Goal: Task Accomplishment & Management: Manage account settings

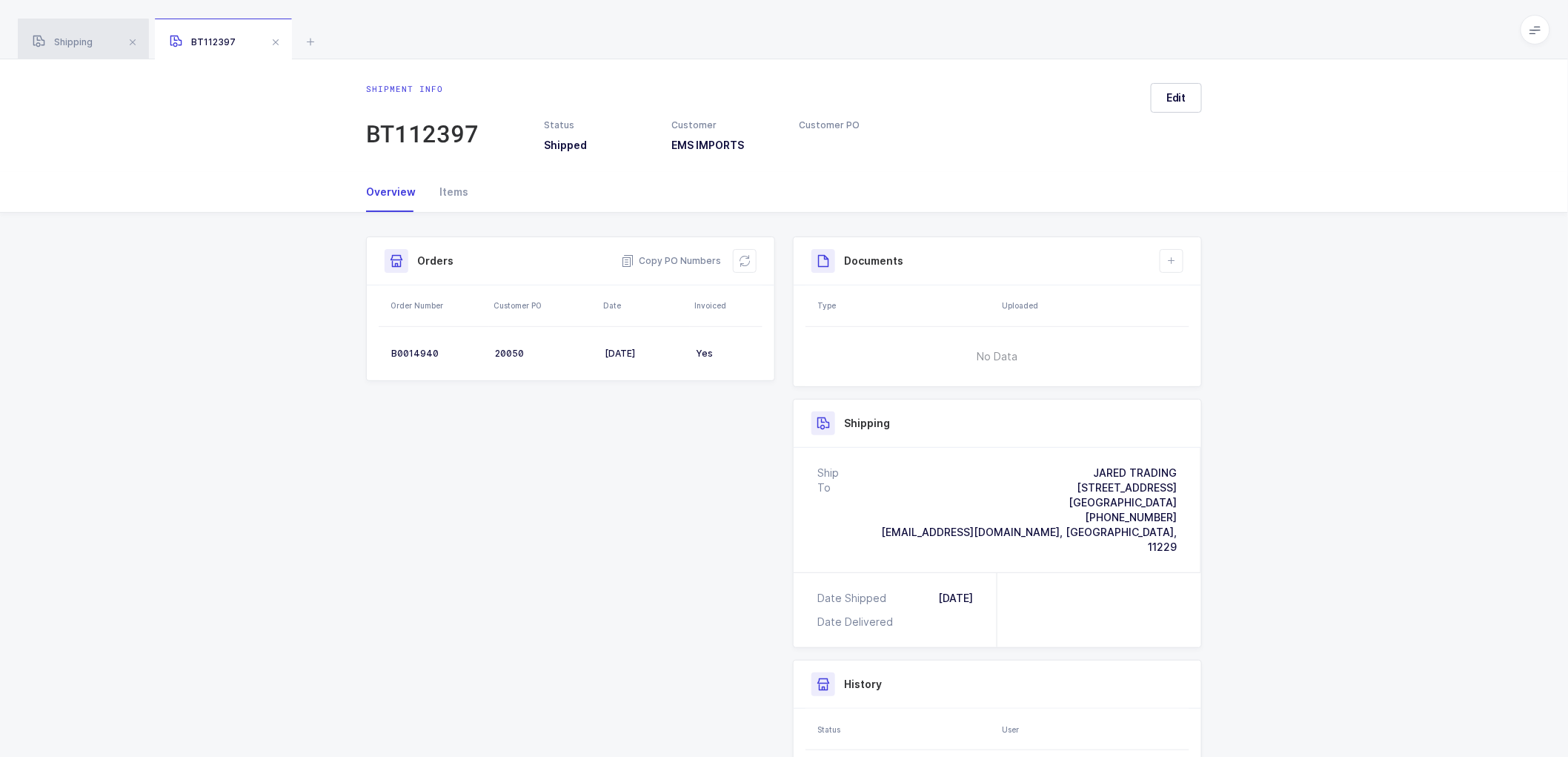
drag, startPoint x: 64, startPoint y: 34, endPoint x: 154, endPoint y: 58, distance: 93.1
click at [65, 34] on div "Shipping" at bounding box center [83, 39] width 131 height 42
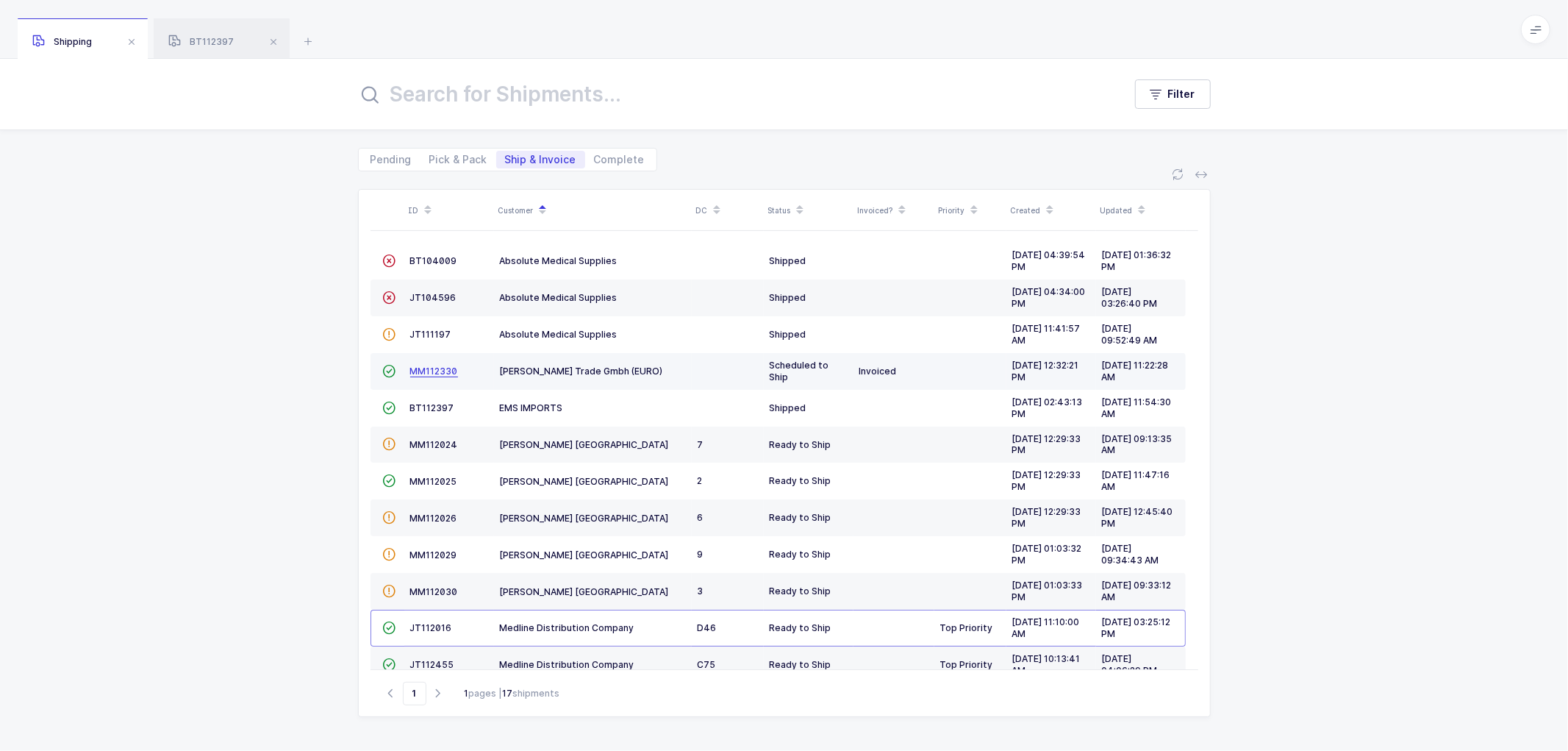
click at [419, 365] on span "MM112330" at bounding box center [434, 371] width 48 height 11
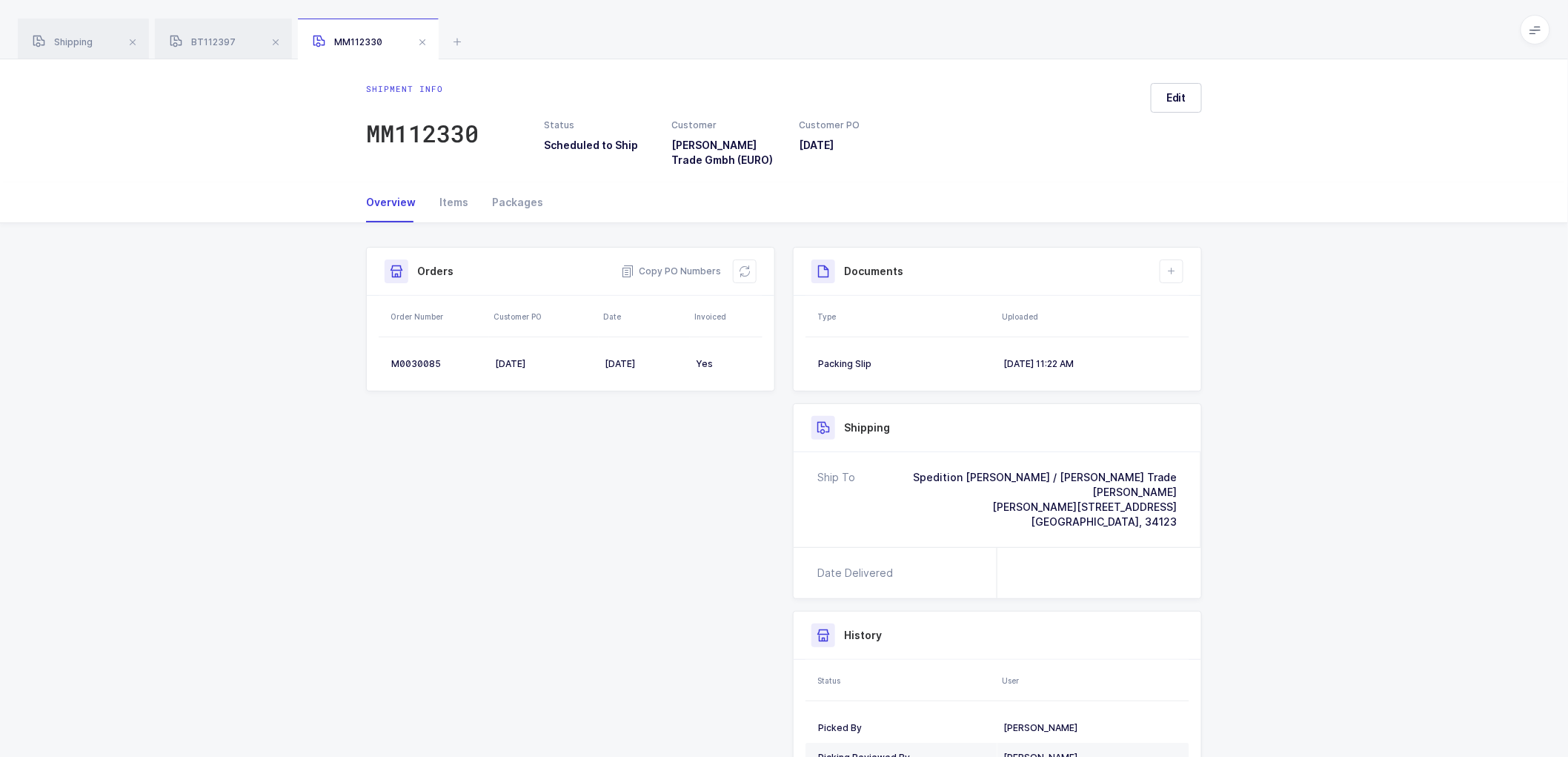
drag, startPoint x: 517, startPoint y: 203, endPoint x: 653, endPoint y: 301, distance: 167.6
click at [521, 204] on div "Packages" at bounding box center [511, 202] width 63 height 40
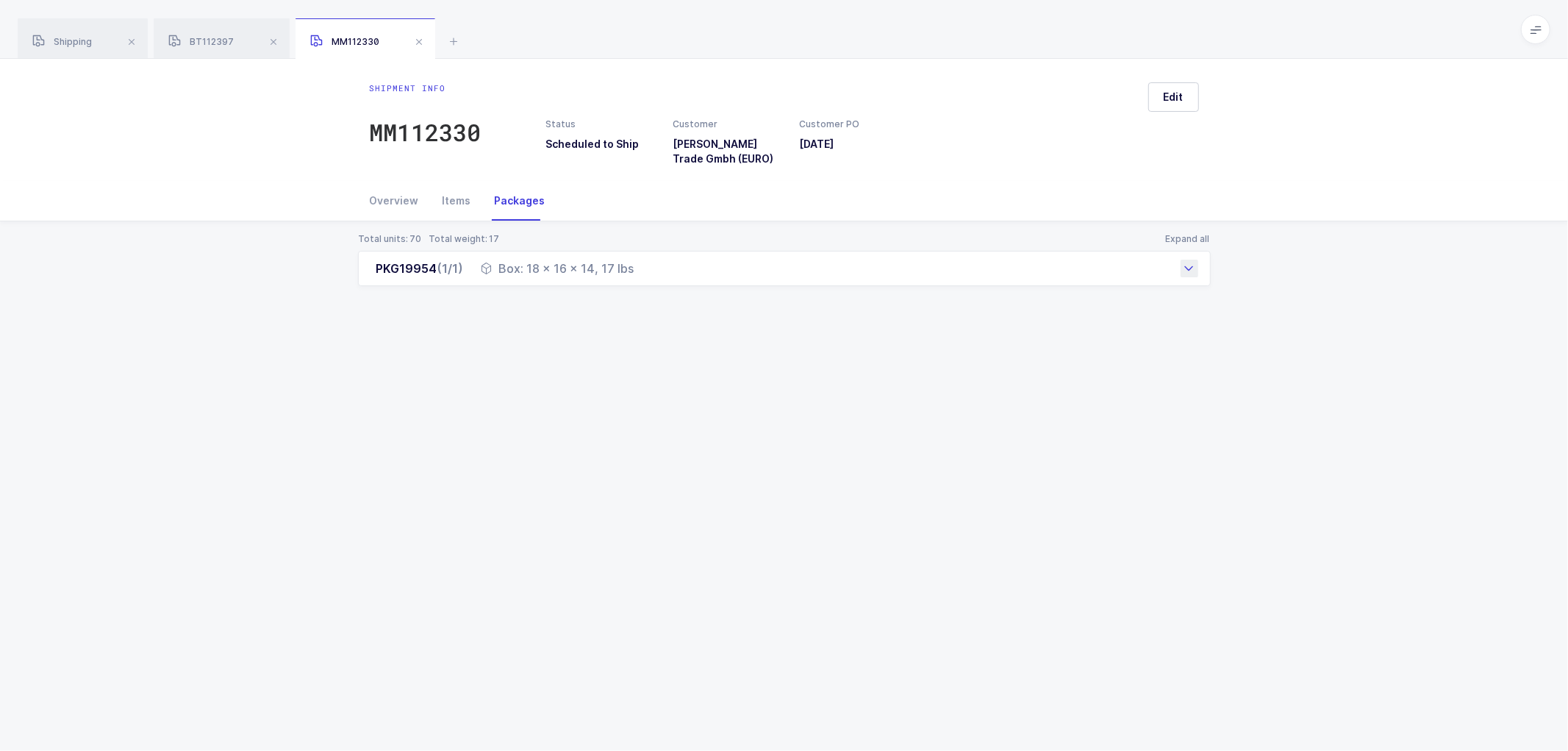
drag, startPoint x: 526, startPoint y: 271, endPoint x: 634, endPoint y: 276, distance: 108.1
click at [634, 276] on div "PKG19954 (1/1) Box: 18 x 16 x 14, 17 lbs" at bounding box center [784, 268] width 853 height 36
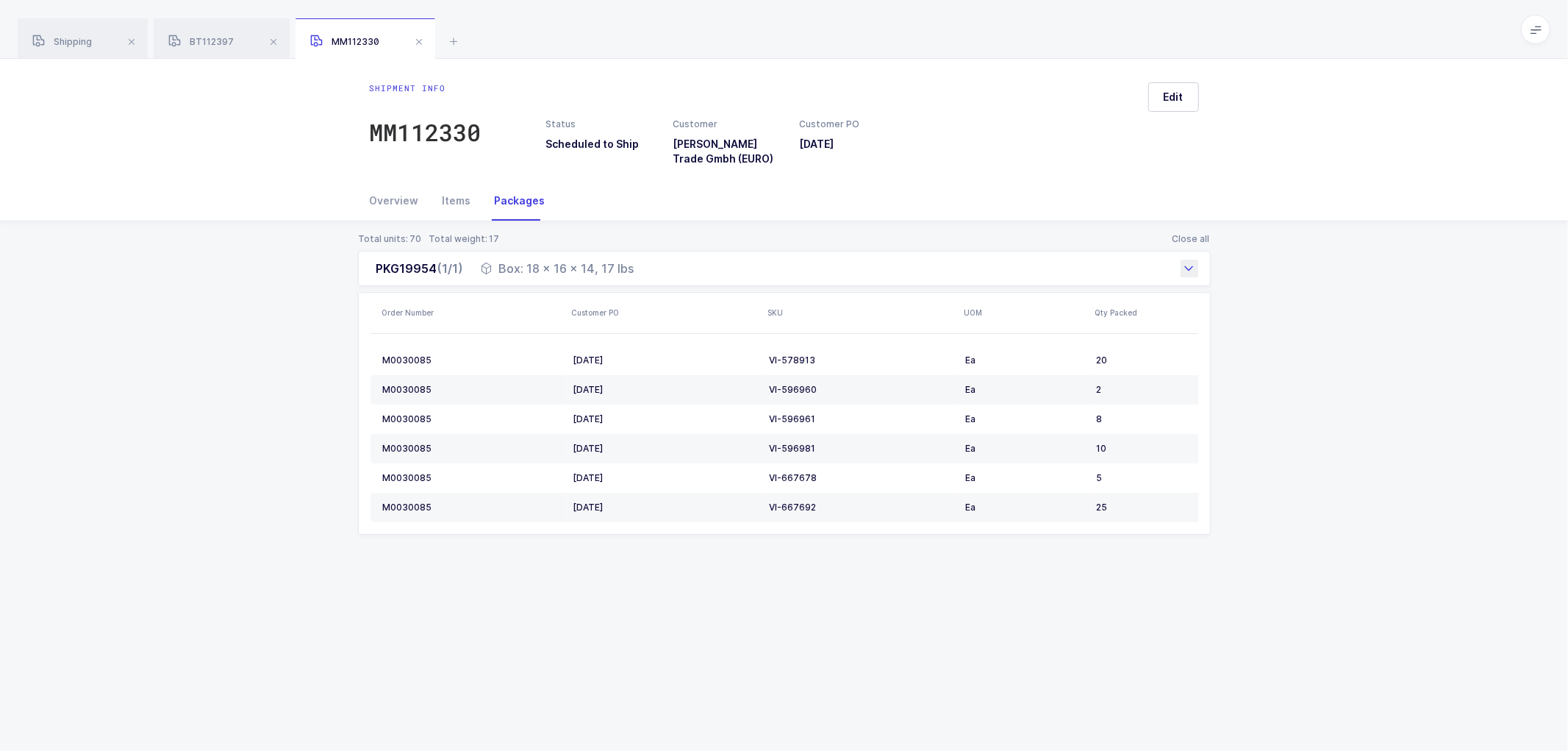
copy div "18 x 16 x 14, 17 lbs"
drag, startPoint x: 310, startPoint y: 296, endPoint x: 337, endPoint y: 245, distance: 57.7
click at [318, 276] on div "Total units: 70 Total weight: 17 Close all PKG19954 (1/1) Box: 18 x 16 x 14, 17…" at bounding box center [784, 402] width 1545 height 361
click at [342, 226] on div "Total units: 70 Total weight: 17 Close all PKG19954 (1/1) Box: 18 x 16 x 14, 17…" at bounding box center [784, 402] width 1545 height 361
click at [318, 251] on div "Total units: 70 Total weight: 17 Close all PKG19954 (1/1) Box: 18 x 16 x 14, 17…" at bounding box center [784, 402] width 1545 height 361
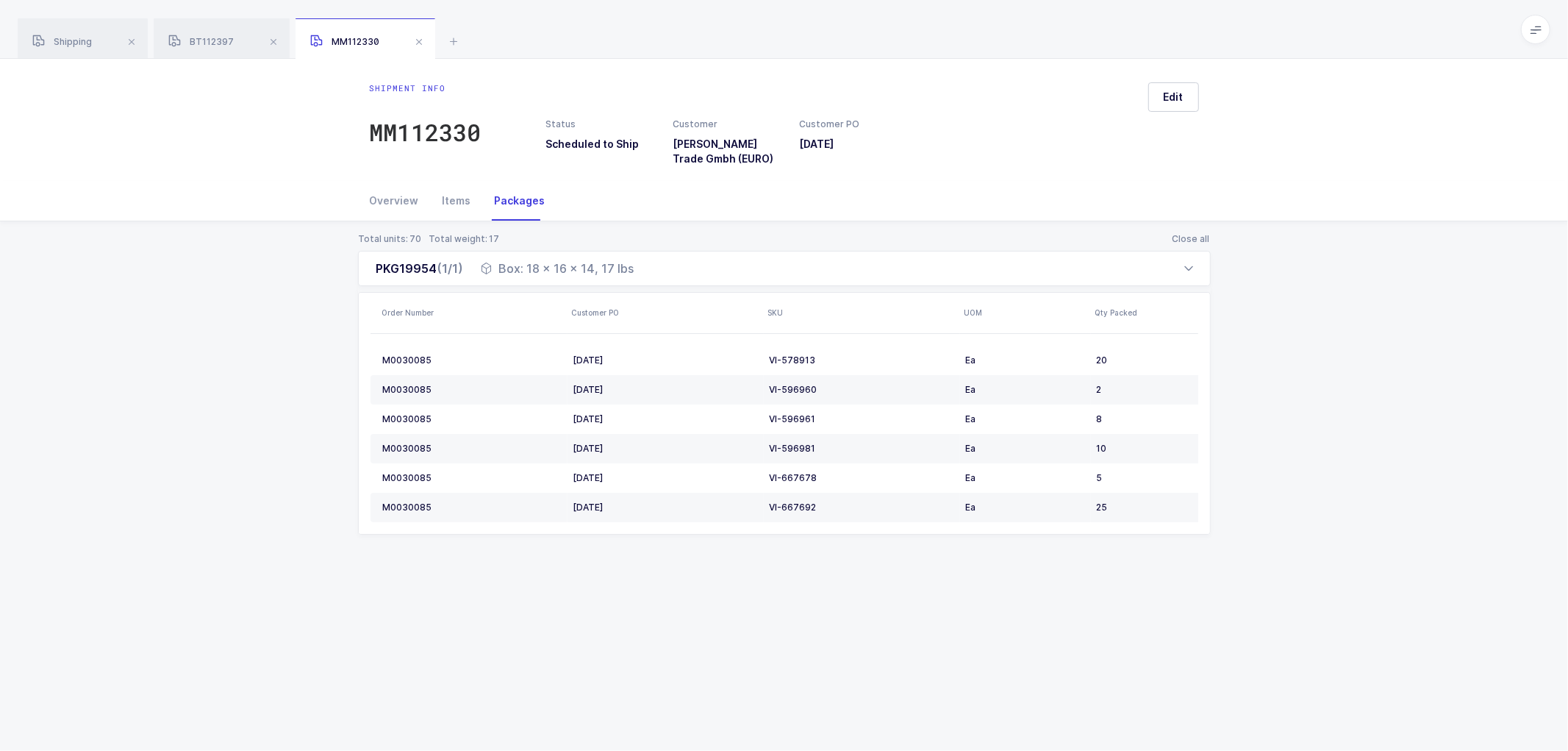
click at [318, 261] on div "Total units: 70 Total weight: 17 Close all PKG19954 (1/1) Box: 18 x 16 x 14, 17…" at bounding box center [784, 402] width 1545 height 361
click at [209, 36] on div "BT112397" at bounding box center [221, 39] width 136 height 41
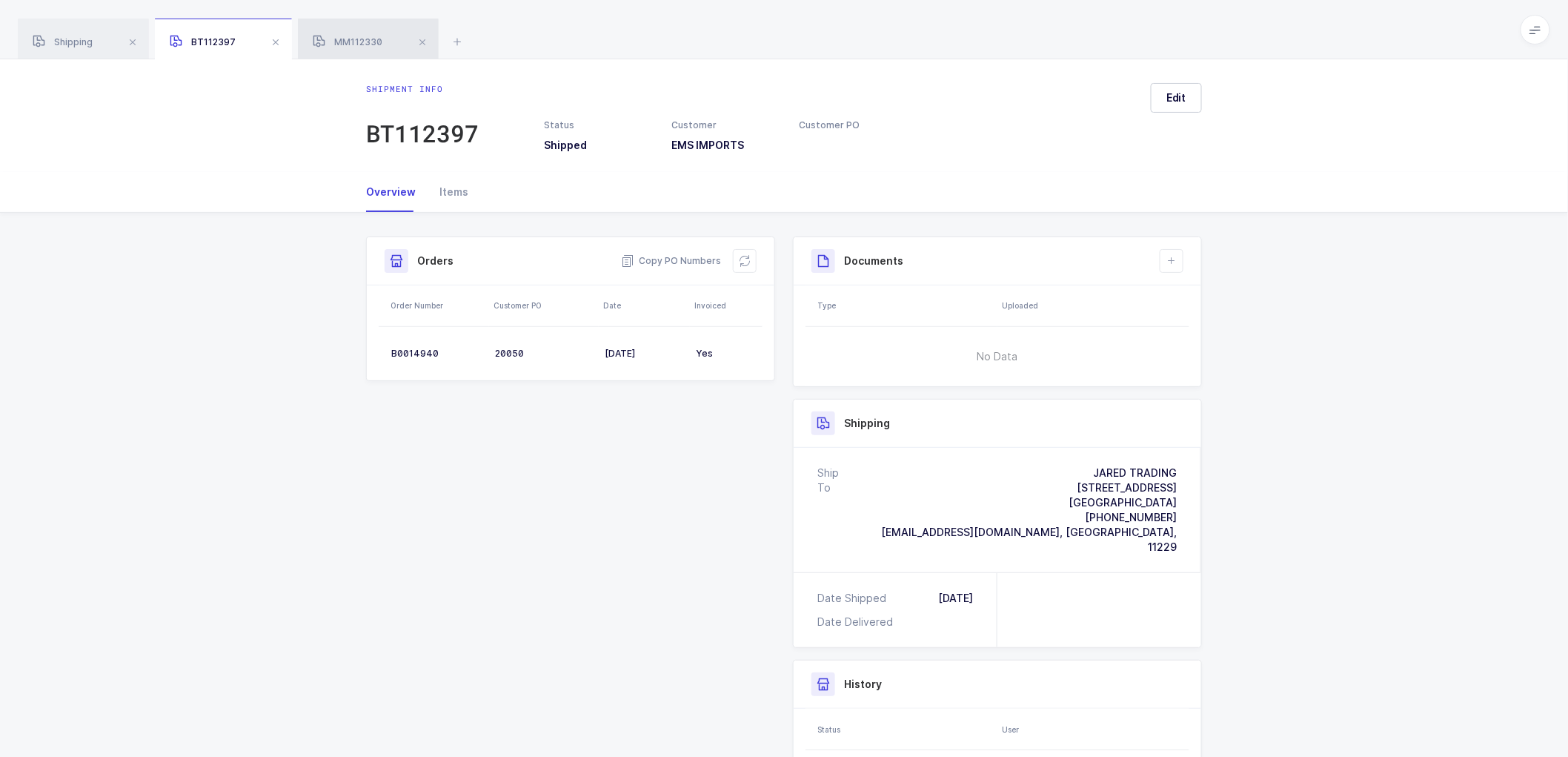
click at [340, 37] on span "MM112330" at bounding box center [348, 42] width 70 height 11
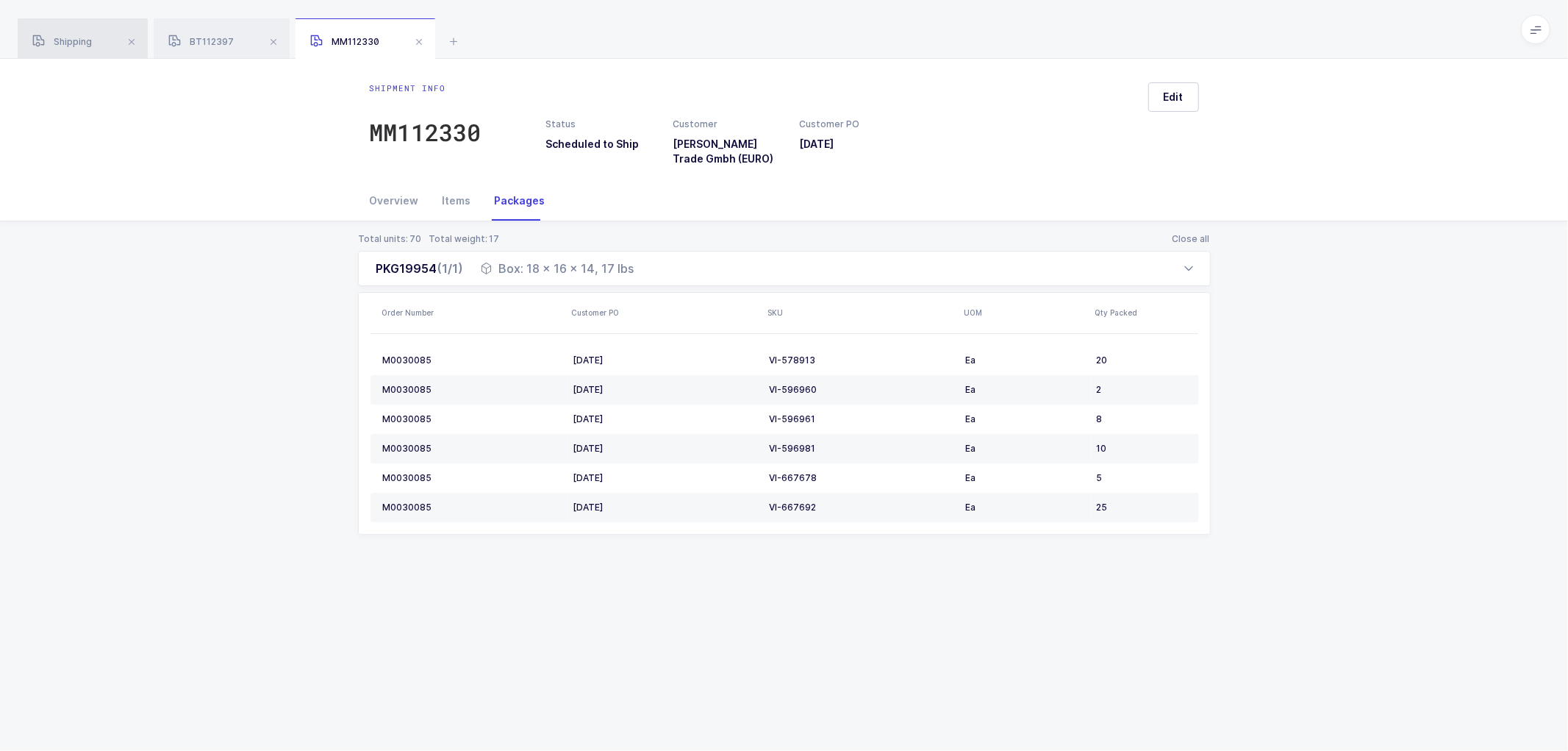
click at [74, 46] on span "Shipping" at bounding box center [62, 42] width 60 height 11
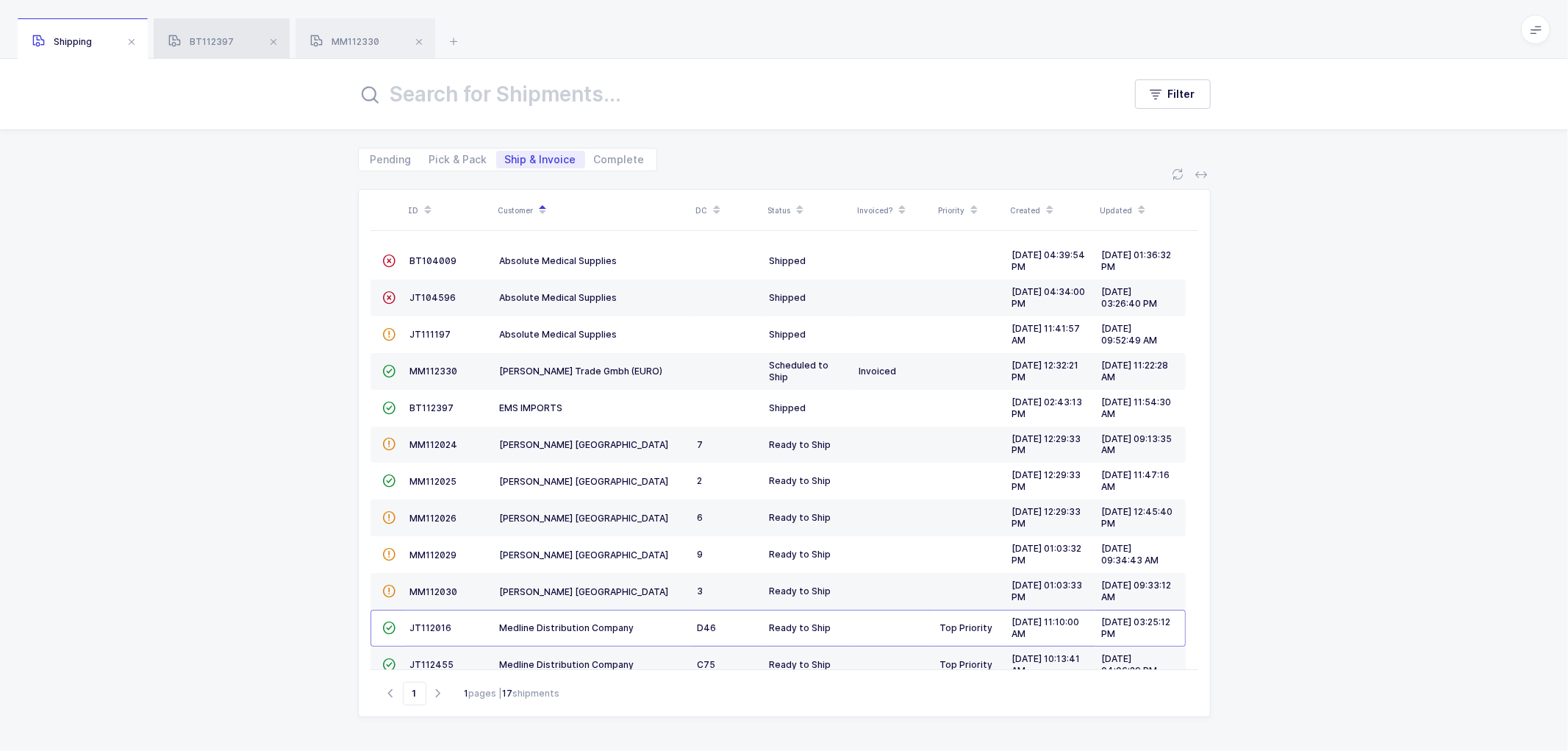
click at [202, 39] on span "BT112397" at bounding box center [200, 42] width 65 height 11
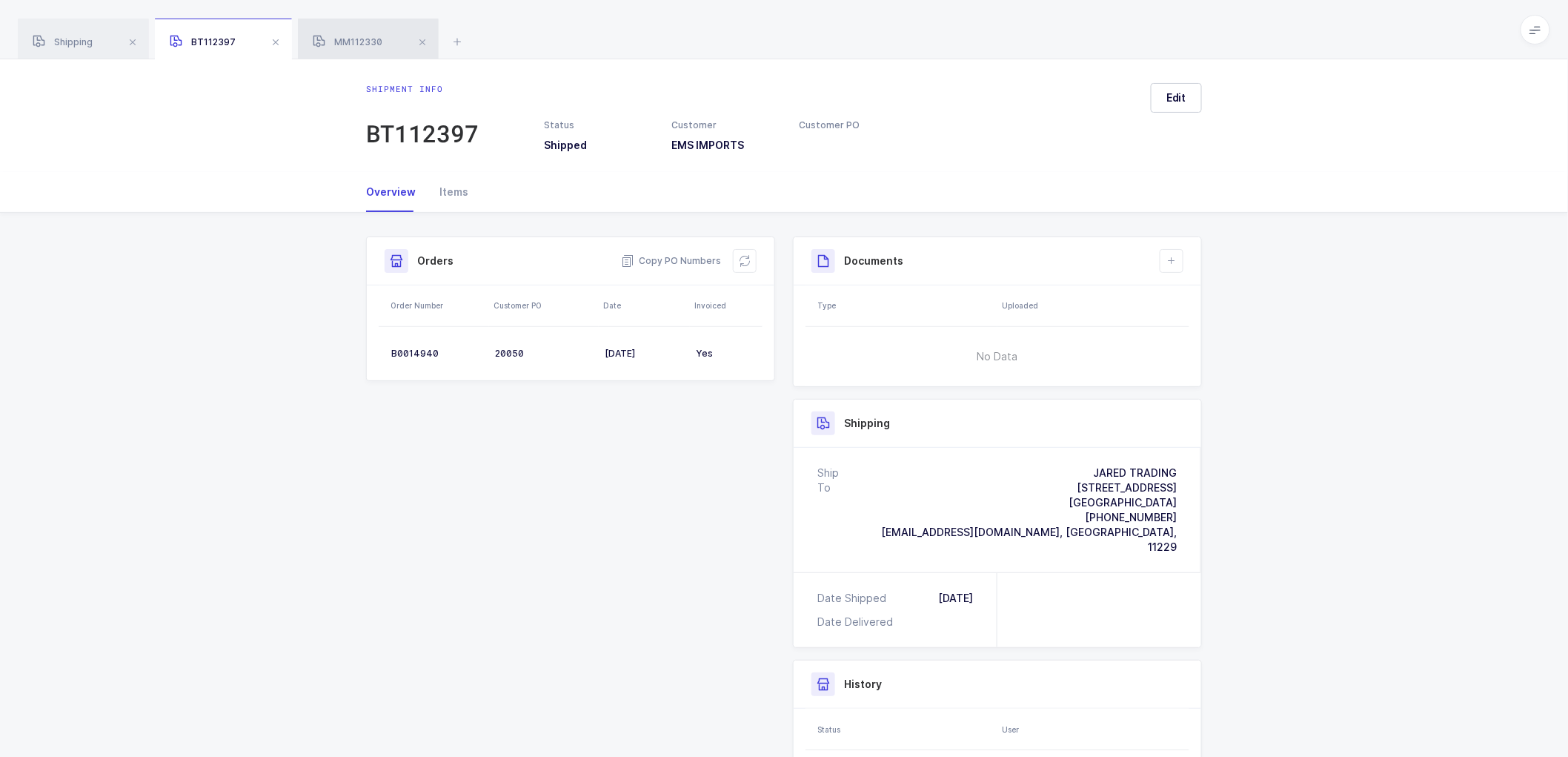
click at [349, 37] on span "MM112330" at bounding box center [348, 42] width 70 height 11
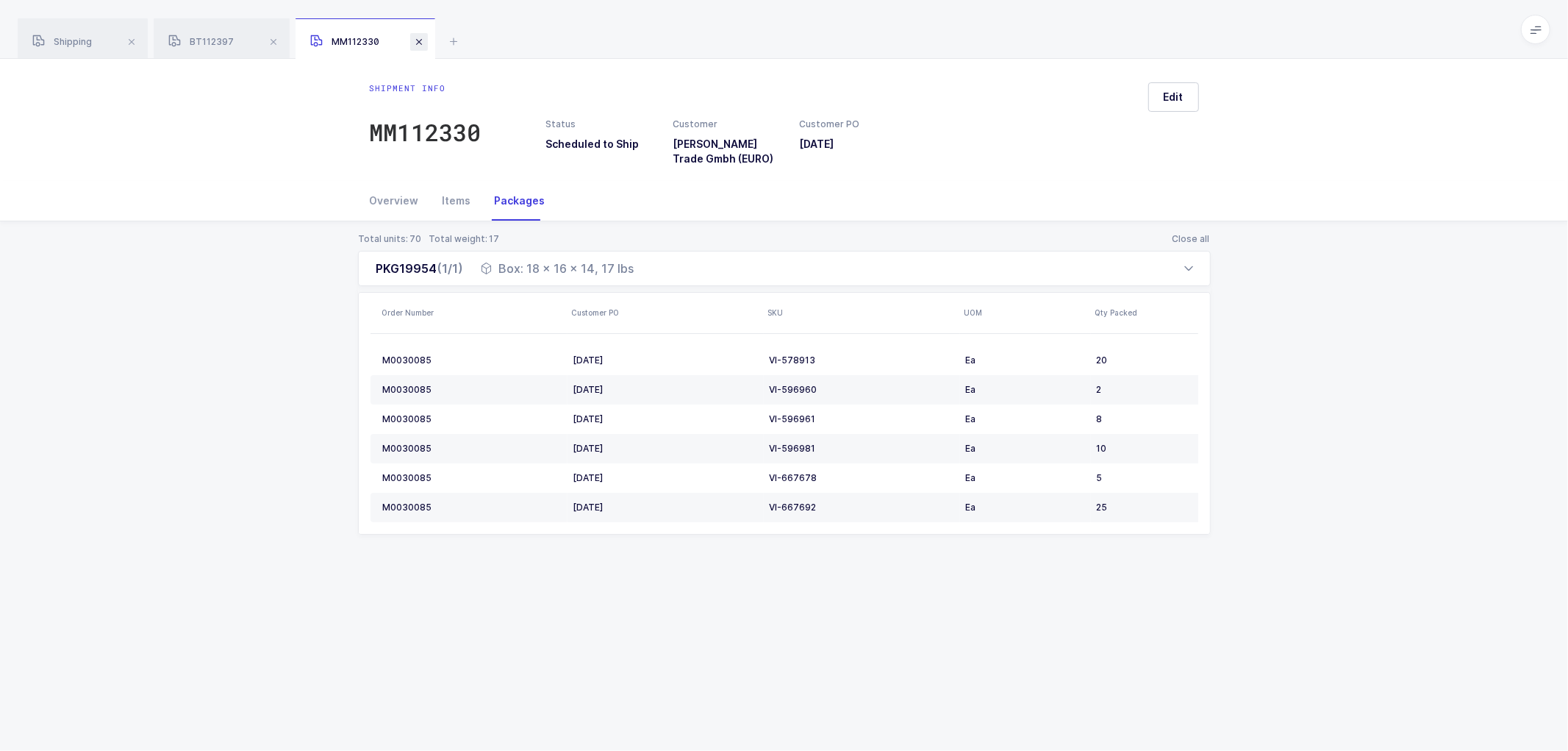
click at [427, 38] on span at bounding box center [419, 42] width 18 height 18
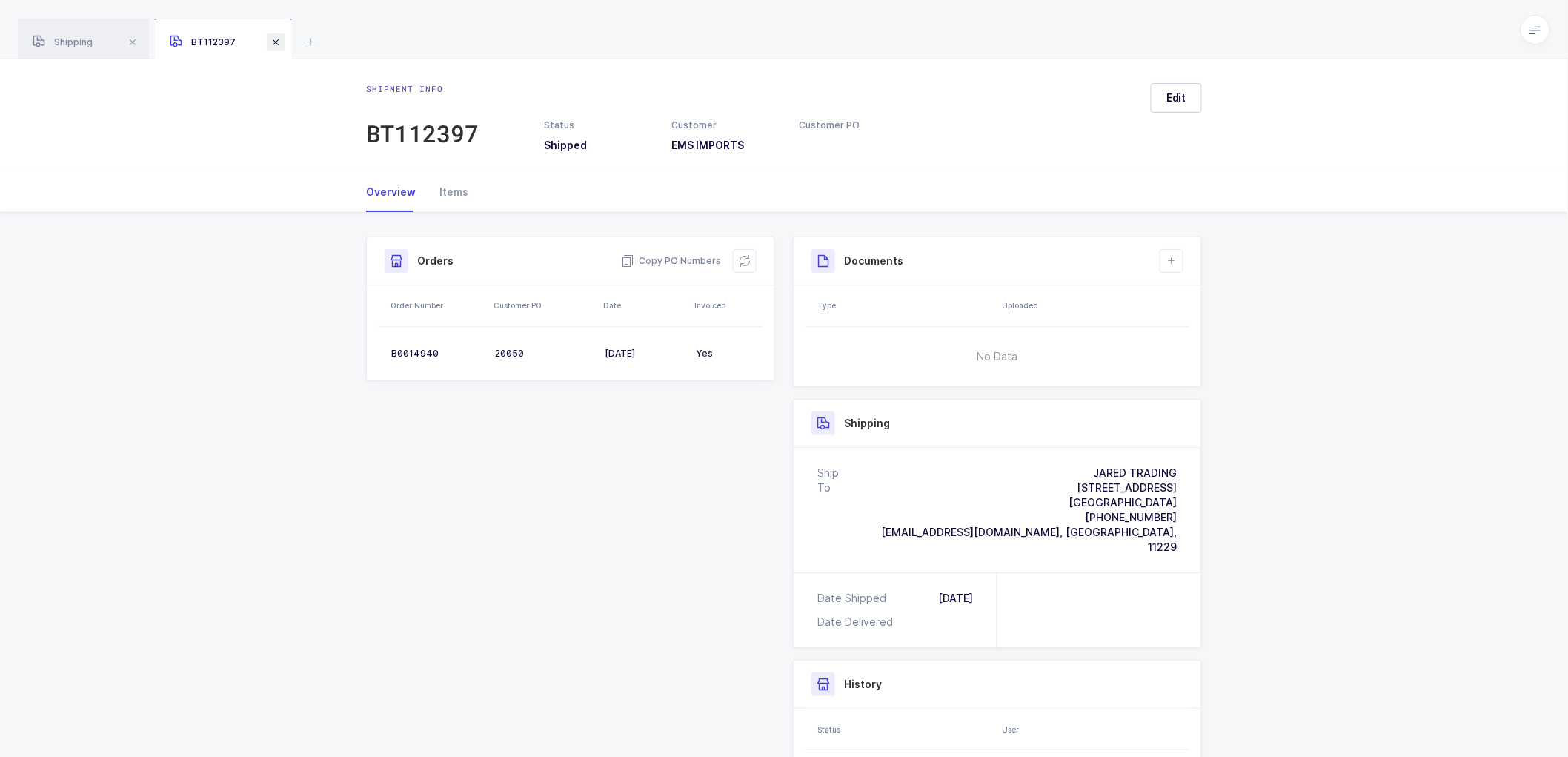
click at [278, 42] on span at bounding box center [275, 42] width 18 height 18
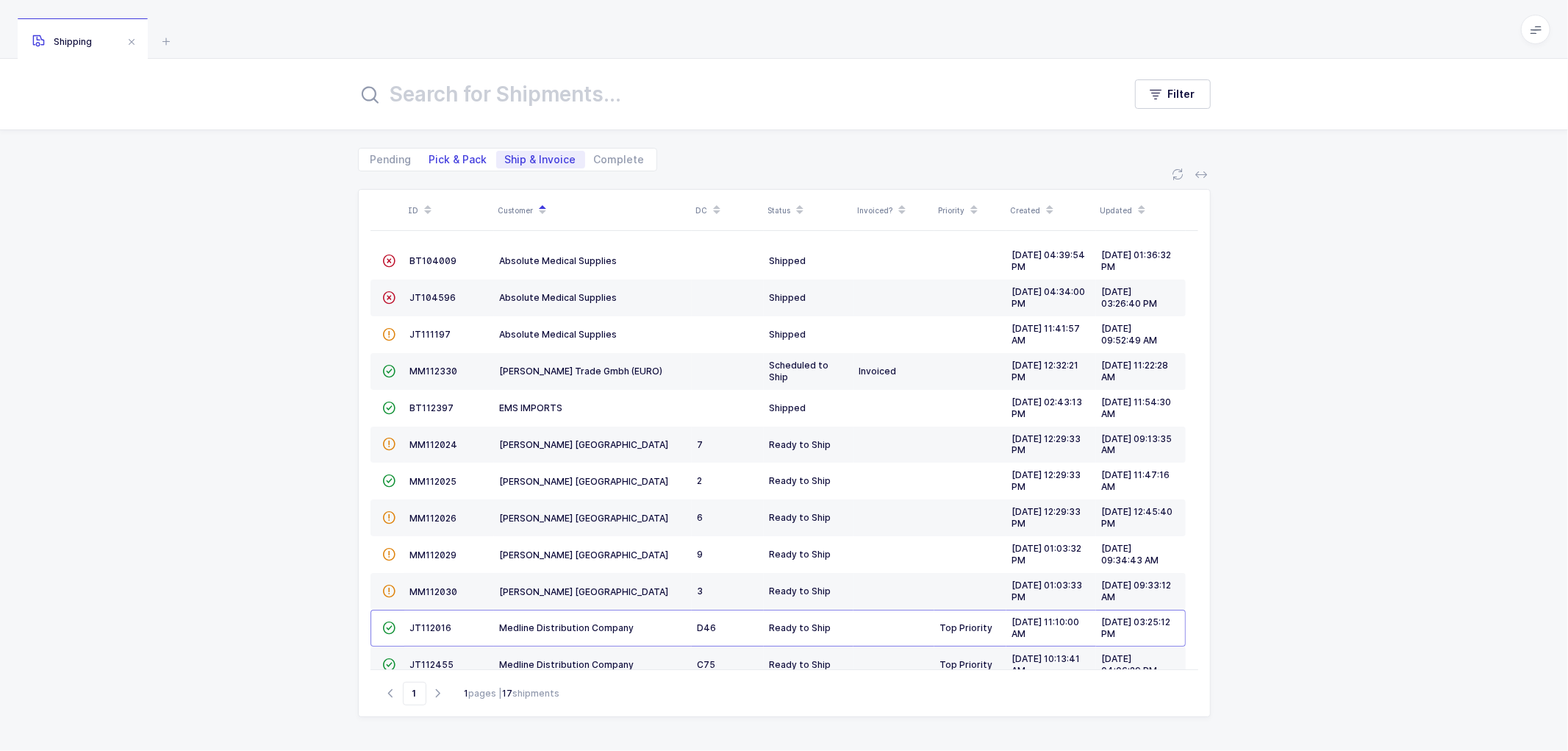
click at [460, 155] on span "Pick & Pack" at bounding box center [458, 159] width 58 height 11
click at [430, 155] on input "Pick & Pack" at bounding box center [425, 155] width 10 height 10
radio input "true"
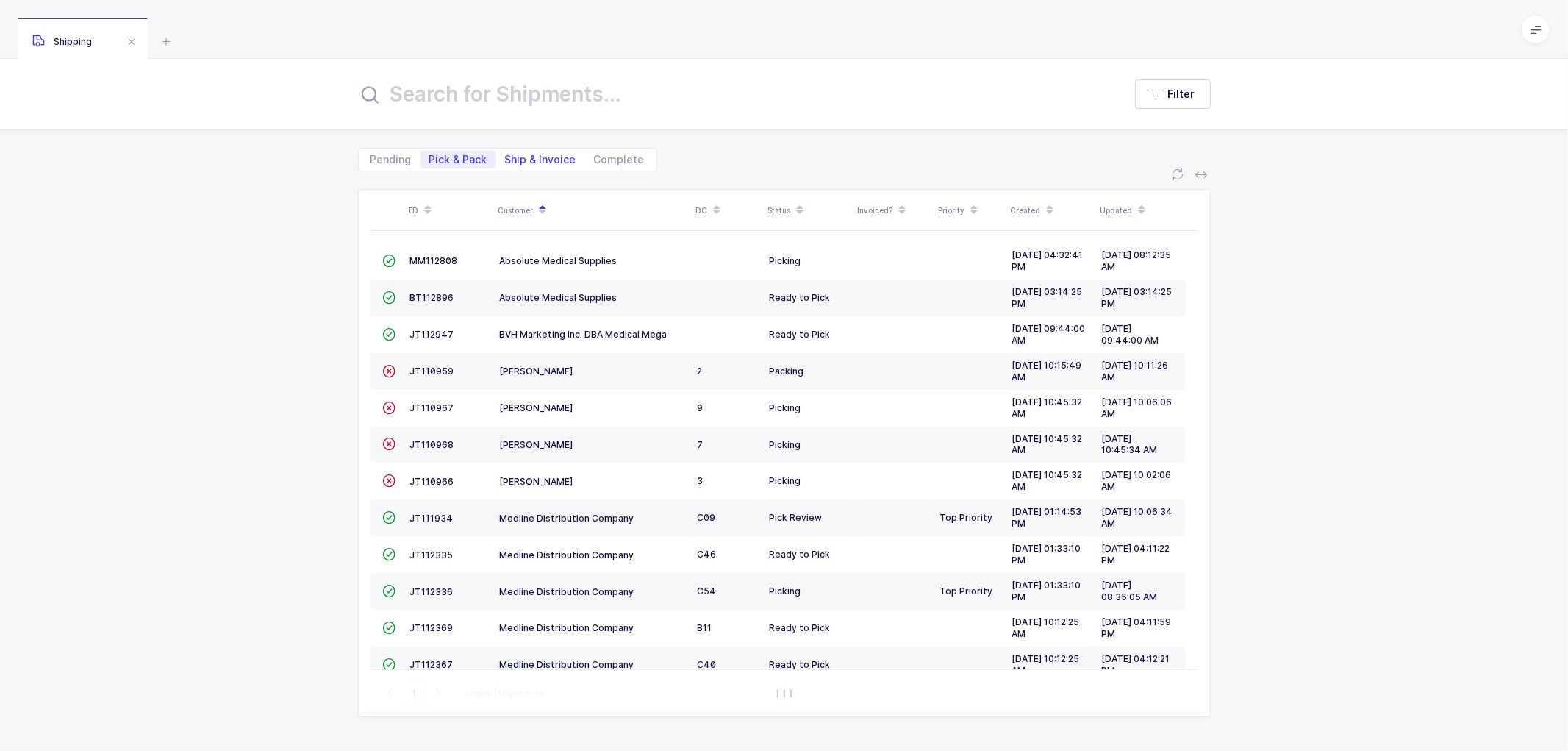
click at [528, 158] on span "Ship & Invoice" at bounding box center [541, 159] width 71 height 11
click at [506, 158] on input "Ship & Invoice" at bounding box center [501, 155] width 10 height 10
radio input "true"
radio input "false"
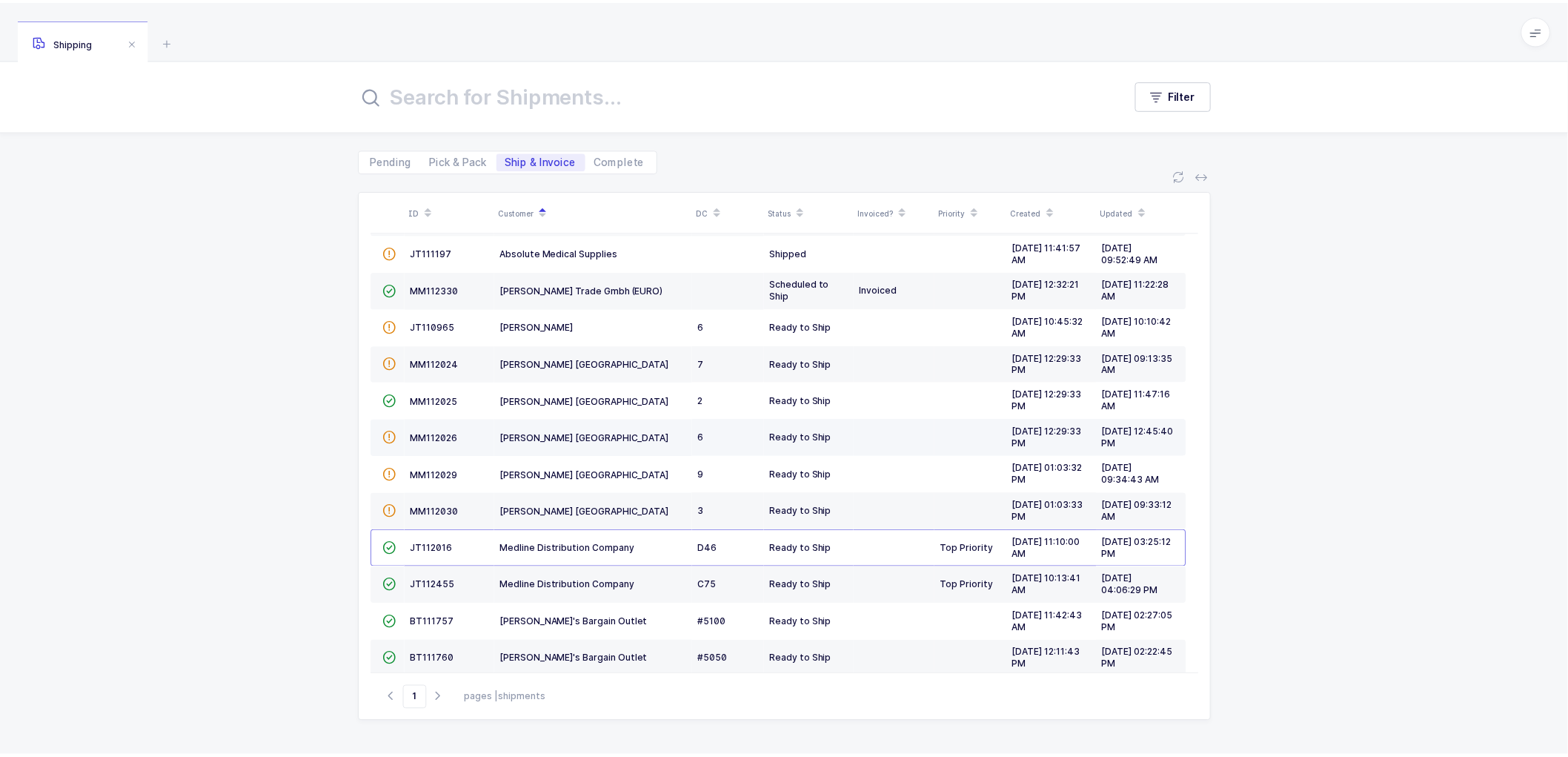
scroll to position [48, 0]
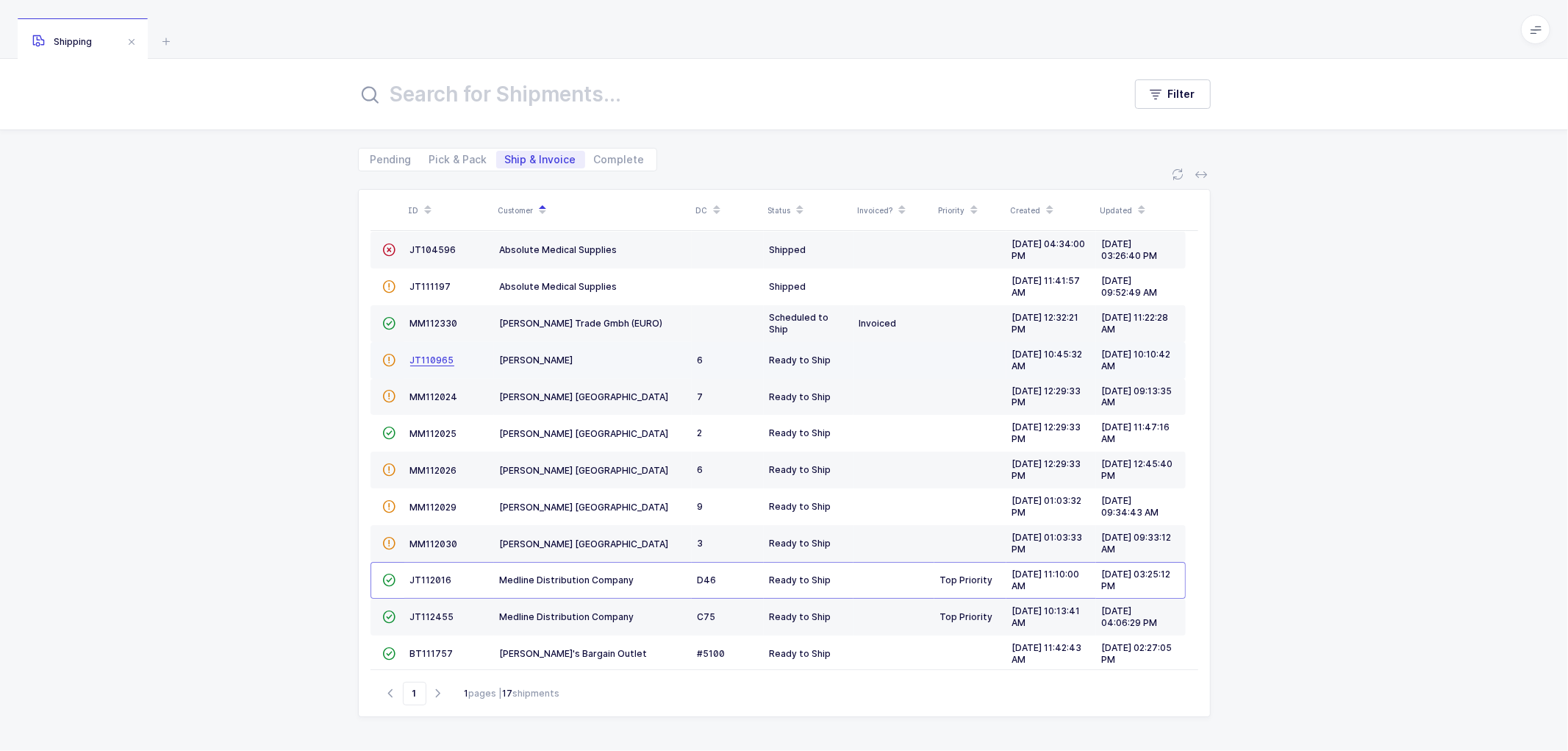
click at [430, 356] on span "JT110965" at bounding box center [432, 360] width 44 height 11
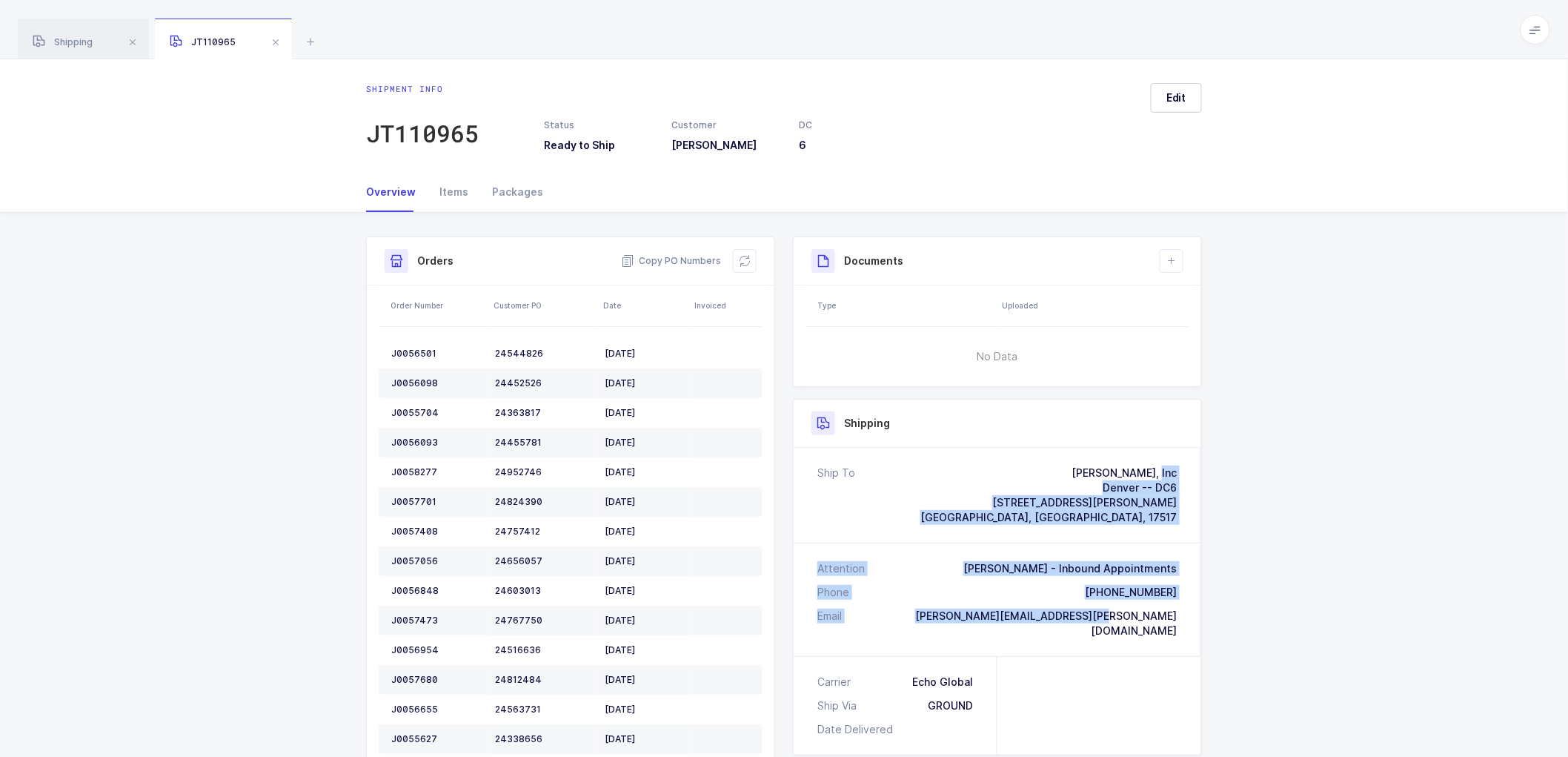
drag, startPoint x: 1166, startPoint y: 618, endPoint x: 998, endPoint y: 468, distance: 225.2
click at [998, 468] on div "Ship To [PERSON_NAME], Inc [GEOGRAPHIC_DATA] -- DC6 [STREET_ADDRESS][PERSON_NAM…" at bounding box center [997, 552] width 407 height 209
copy div "[PERSON_NAME], Inc [GEOGRAPHIC_DATA] -- DC6 [STREET_ADDRESS][PERSON_NAME] Atten…"
click at [509, 189] on div "Packages" at bounding box center [511, 191] width 63 height 40
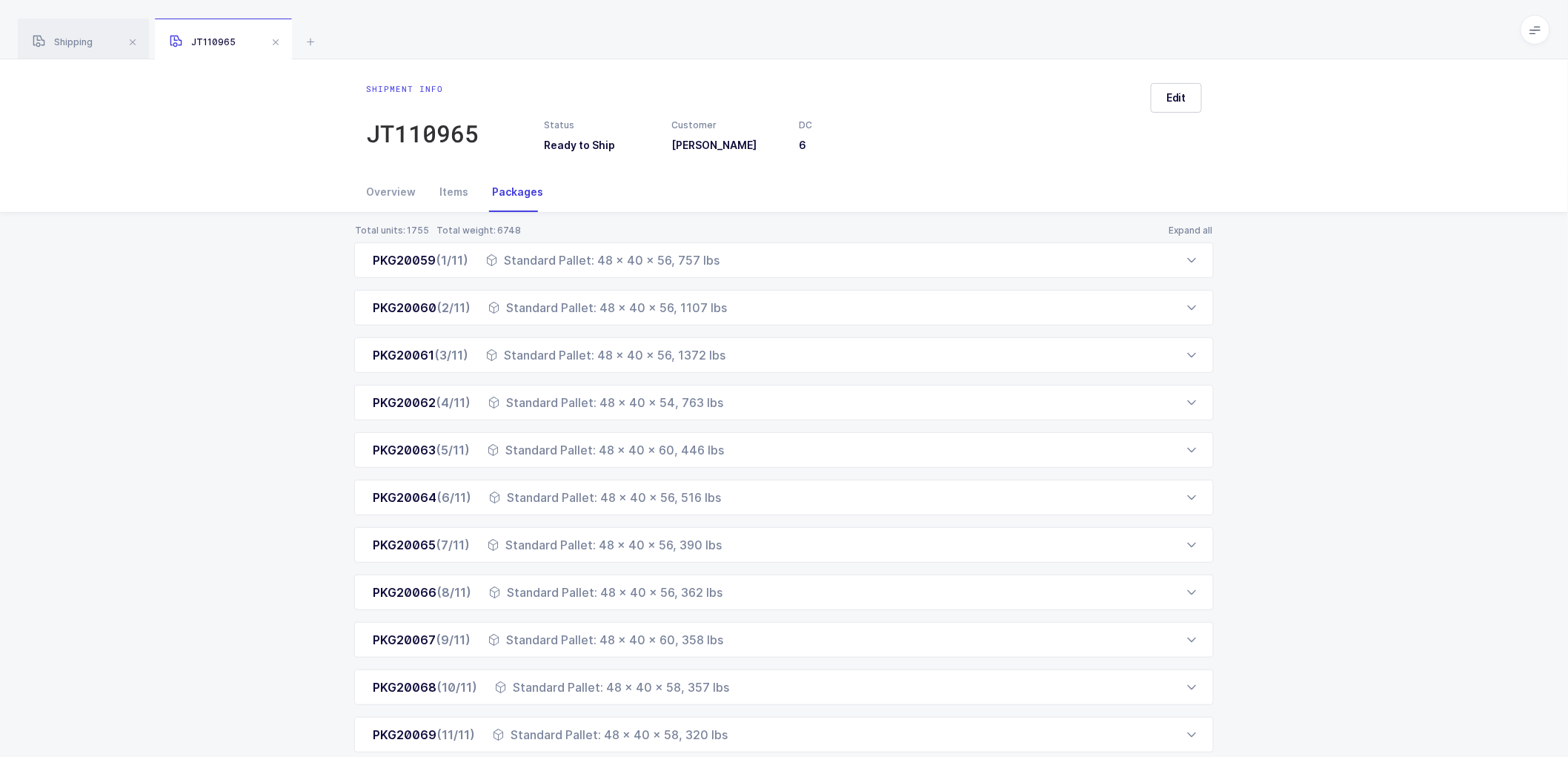
scroll to position [42, 0]
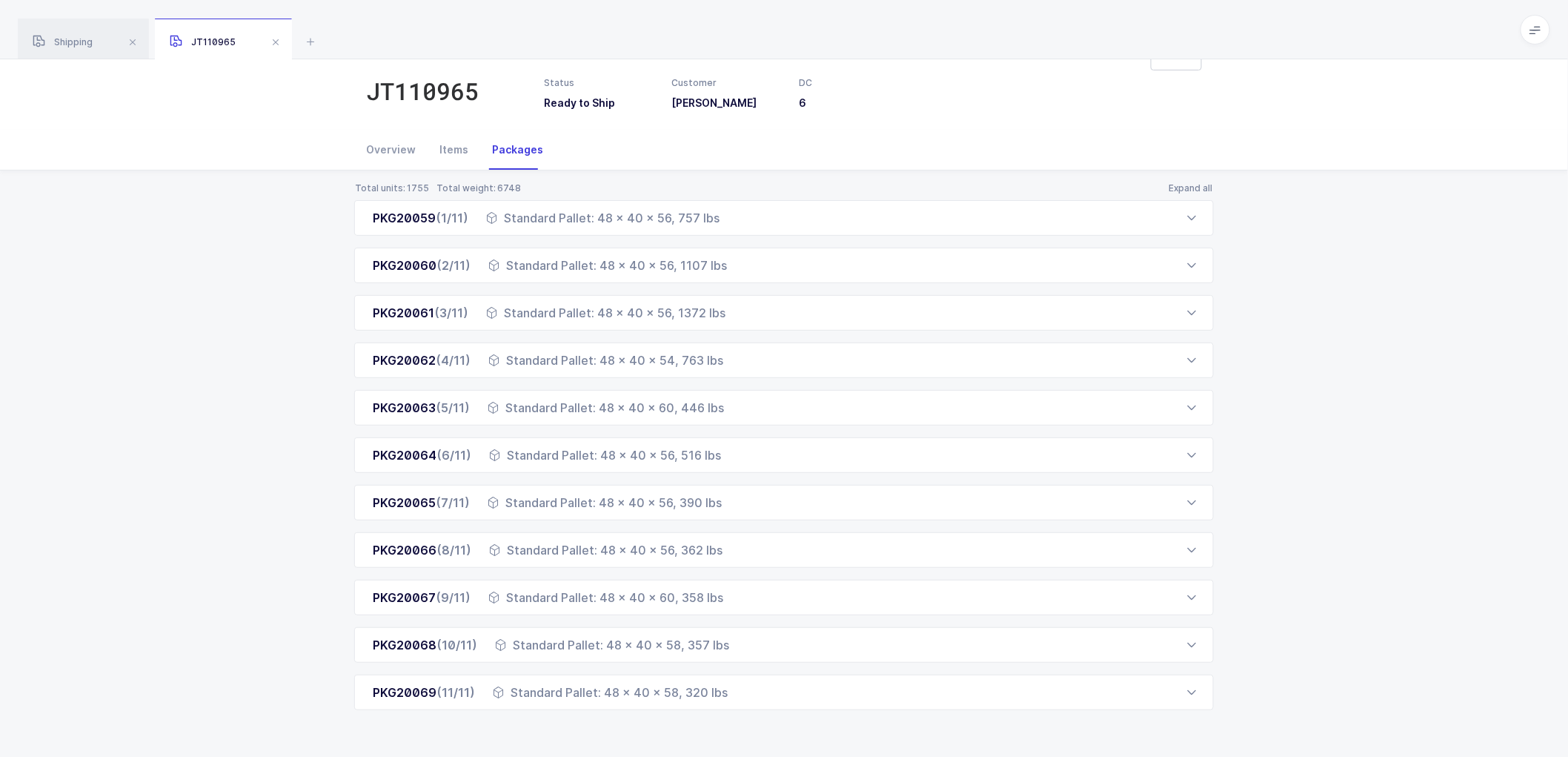
drag, startPoint x: 367, startPoint y: 257, endPoint x: 749, endPoint y: 720, distance: 600.2
click at [749, 720] on div "Total units: 1755 Total weight: 6748 Expand all PKG20059 (1/11) Standard Pallet…" at bounding box center [784, 464] width 1544 height 587
copy div "PKG20059 (1/11) Standard Pallet: 48 x 40 x 56, 757 lbs Order Number Customer PO…"
drag, startPoint x: 64, startPoint y: 40, endPoint x: 101, endPoint y: 40, distance: 37.0
click at [64, 40] on span "Shipping" at bounding box center [63, 42] width 60 height 11
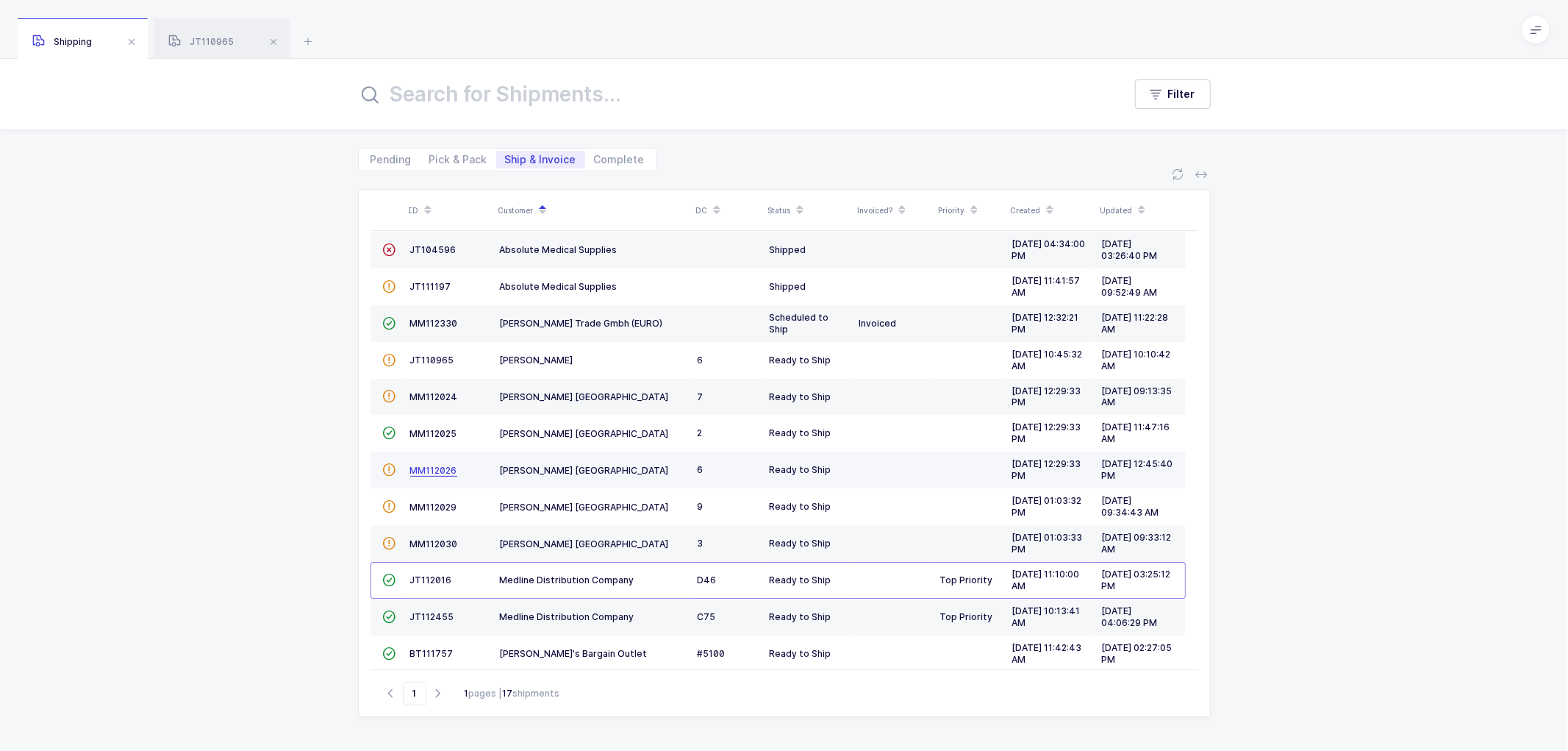
click at [441, 468] on span "MM112026" at bounding box center [434, 470] width 47 height 11
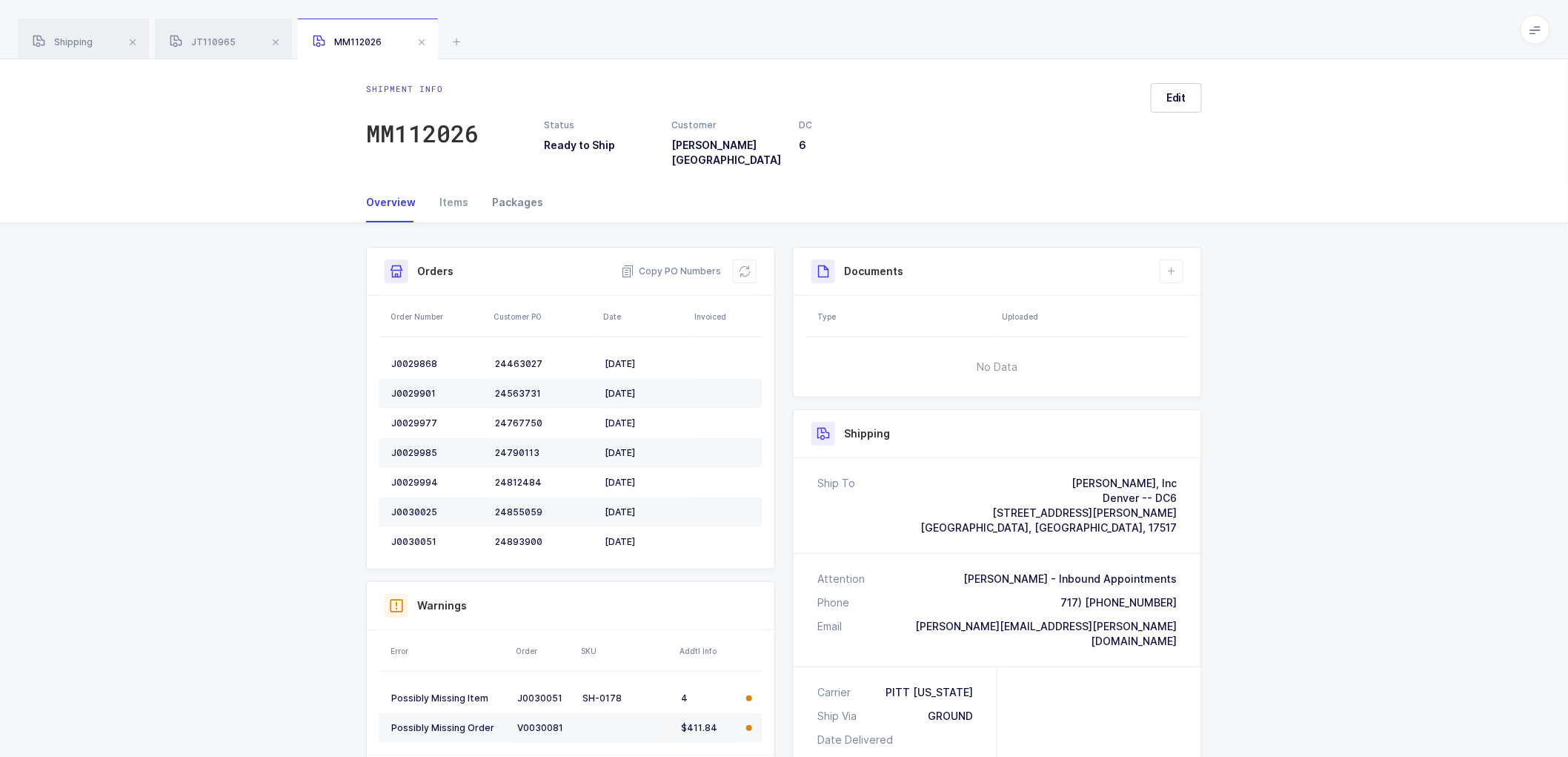
click at [514, 191] on div "Packages" at bounding box center [511, 202] width 63 height 40
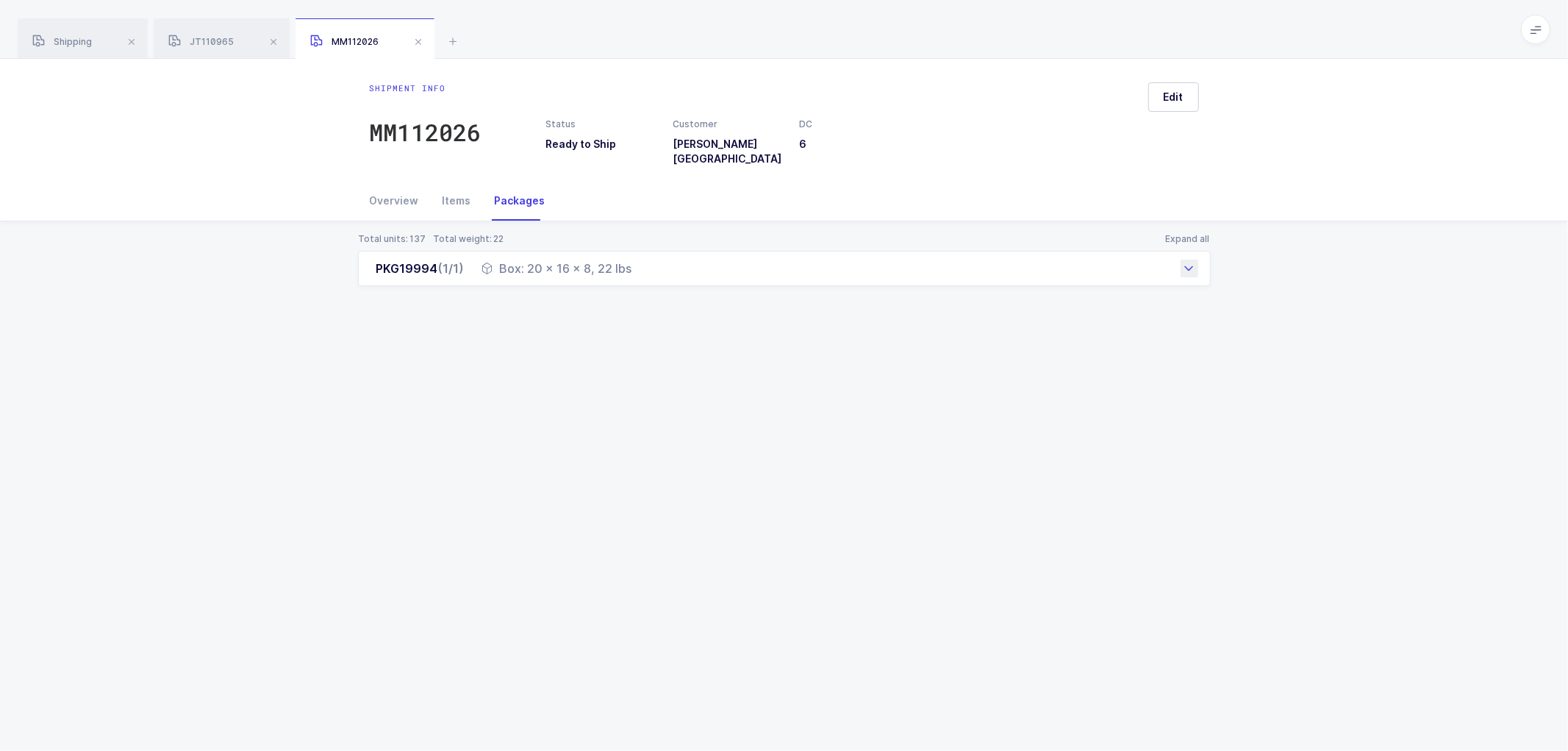
drag, startPoint x: 372, startPoint y: 264, endPoint x: 641, endPoint y: 271, distance: 269.1
click at [641, 271] on div "PKG19994 (1/1) Box: 20 x 16 x 8, 22 lbs" at bounding box center [784, 268] width 853 height 36
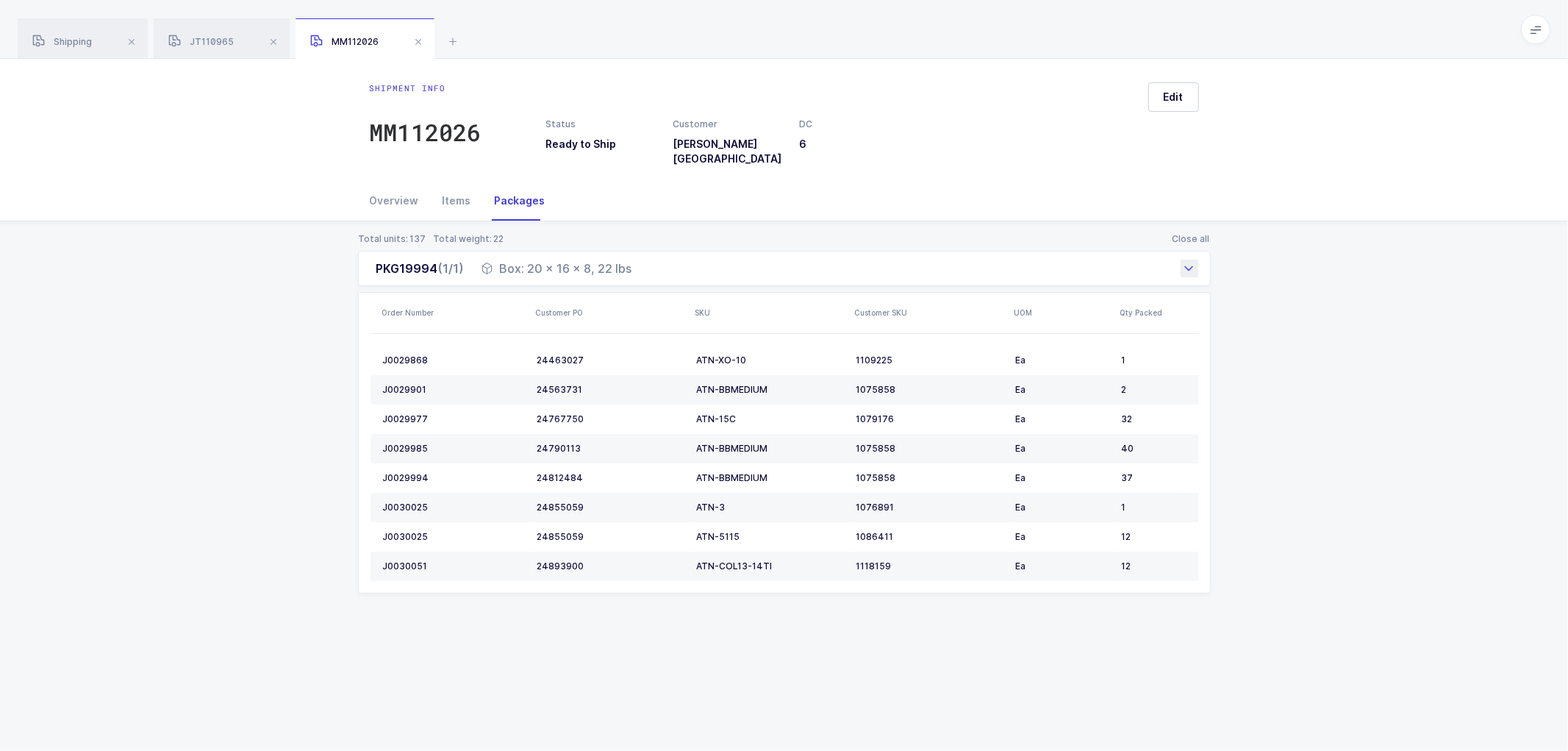
copy div "PKG19994 (1/1) Box: 20 x 16 x 8, 22 lbs"
drag, startPoint x: 383, startPoint y: 184, endPoint x: 399, endPoint y: 188, distance: 16.5
click at [383, 184] on div "Overview" at bounding box center [401, 200] width 61 height 40
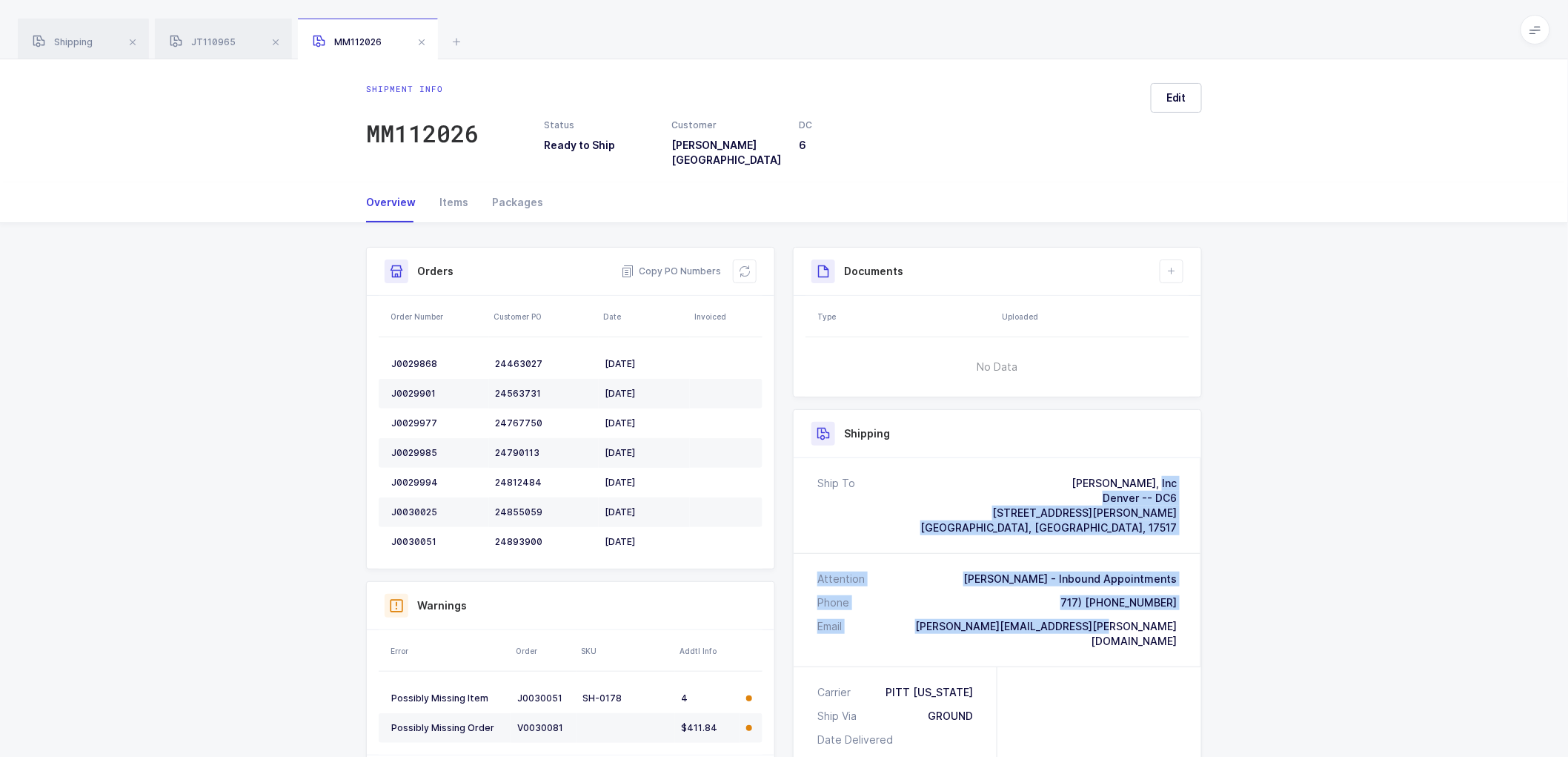
drag, startPoint x: 1187, startPoint y: 618, endPoint x: 1023, endPoint y: 468, distance: 222.3
click at [1023, 468] on div "Ship To [PERSON_NAME], Inc [GEOGRAPHIC_DATA] -- DC6 [STREET_ADDRESS][PERSON_NAM…" at bounding box center [997, 562] width 407 height 209
copy div "[PERSON_NAME], Inc [GEOGRAPHIC_DATA] -- DC6 [STREET_ADDRESS][PERSON_NAME] Atten…"
click at [675, 264] on span "Copy PO Numbers" at bounding box center [670, 271] width 100 height 15
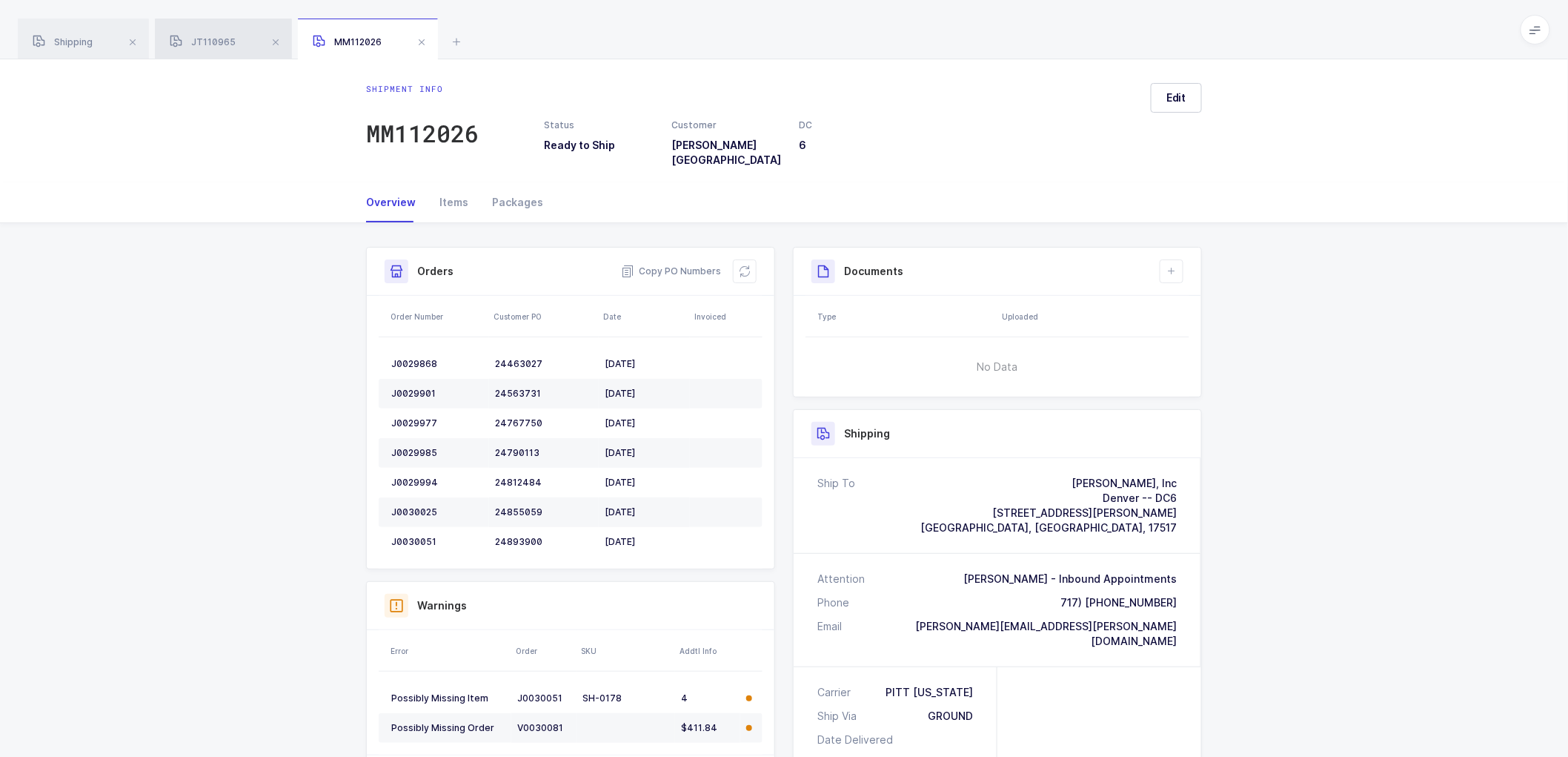
click at [223, 38] on span "JT110965" at bounding box center [202, 42] width 66 height 11
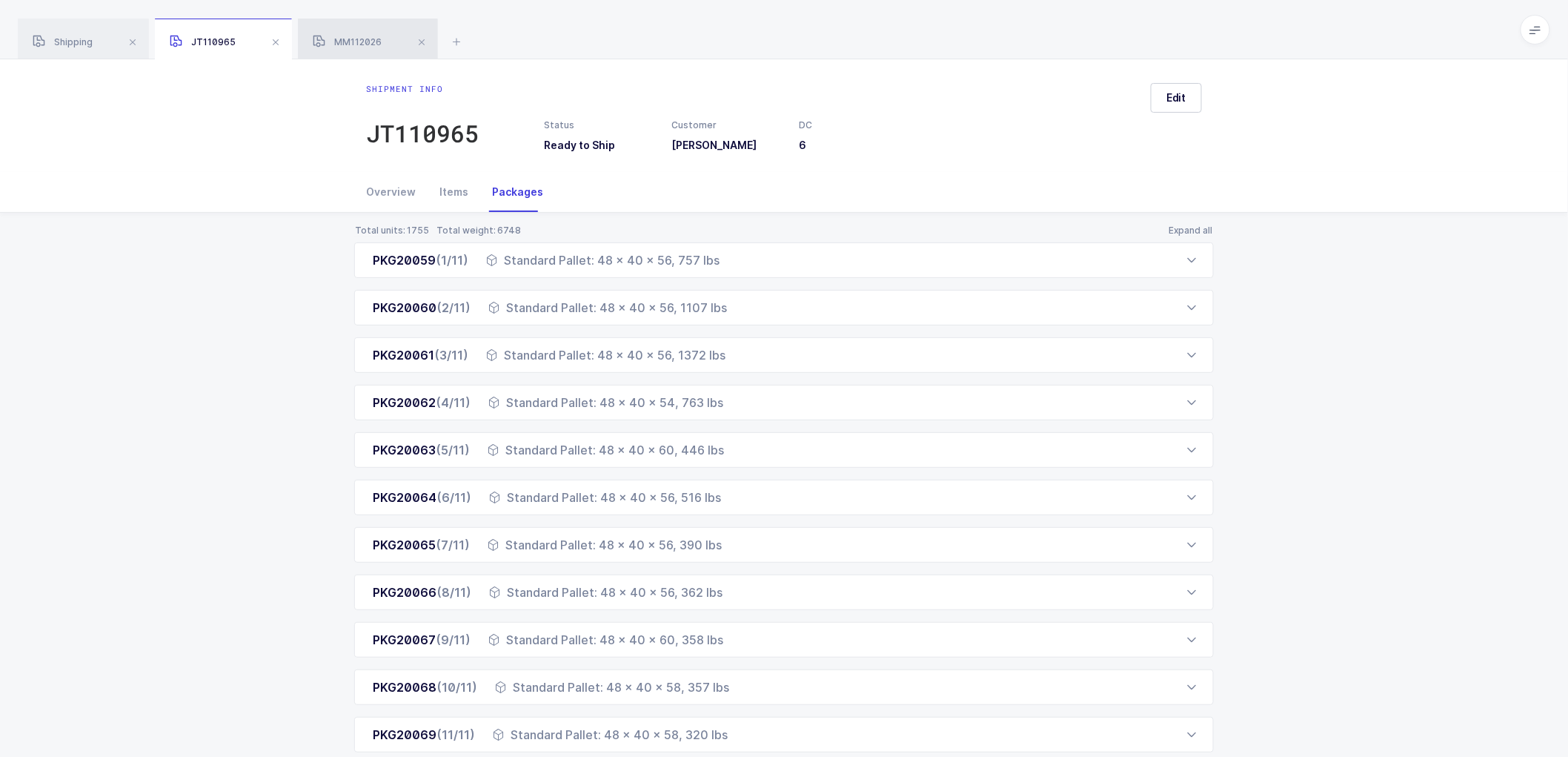
click at [360, 37] on span "MM112026" at bounding box center [347, 42] width 69 height 11
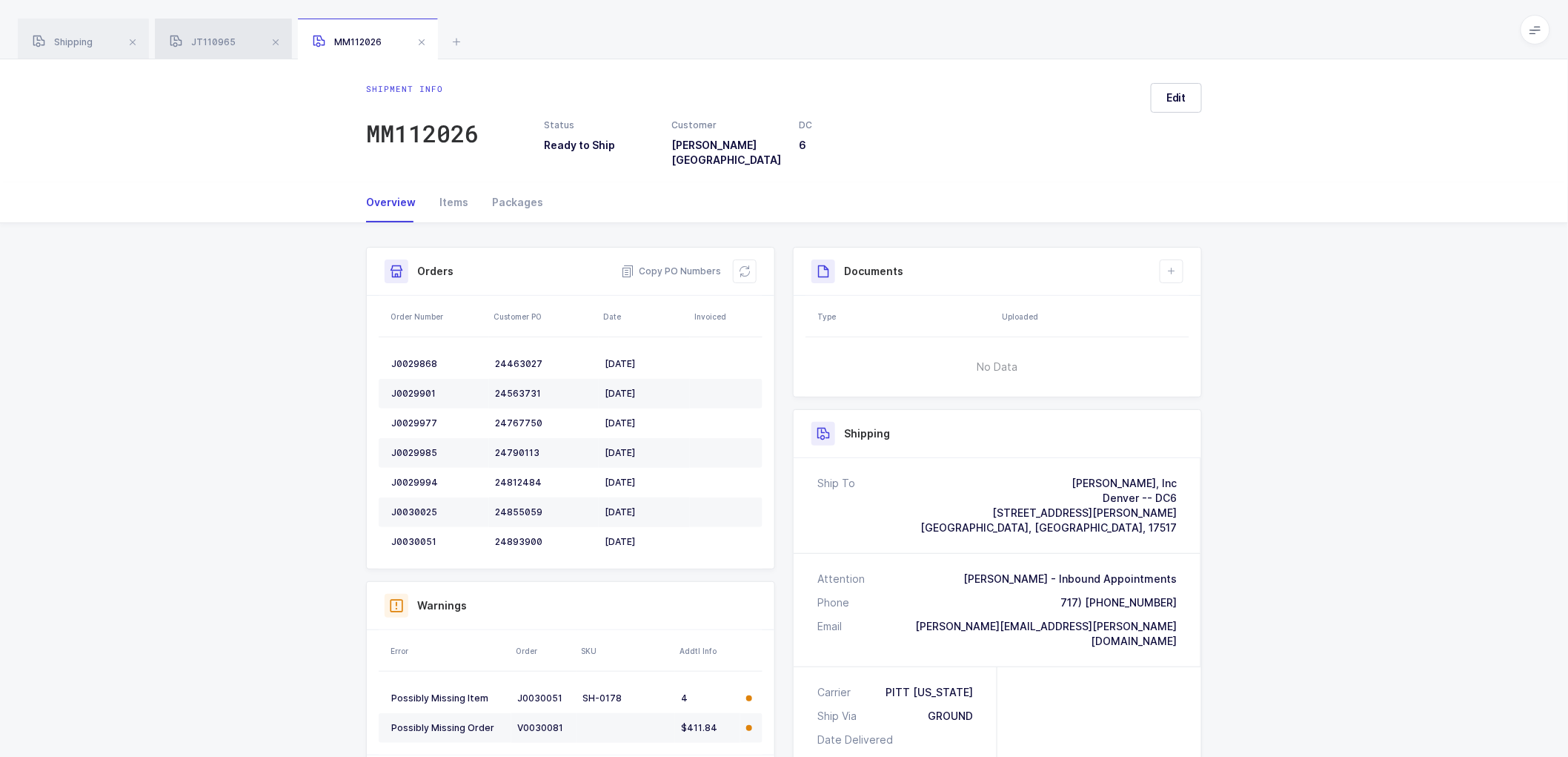
drag, startPoint x: 206, startPoint y: 36, endPoint x: 215, endPoint y: 38, distance: 9.2
click at [209, 36] on div "JT110965" at bounding box center [223, 39] width 137 height 42
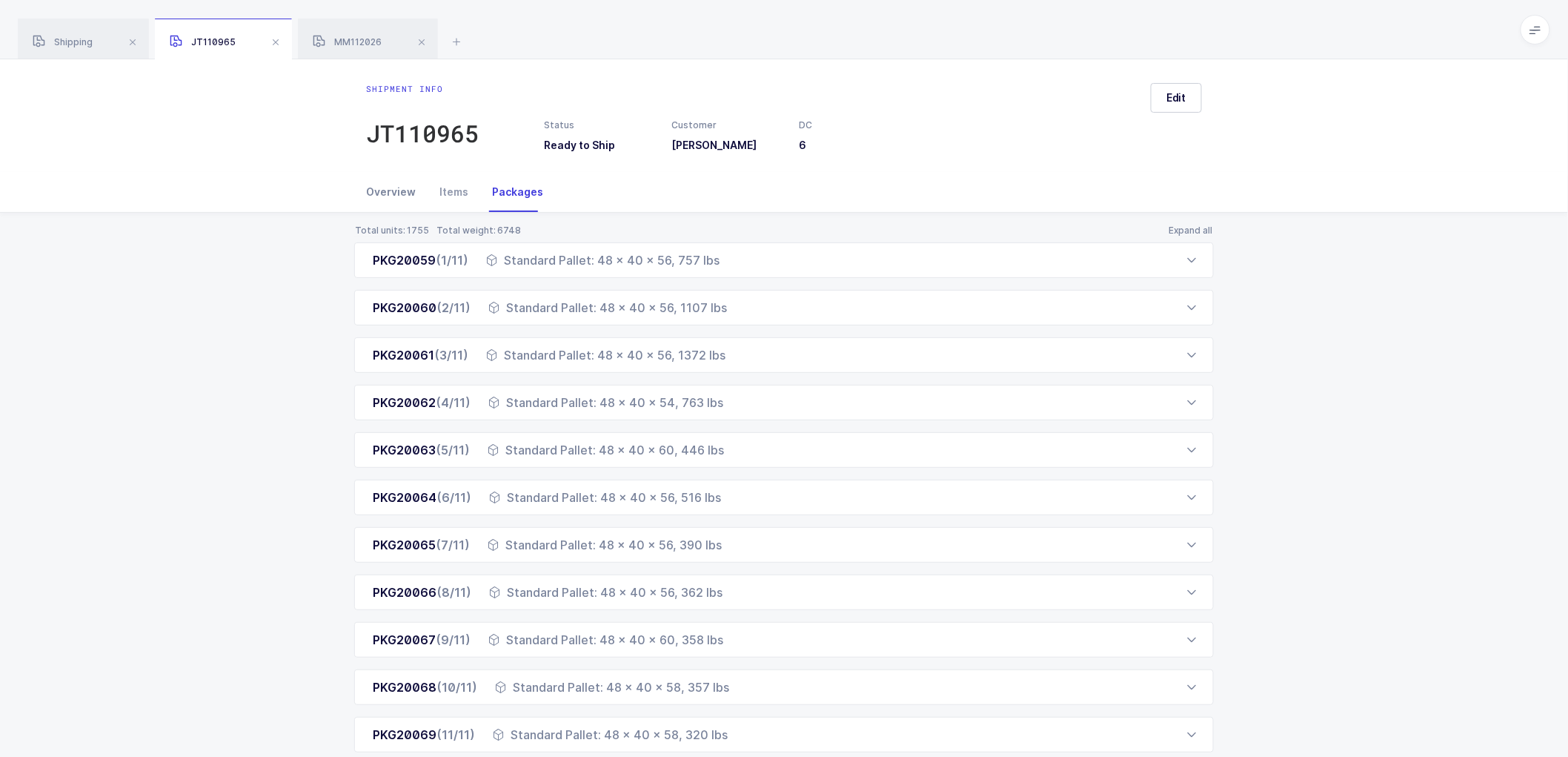
click at [389, 184] on div "Overview" at bounding box center [397, 191] width 62 height 40
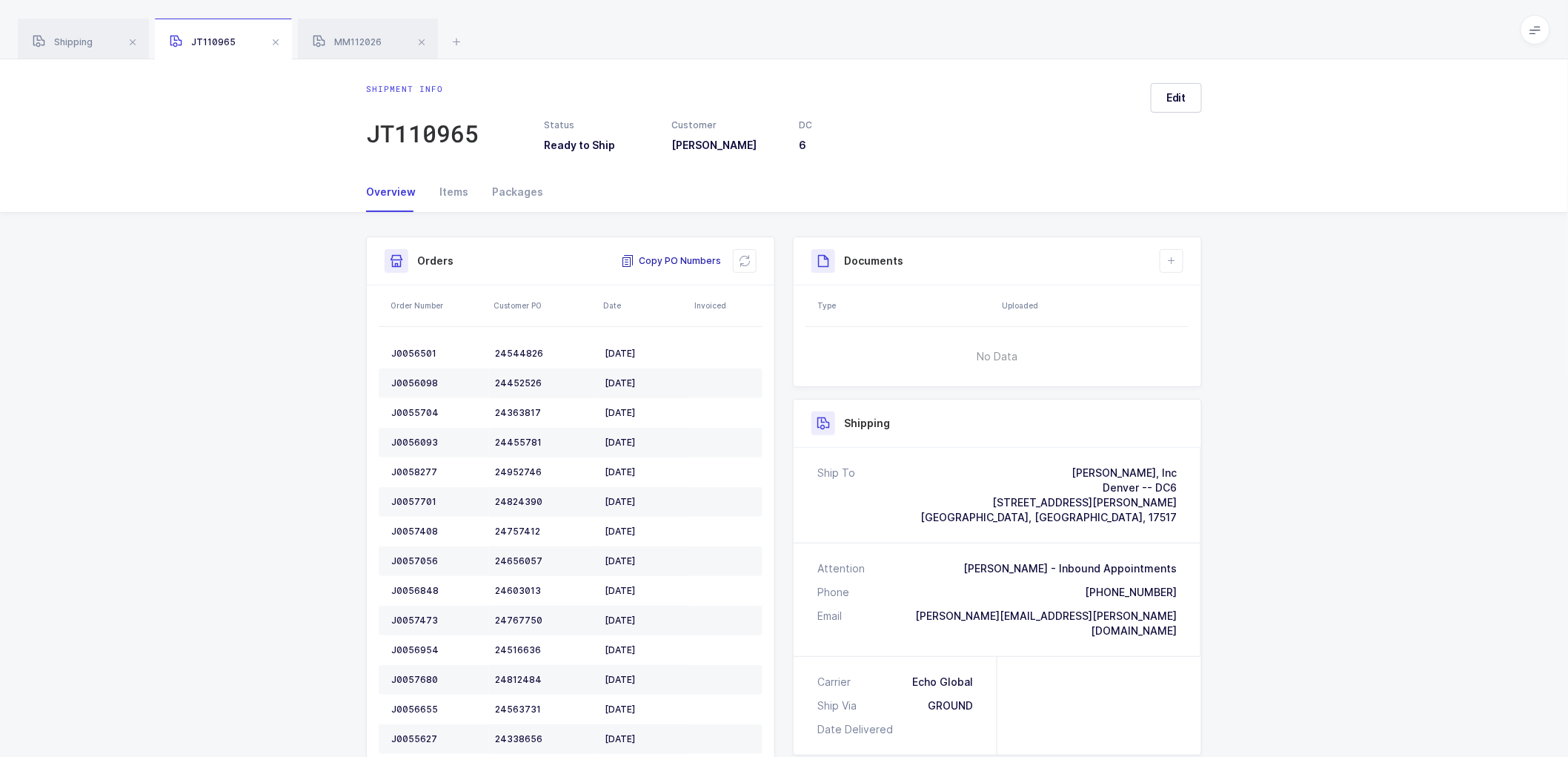
click at [675, 258] on span "Copy PO Numbers" at bounding box center [670, 261] width 100 height 15
drag, startPoint x: 430, startPoint y: 43, endPoint x: 415, endPoint y: 43, distance: 15.0
click at [430, 43] on span at bounding box center [422, 42] width 18 height 18
click at [273, 42] on span at bounding box center [275, 42] width 18 height 18
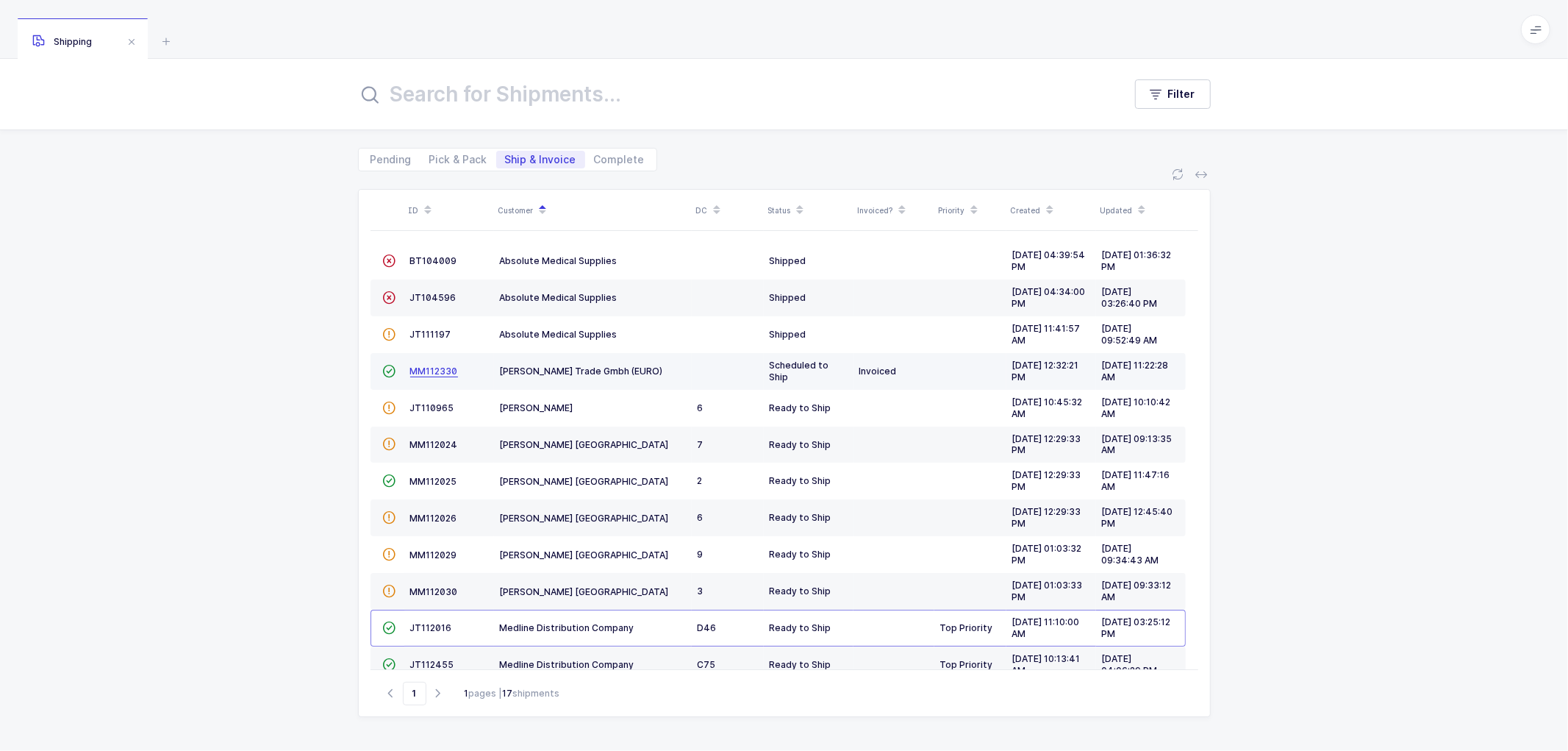
click at [428, 366] on span "MM112330" at bounding box center [434, 371] width 48 height 11
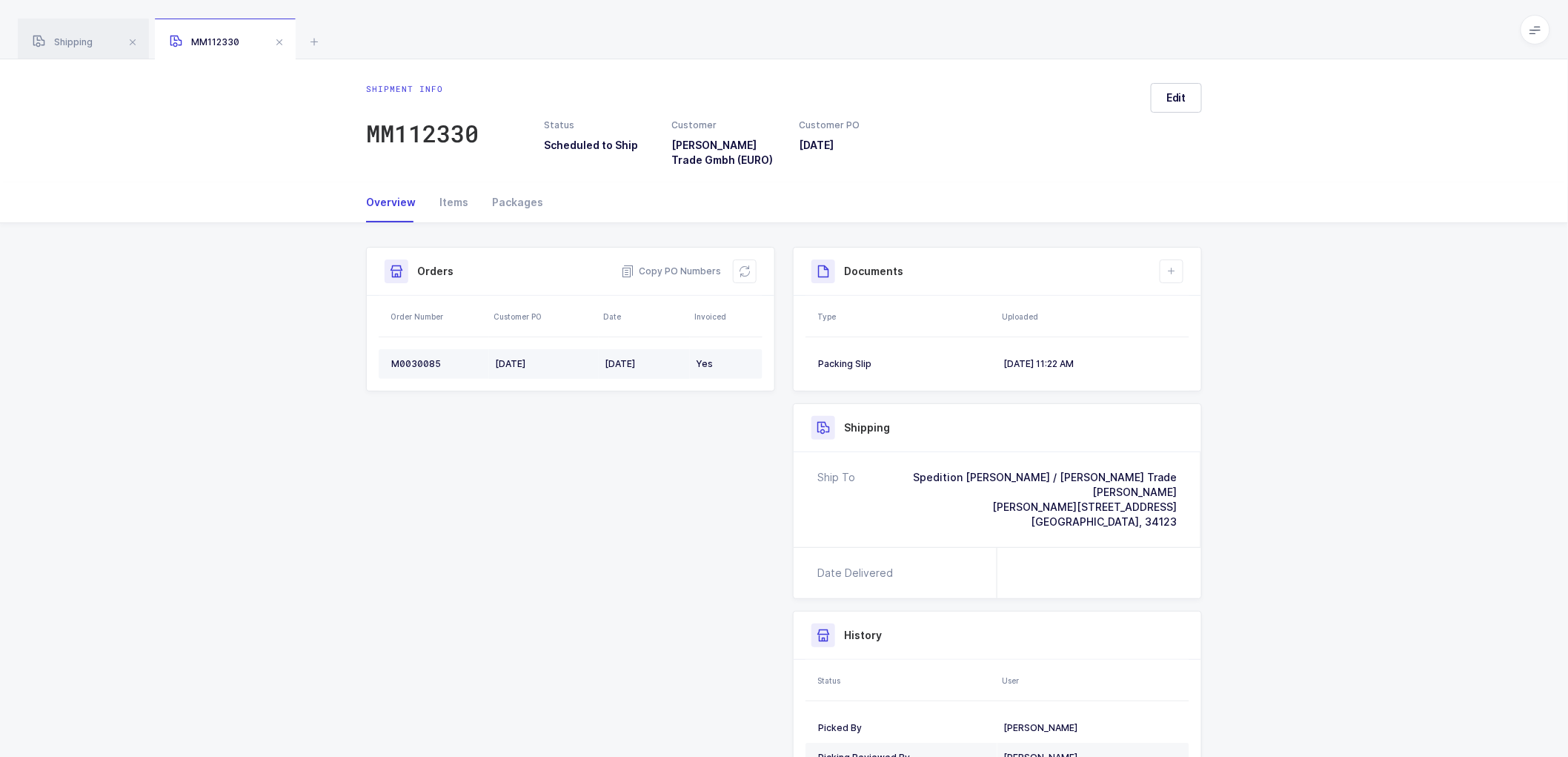
click at [412, 358] on div "M0030085" at bounding box center [437, 363] width 92 height 12
copy div "M0030085"
click at [446, 197] on div "Items" at bounding box center [454, 202] width 53 height 40
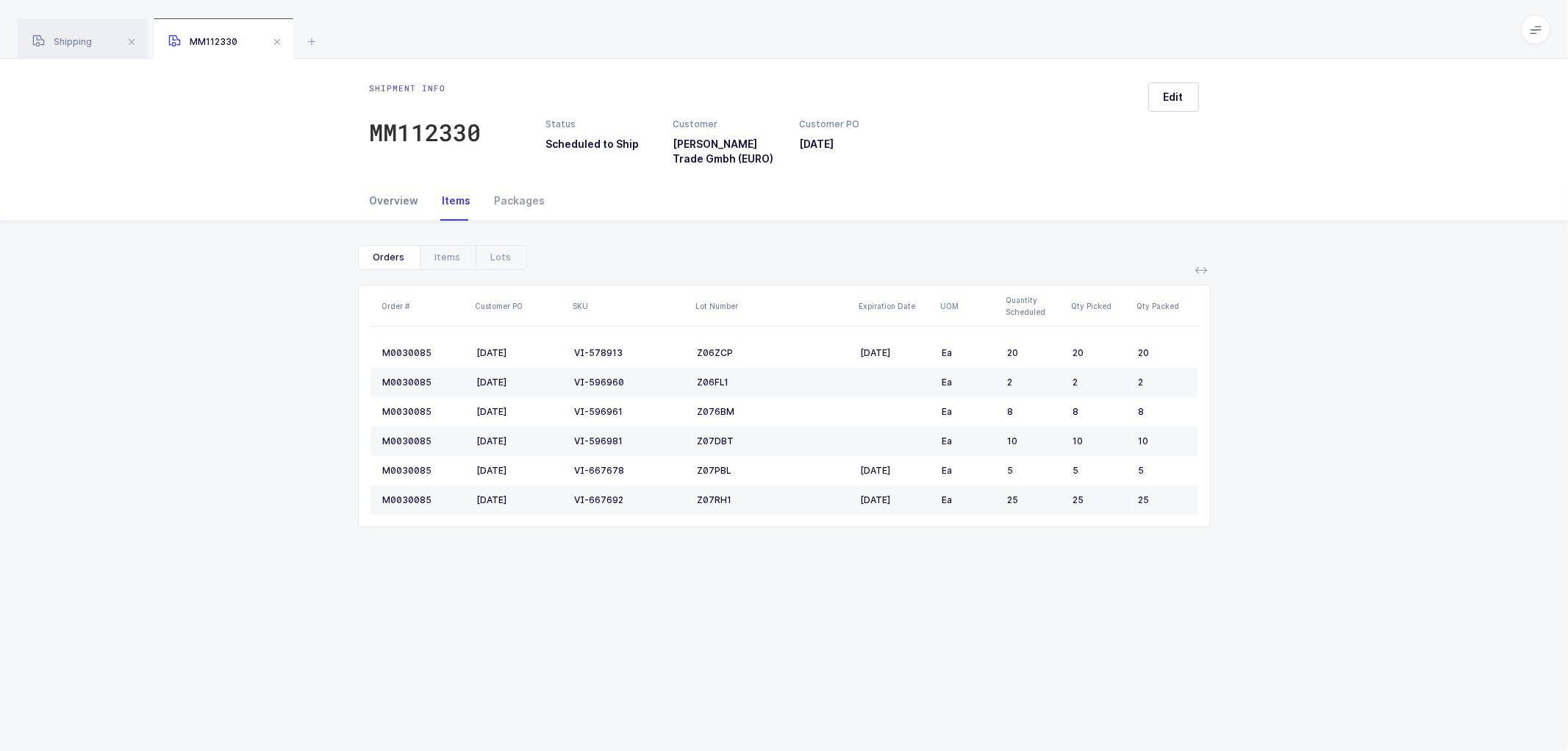
click at [397, 200] on div "Overview" at bounding box center [401, 200] width 61 height 40
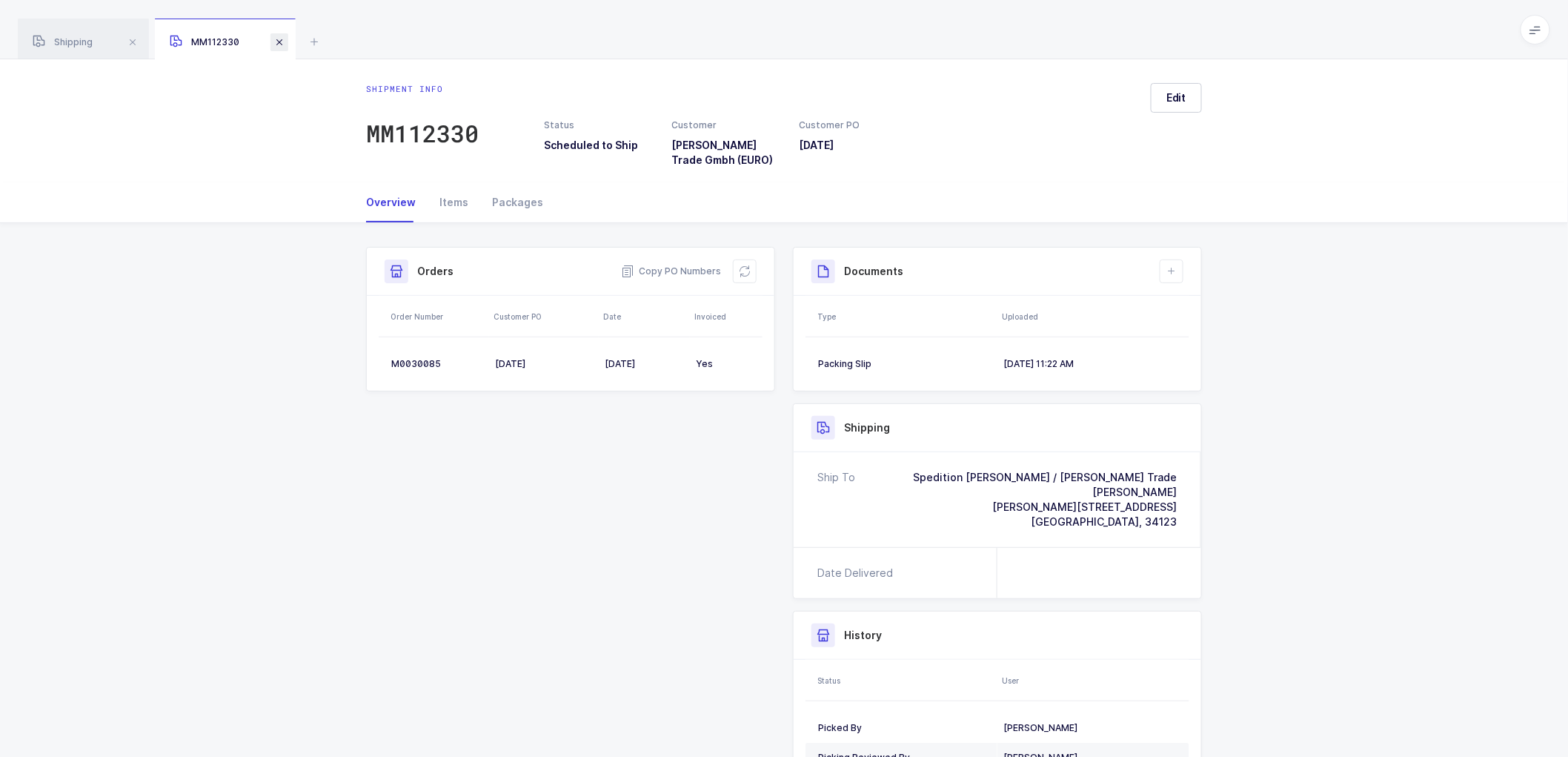
click at [279, 40] on span at bounding box center [279, 42] width 18 height 18
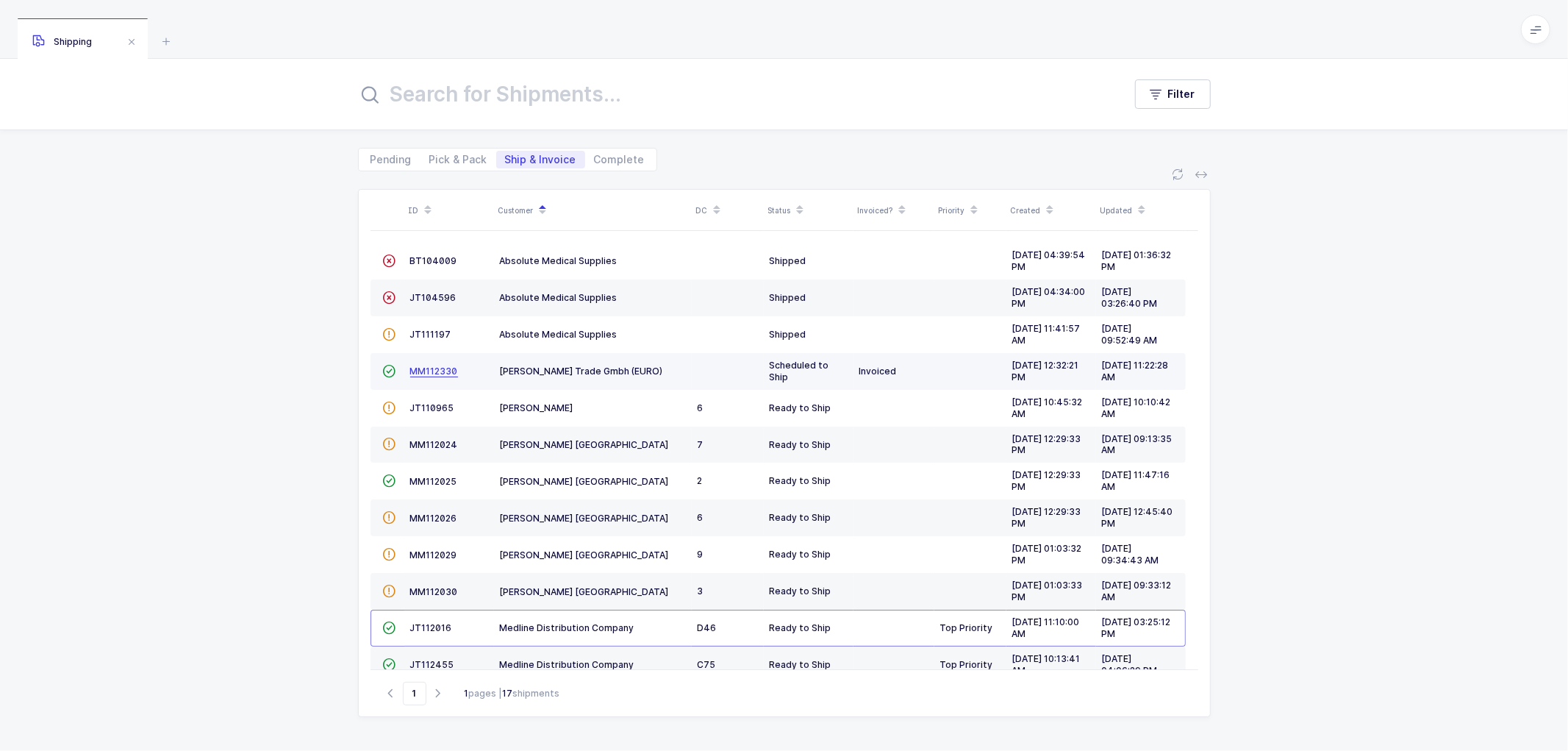
click at [436, 368] on span "MM112330" at bounding box center [434, 371] width 48 height 11
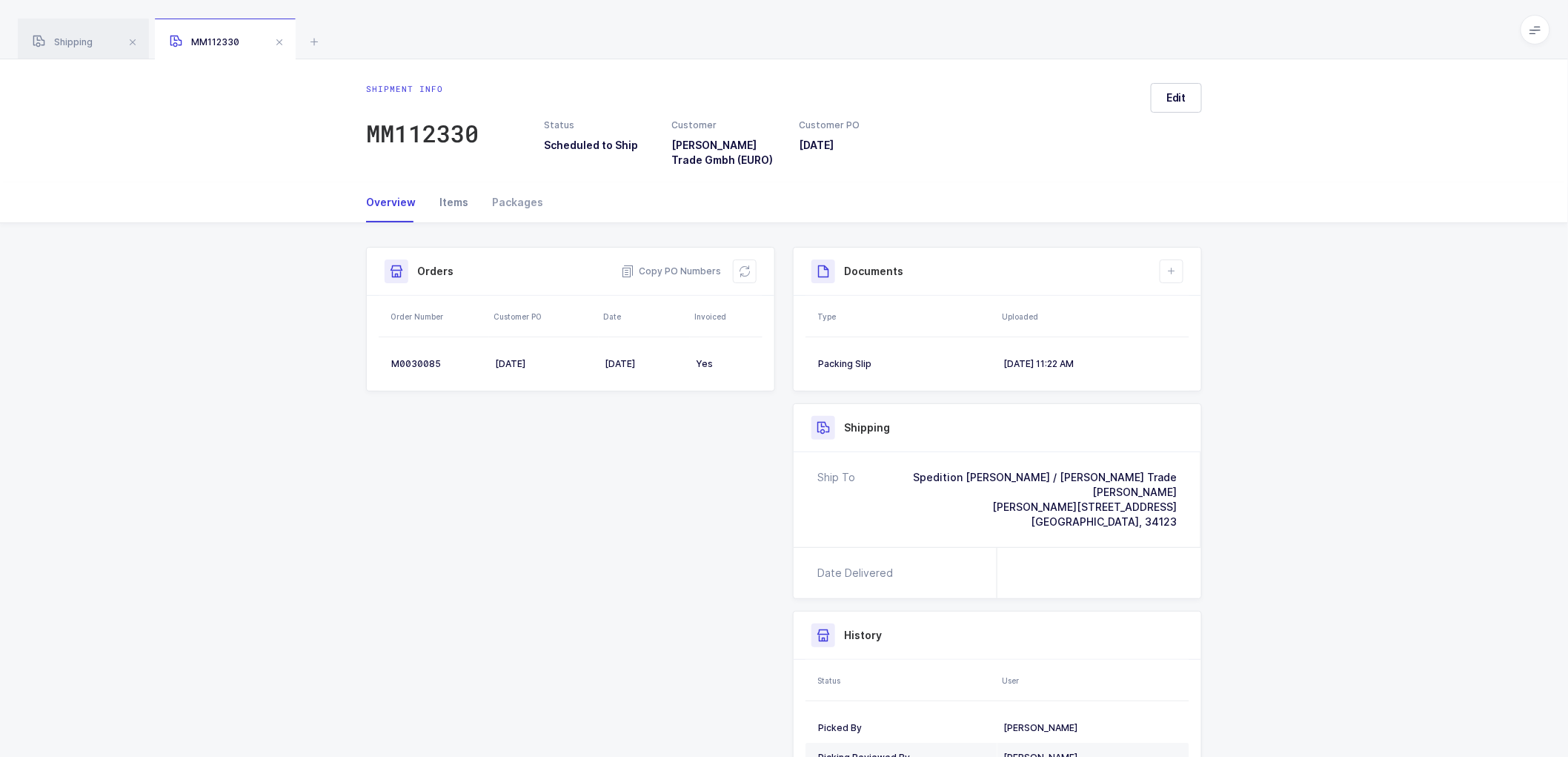
click at [456, 198] on div "Items" at bounding box center [454, 202] width 53 height 40
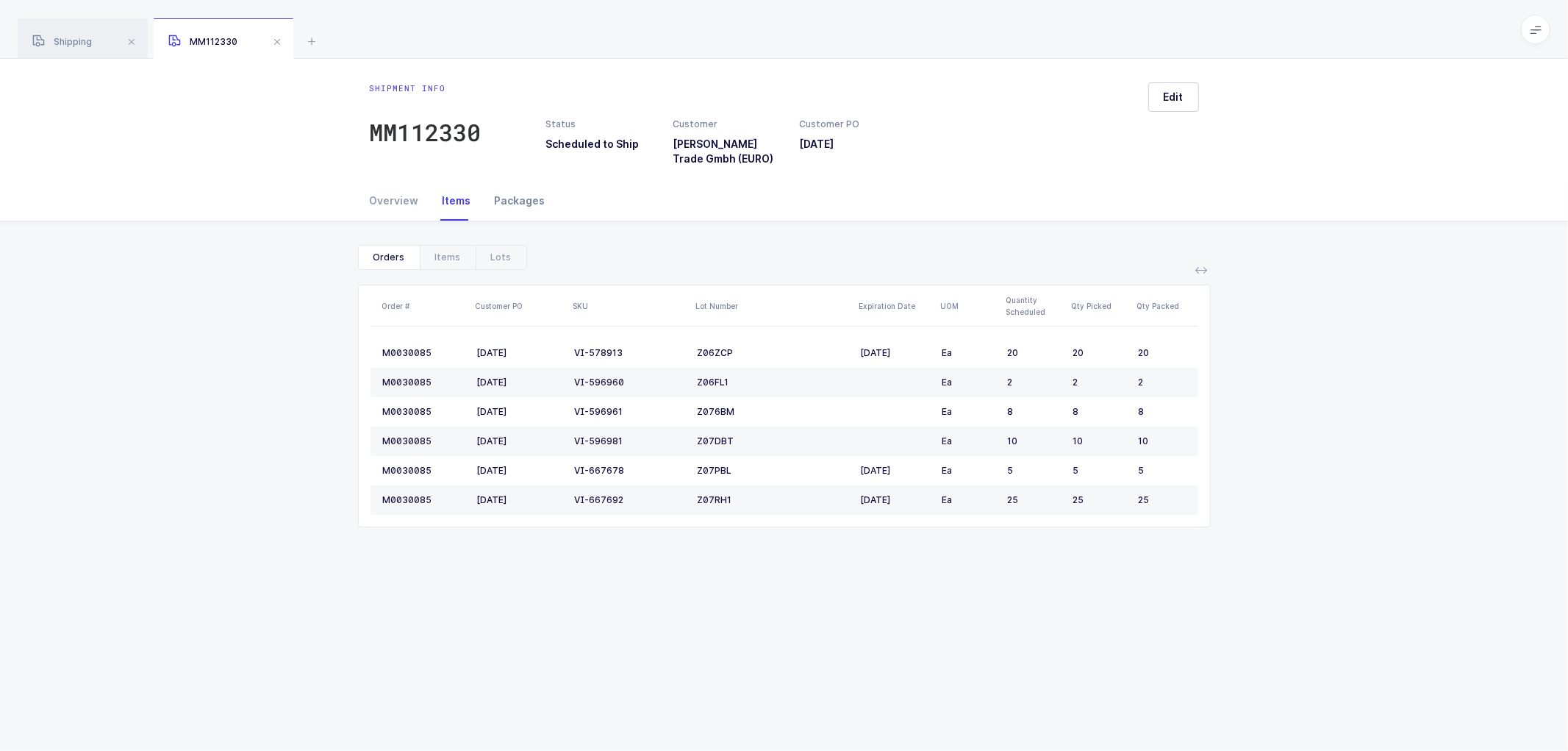
drag, startPoint x: 504, startPoint y: 199, endPoint x: 512, endPoint y: 200, distance: 8.1
click at [505, 199] on div "Packages" at bounding box center [514, 200] width 62 height 40
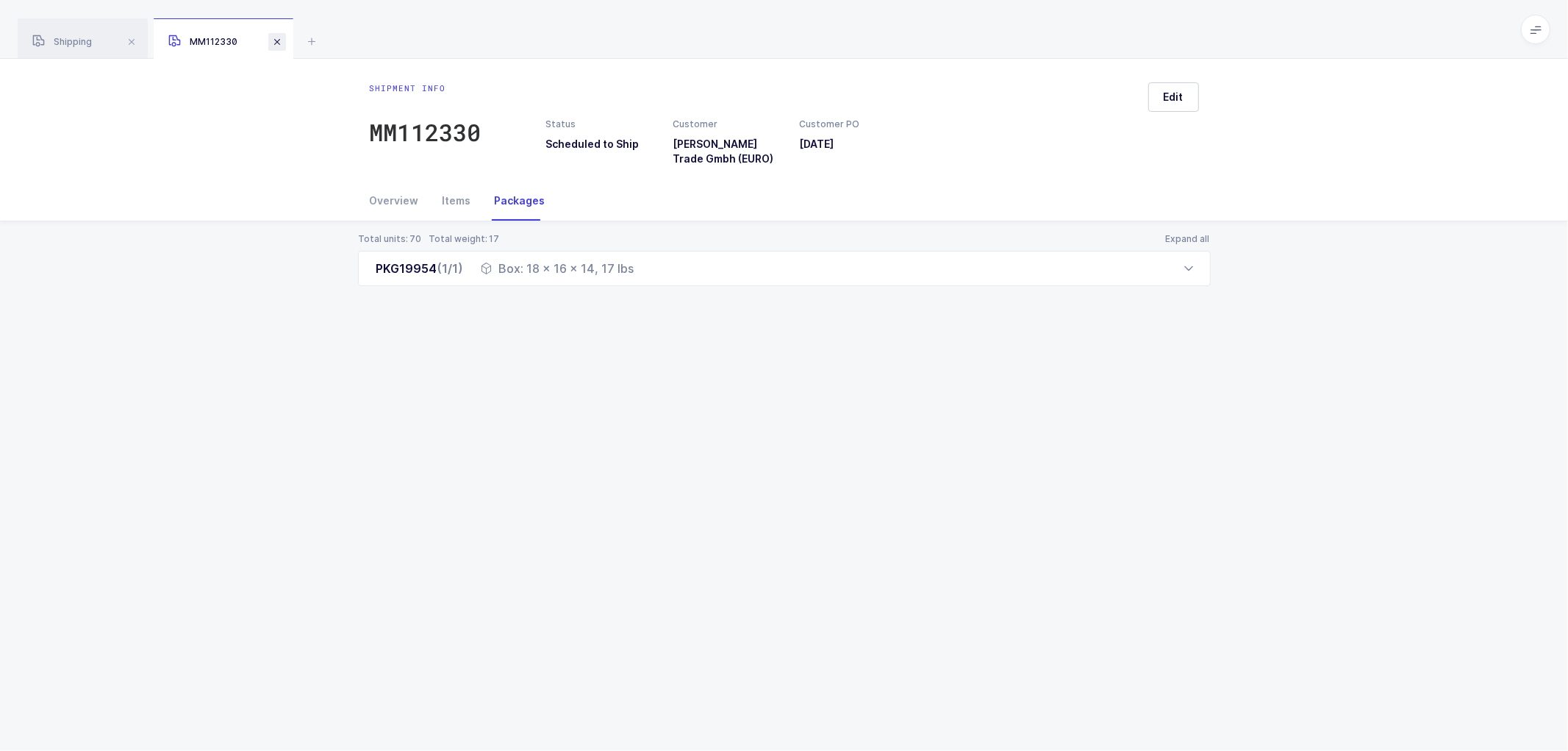
click at [280, 40] on span at bounding box center [277, 42] width 18 height 18
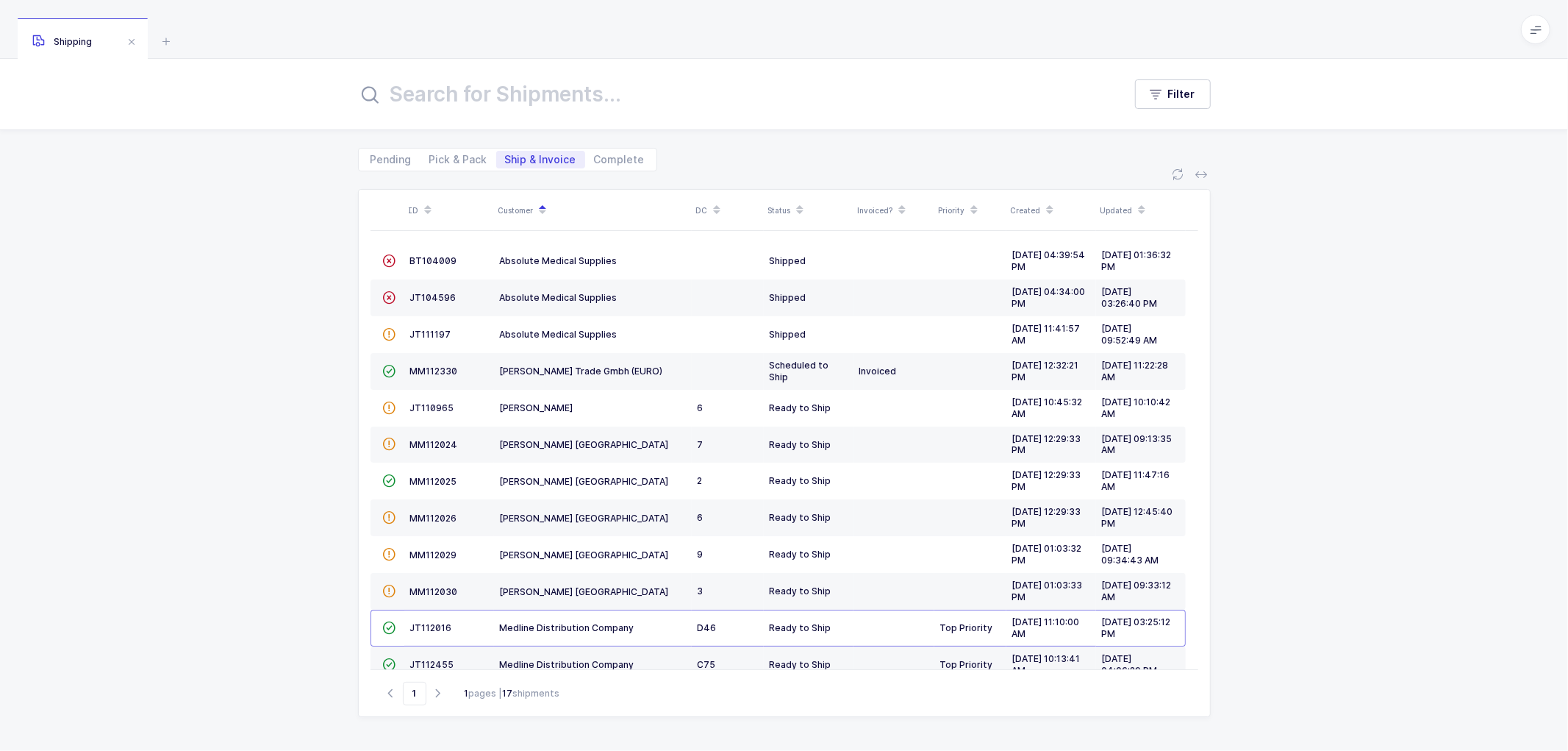
click at [861, 673] on div "Go to 1 1 pages | 17 shipments" at bounding box center [784, 693] width 828 height 47
drag, startPoint x: 434, startPoint y: 364, endPoint x: 458, endPoint y: 362, distance: 24.1
click at [435, 364] on td "MM112330" at bounding box center [449, 371] width 90 height 36
click at [428, 362] on td "MM112330" at bounding box center [449, 371] width 90 height 36
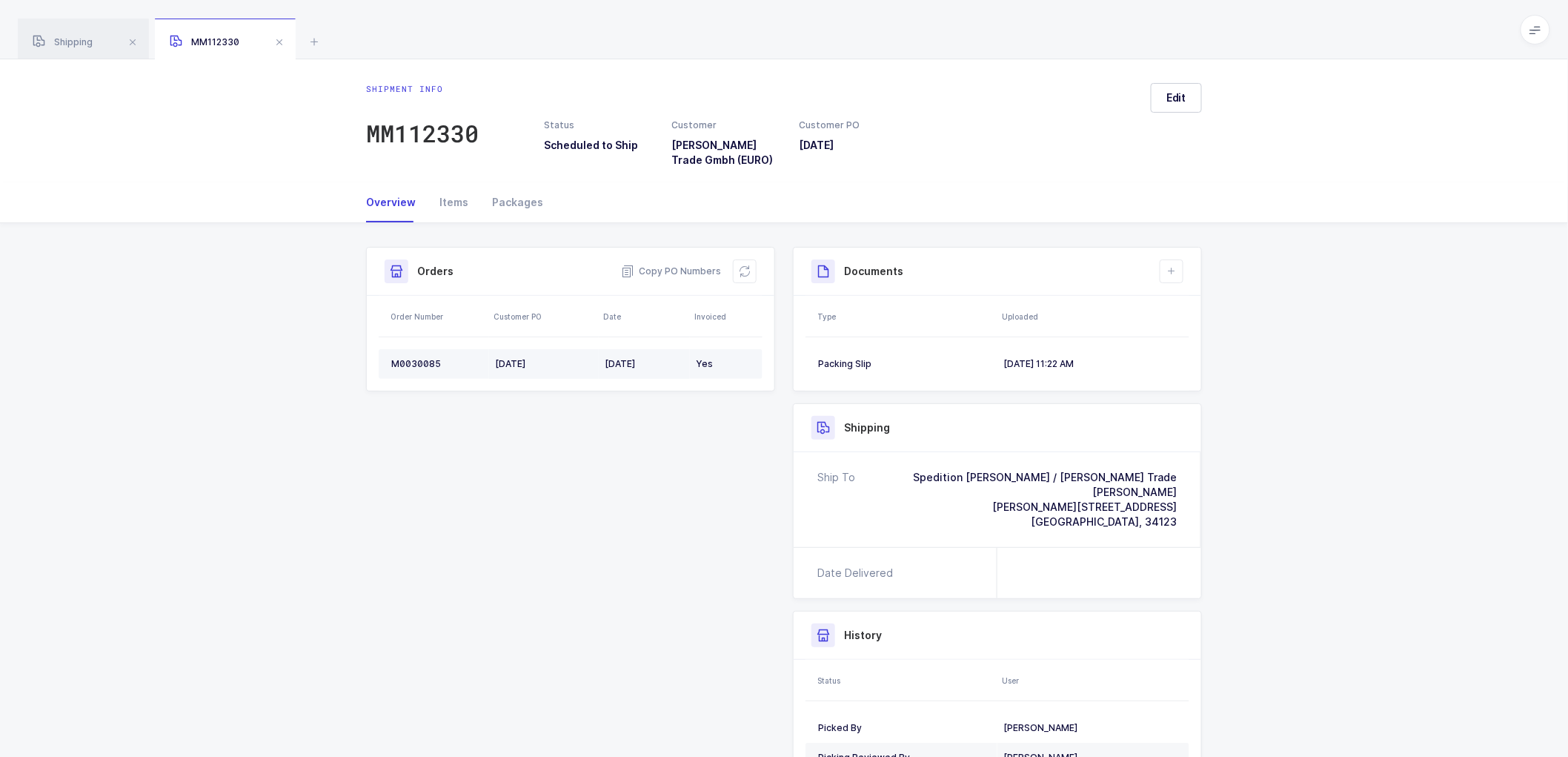
click at [413, 359] on div "M0030085" at bounding box center [437, 363] width 92 height 12
copy div "M0030085"
click at [419, 357] on td "M0030085" at bounding box center [434, 363] width 111 height 29
click at [416, 357] on td "M0030085" at bounding box center [434, 363] width 111 height 29
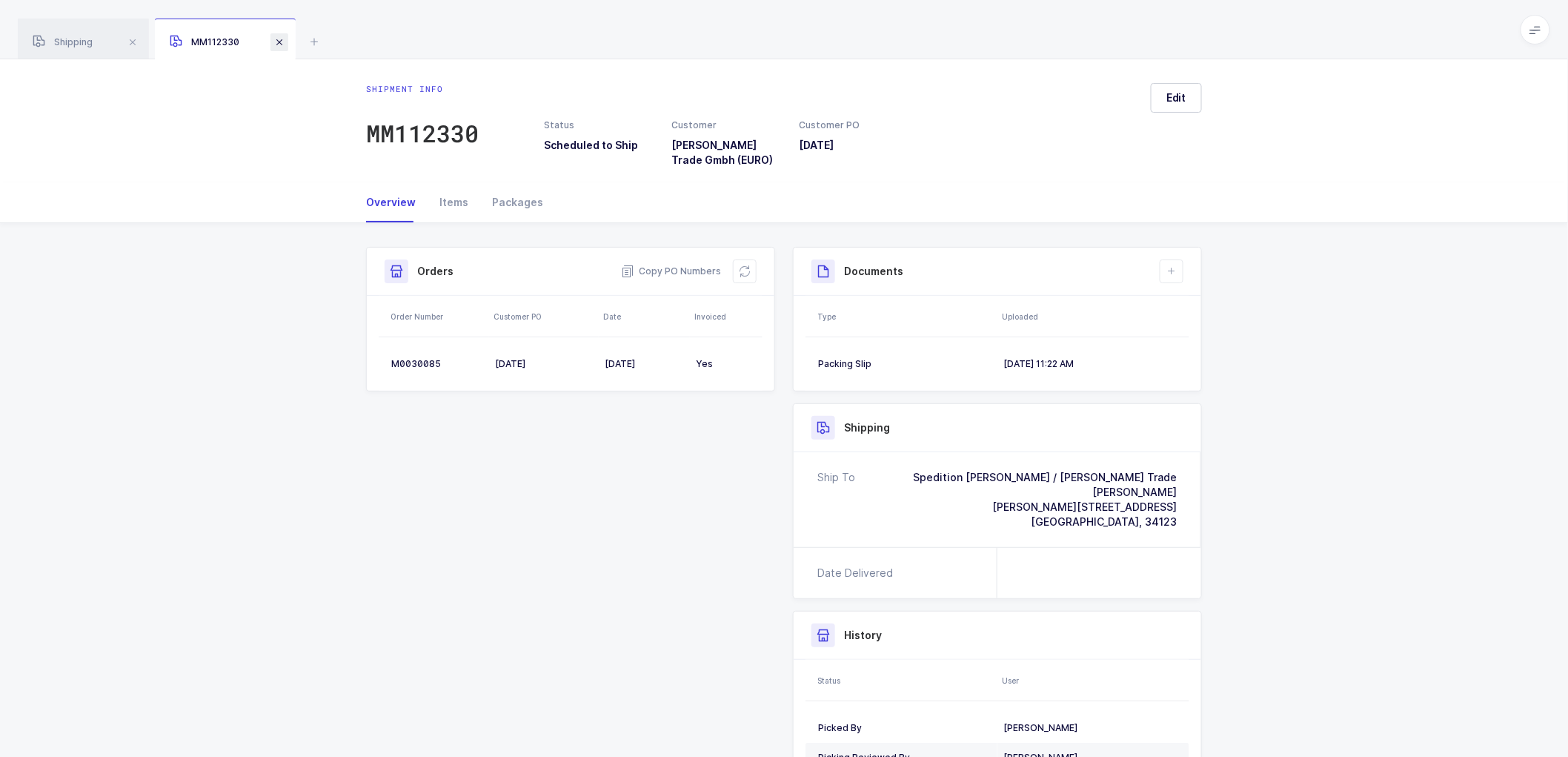
click at [280, 39] on span at bounding box center [279, 42] width 18 height 18
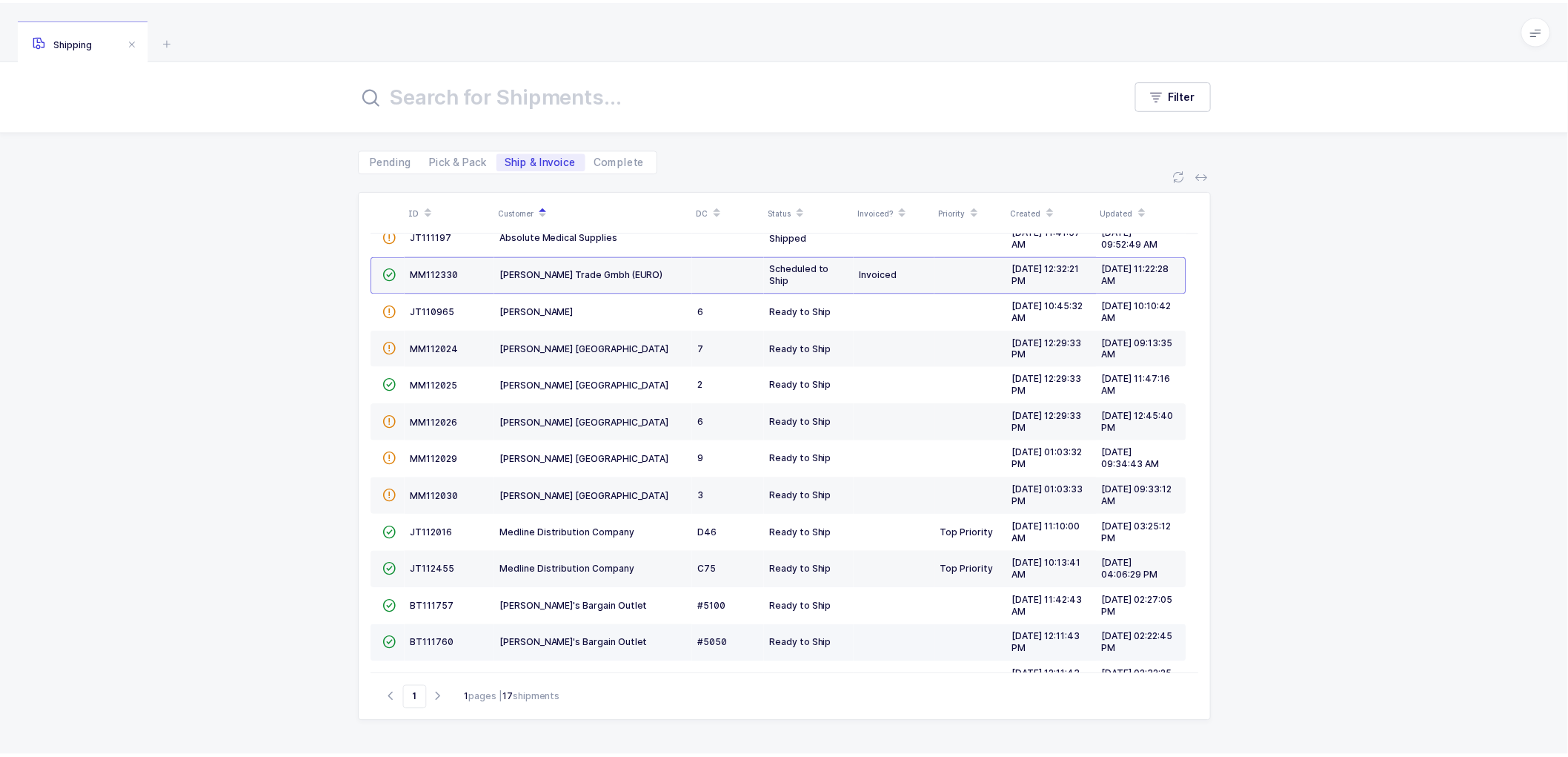
scroll to position [213, 0]
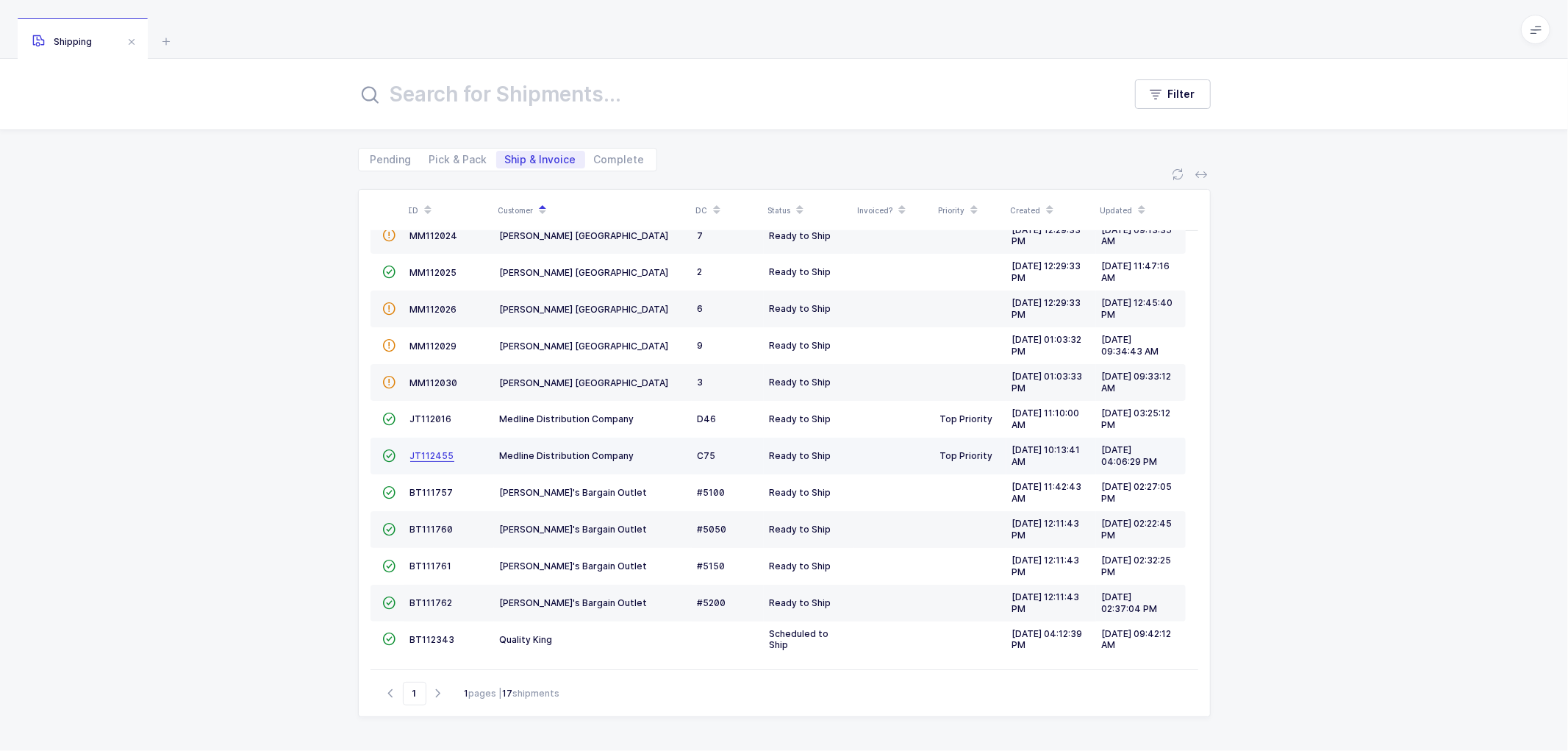
click at [435, 450] on span "JT112455" at bounding box center [432, 456] width 44 height 11
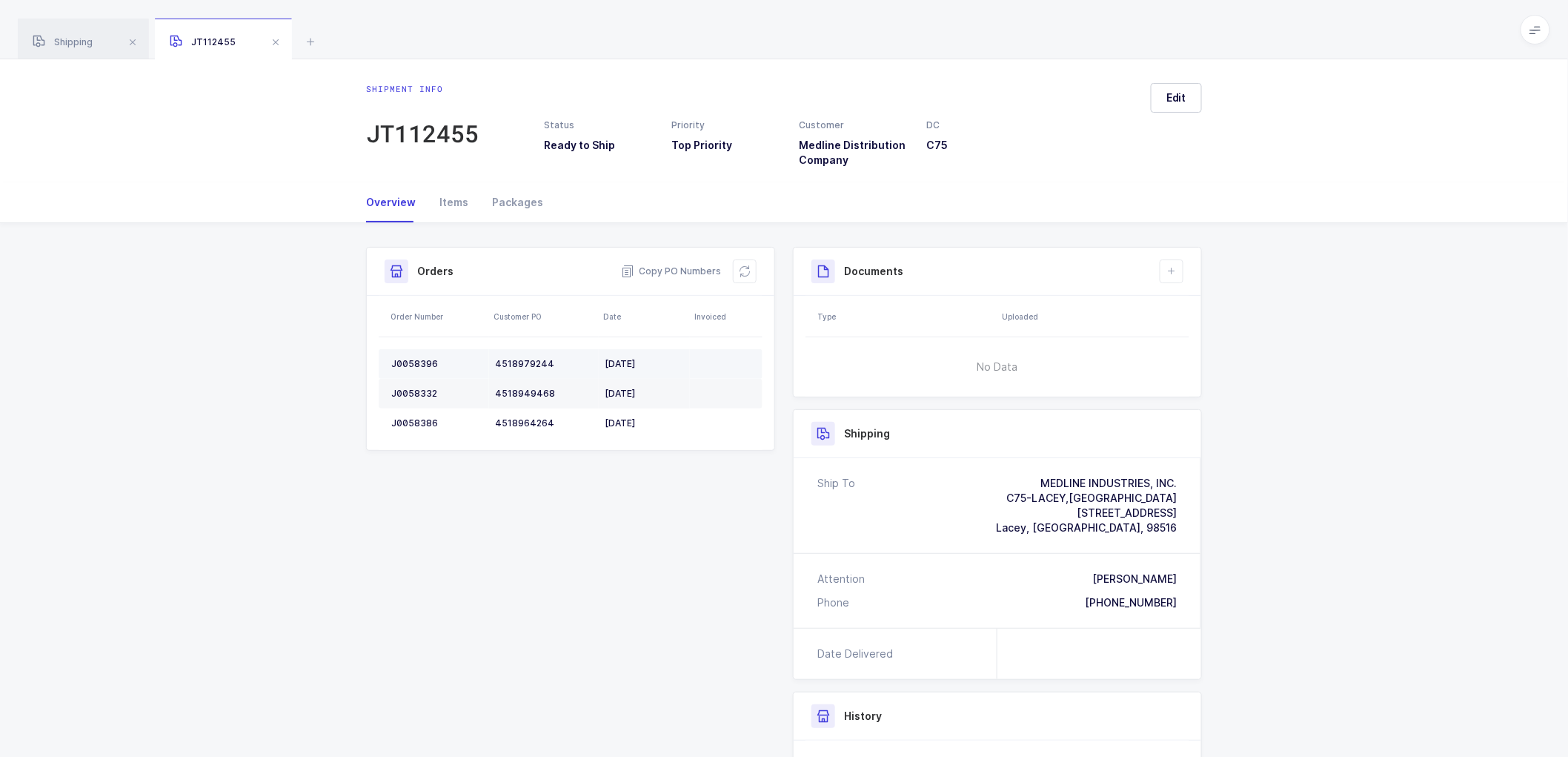
click at [413, 354] on td "J0058396" at bounding box center [434, 363] width 111 height 29
copy div "J0058396"
click at [423, 384] on td "J0058332" at bounding box center [434, 394] width 111 height 29
click at [424, 386] on td "J0058332" at bounding box center [434, 394] width 111 height 29
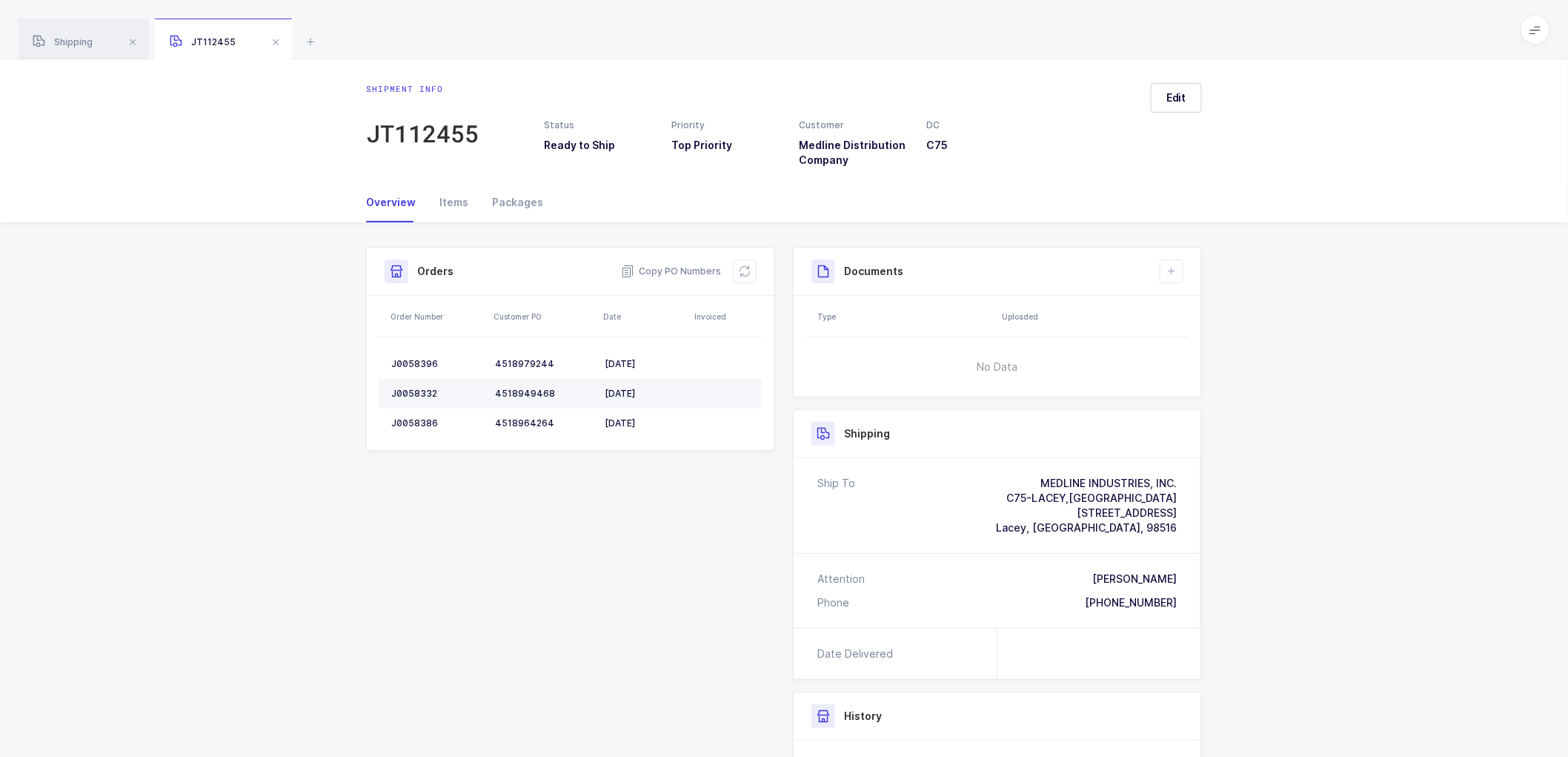
click at [414, 395] on div "J0058332" at bounding box center [437, 394] width 92 height 12
click at [414, 394] on div "J0058332" at bounding box center [437, 394] width 92 height 12
copy div "J0058332"
click at [410, 416] on td "J0058386" at bounding box center [434, 423] width 111 height 29
click at [406, 414] on td "J0058386" at bounding box center [434, 423] width 111 height 29
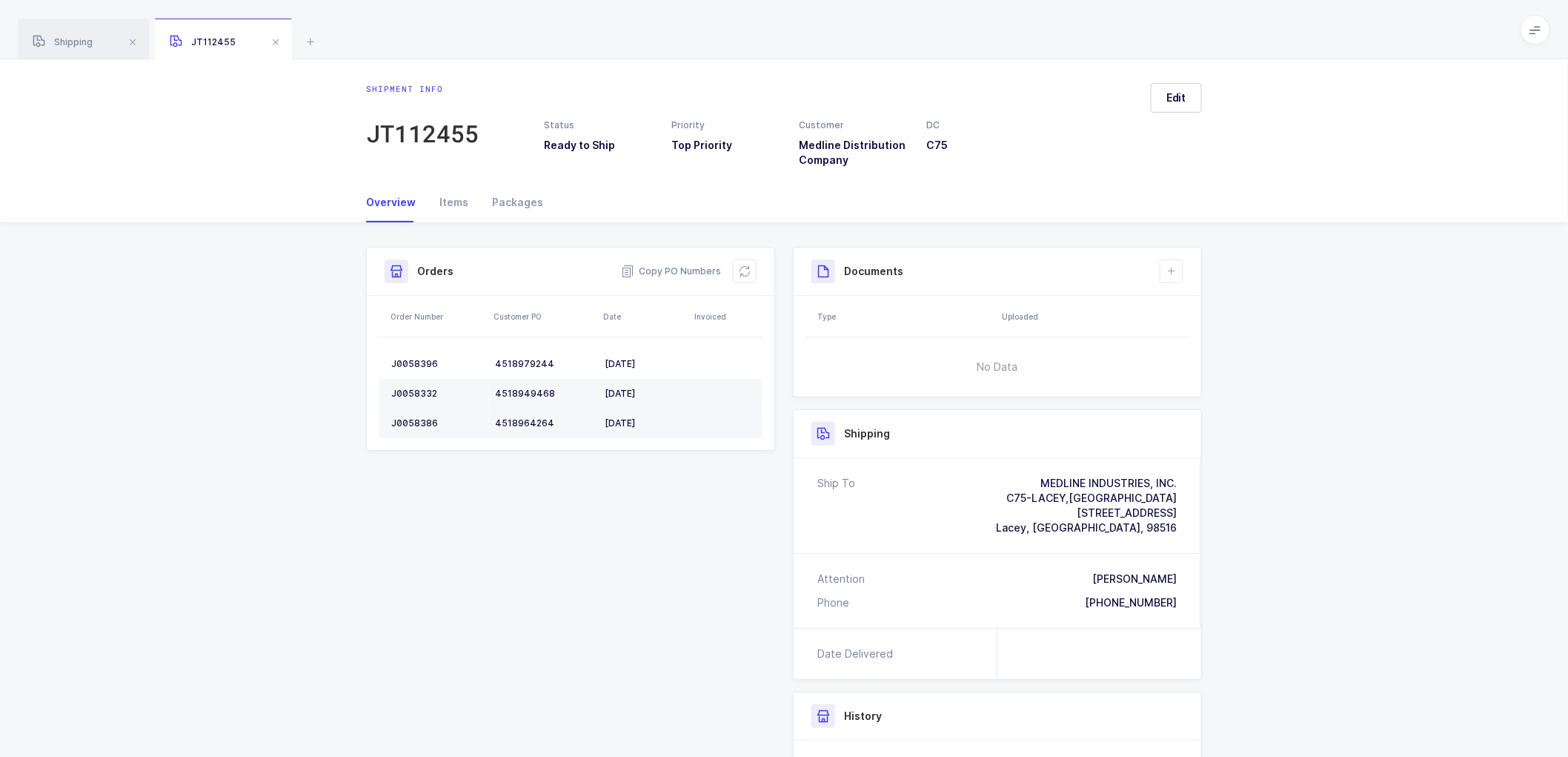
click at [409, 418] on div "J0058386" at bounding box center [437, 423] width 92 height 12
click at [409, 417] on div "J0058386" at bounding box center [437, 423] width 92 height 12
copy div "J0058386"
drag, startPoint x: 739, startPoint y: 276, endPoint x: 758, endPoint y: 253, distance: 29.8
click at [744, 272] on icon at bounding box center [744, 271] width 12 height 12
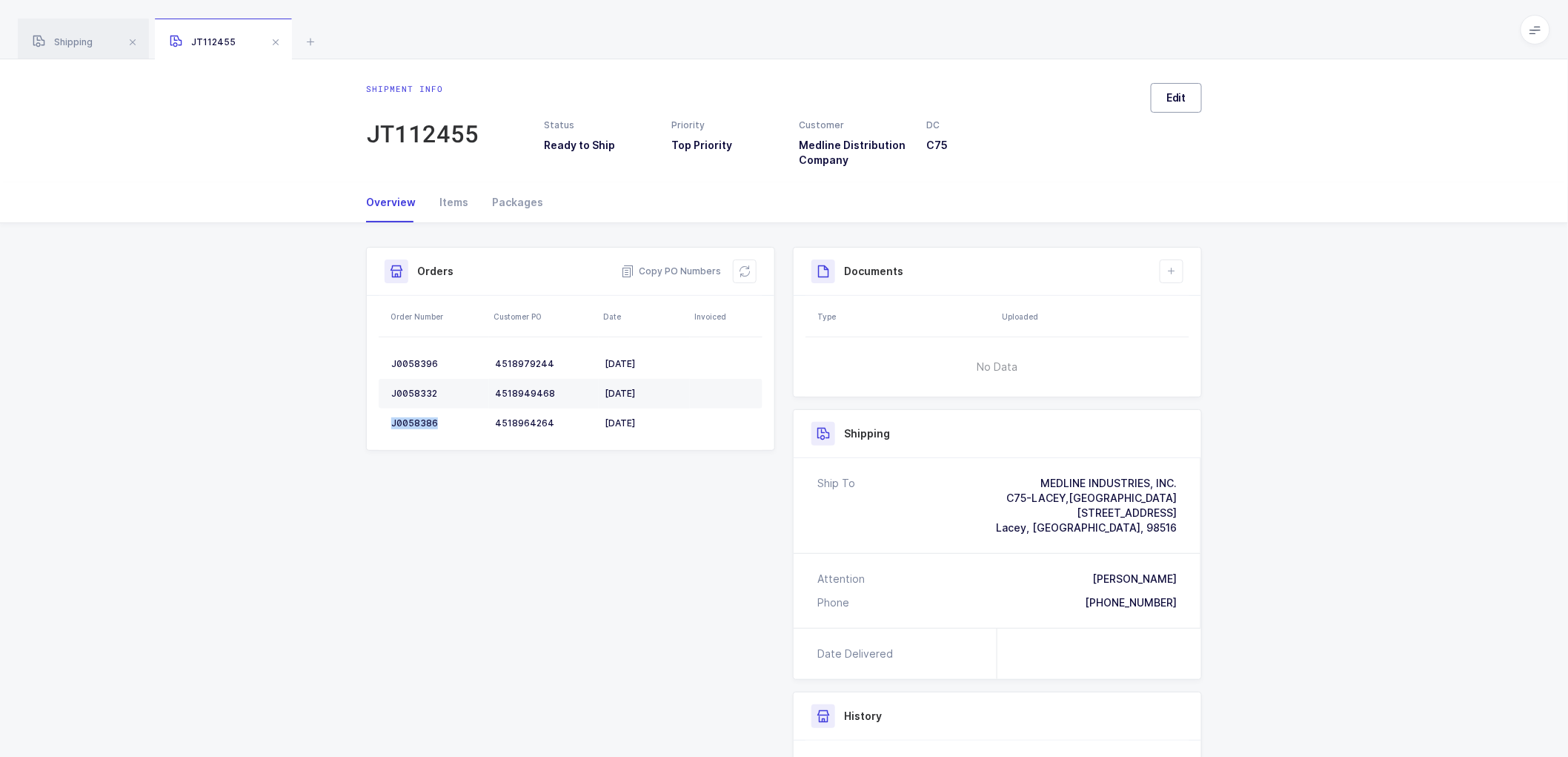
click at [1173, 99] on span "Edit" at bounding box center [1176, 98] width 20 height 15
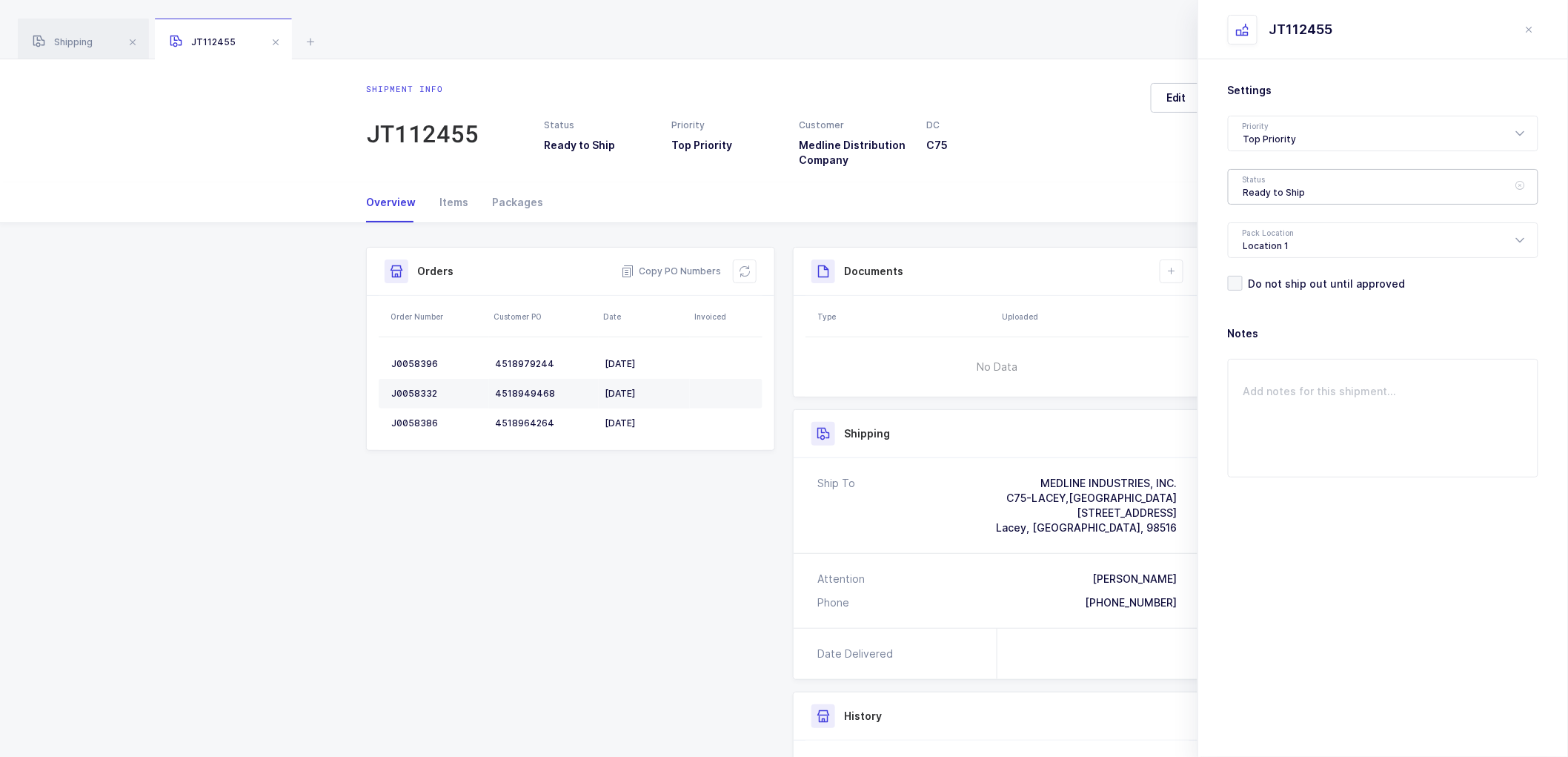
click at [1292, 191] on div "Ready to Ship" at bounding box center [1382, 187] width 310 height 36
click at [1272, 268] on li "Scheduled to Ship" at bounding box center [1389, 277] width 310 height 24
type input "Scheduled to Ship"
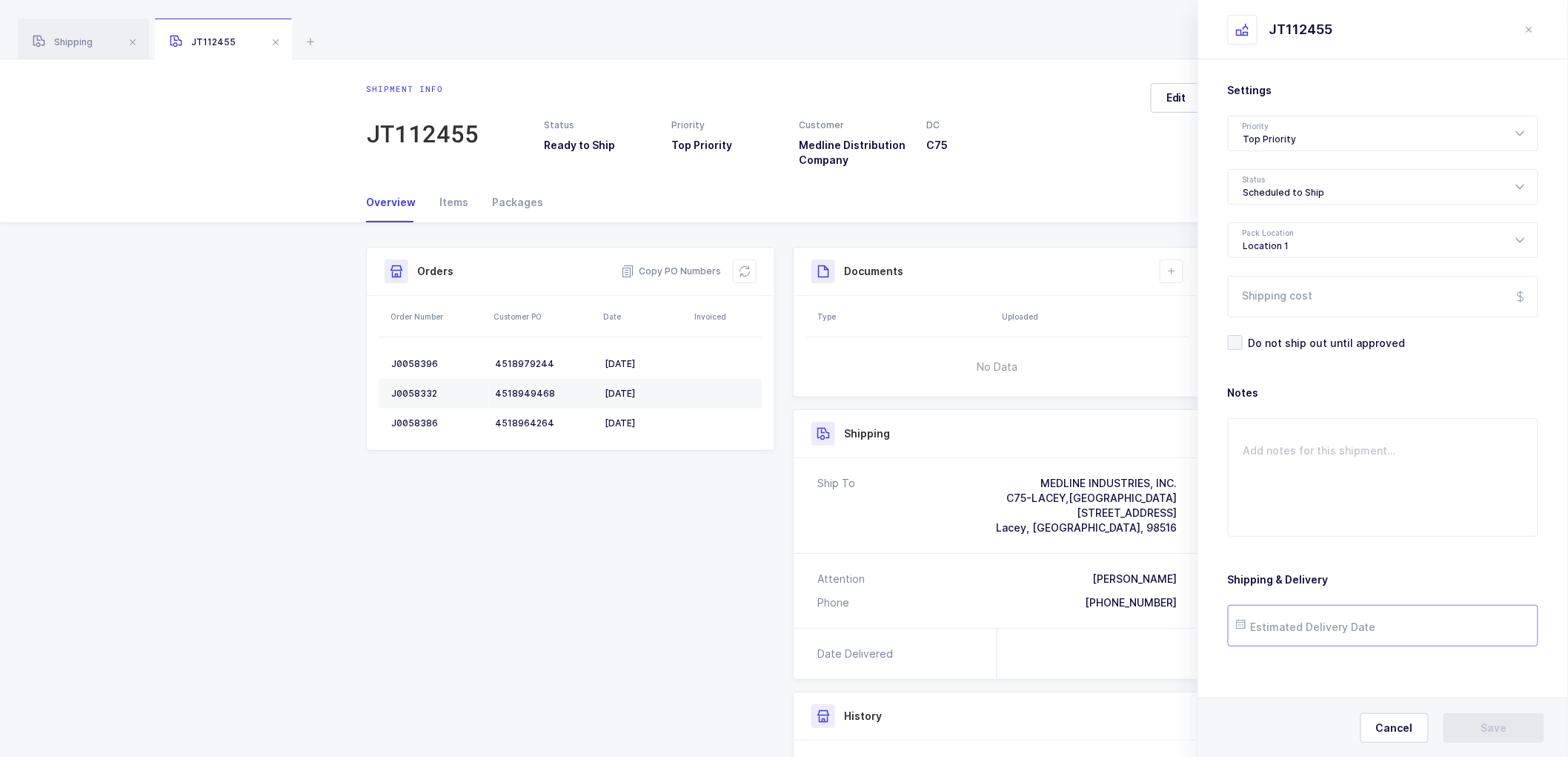
click at [1302, 619] on input "text" at bounding box center [1382, 625] width 310 height 42
click at [1442, 362] on button "Next Month" at bounding box center [1443, 361] width 9 height 9
click at [1344, 424] on span "3" at bounding box center [1349, 429] width 18 height 18
type input "[DATE]"
click at [1487, 724] on span "Save" at bounding box center [1494, 728] width 26 height 15
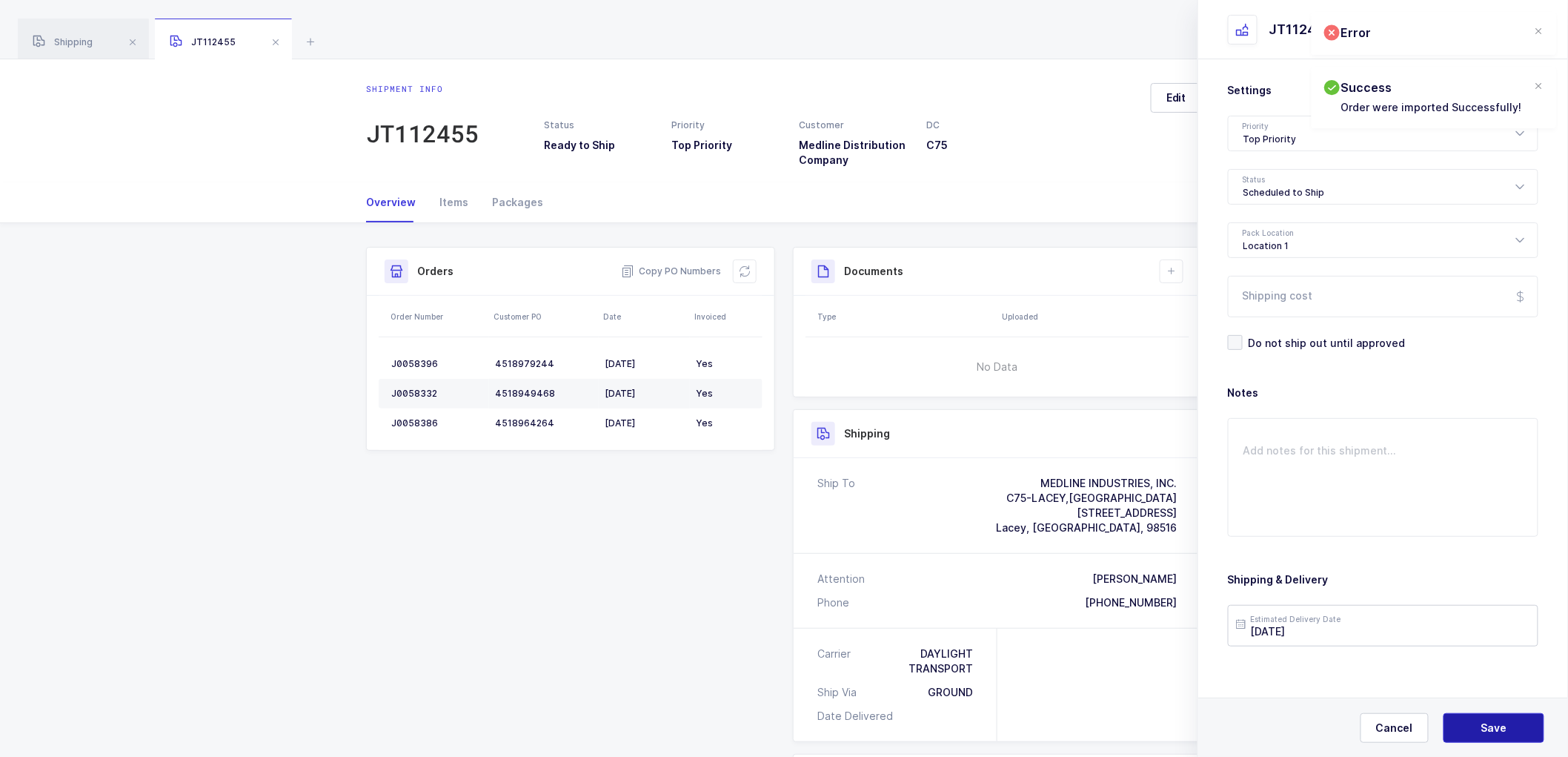
drag, startPoint x: 1485, startPoint y: 717, endPoint x: 1435, endPoint y: 642, distance: 90.1
click at [1485, 716] on button "Save" at bounding box center [1494, 728] width 101 height 29
drag, startPoint x: 1166, startPoint y: 262, endPoint x: 1175, endPoint y: 268, distance: 10.8
click at [1168, 264] on button at bounding box center [1171, 271] width 24 height 24
click at [1189, 311] on li "Create Document" at bounding box center [1222, 313] width 111 height 24
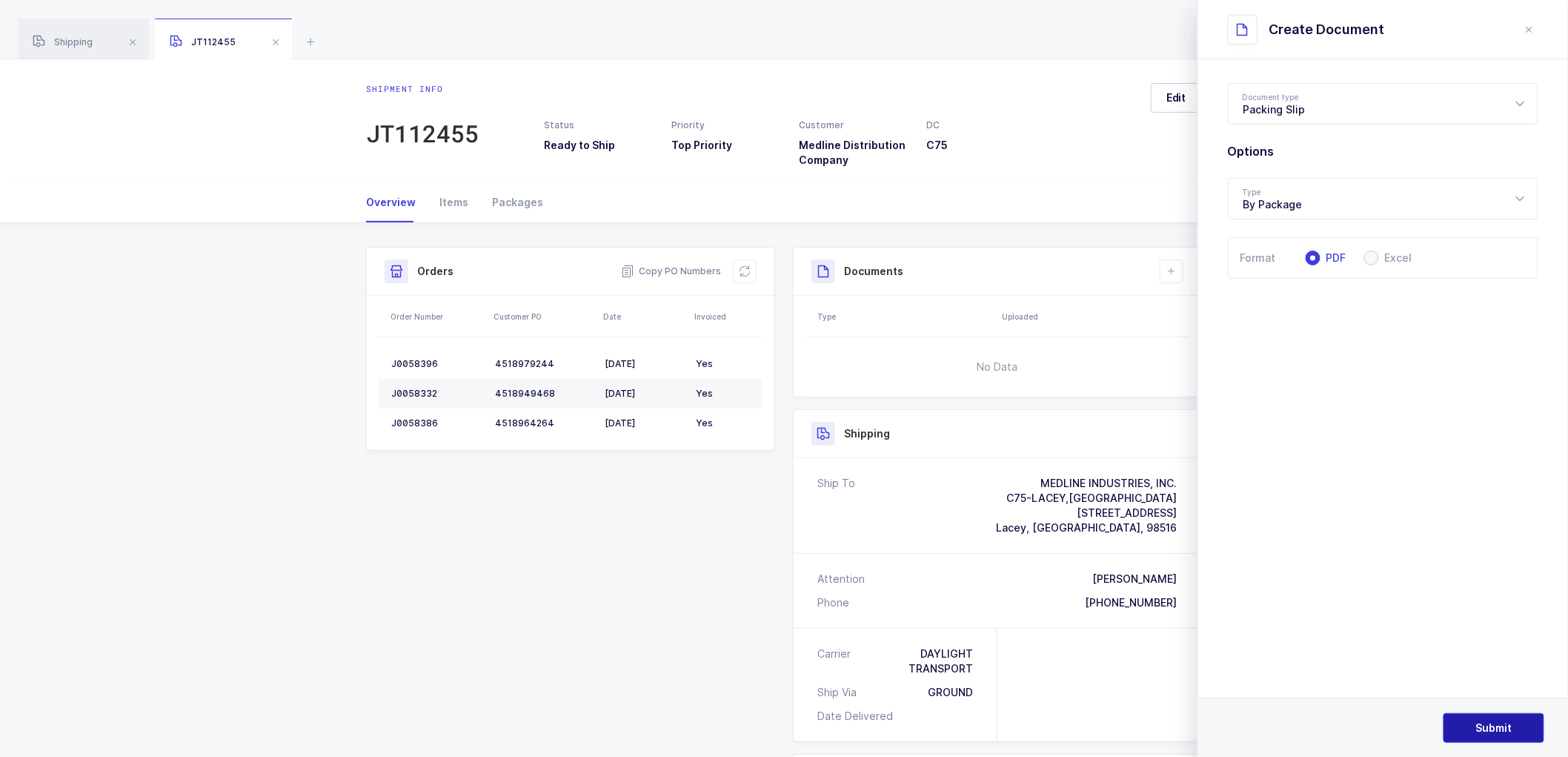
click at [1471, 717] on button "Submit" at bounding box center [1494, 728] width 101 height 29
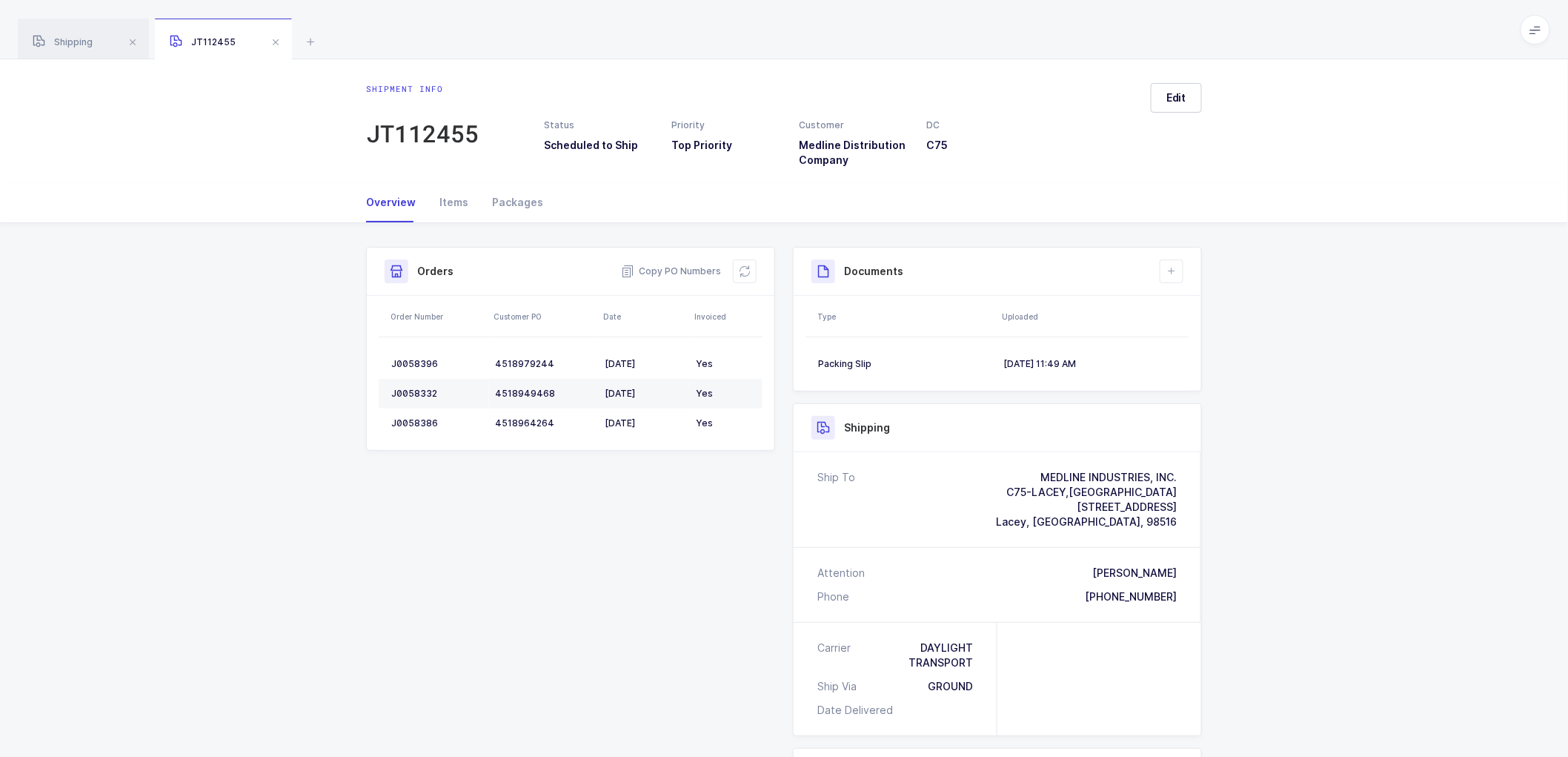
drag, startPoint x: 1273, startPoint y: 311, endPoint x: 1261, endPoint y: 307, distance: 12.6
click at [1273, 310] on div "Shipment Info Shipment Number JT112455 Status Scheduled to Ship Priority Top Pr…" at bounding box center [784, 611] width 1568 height 776
drag, startPoint x: 63, startPoint y: 41, endPoint x: 119, endPoint y: 43, distance: 56.0
click at [64, 41] on span "Shipping" at bounding box center [63, 42] width 60 height 11
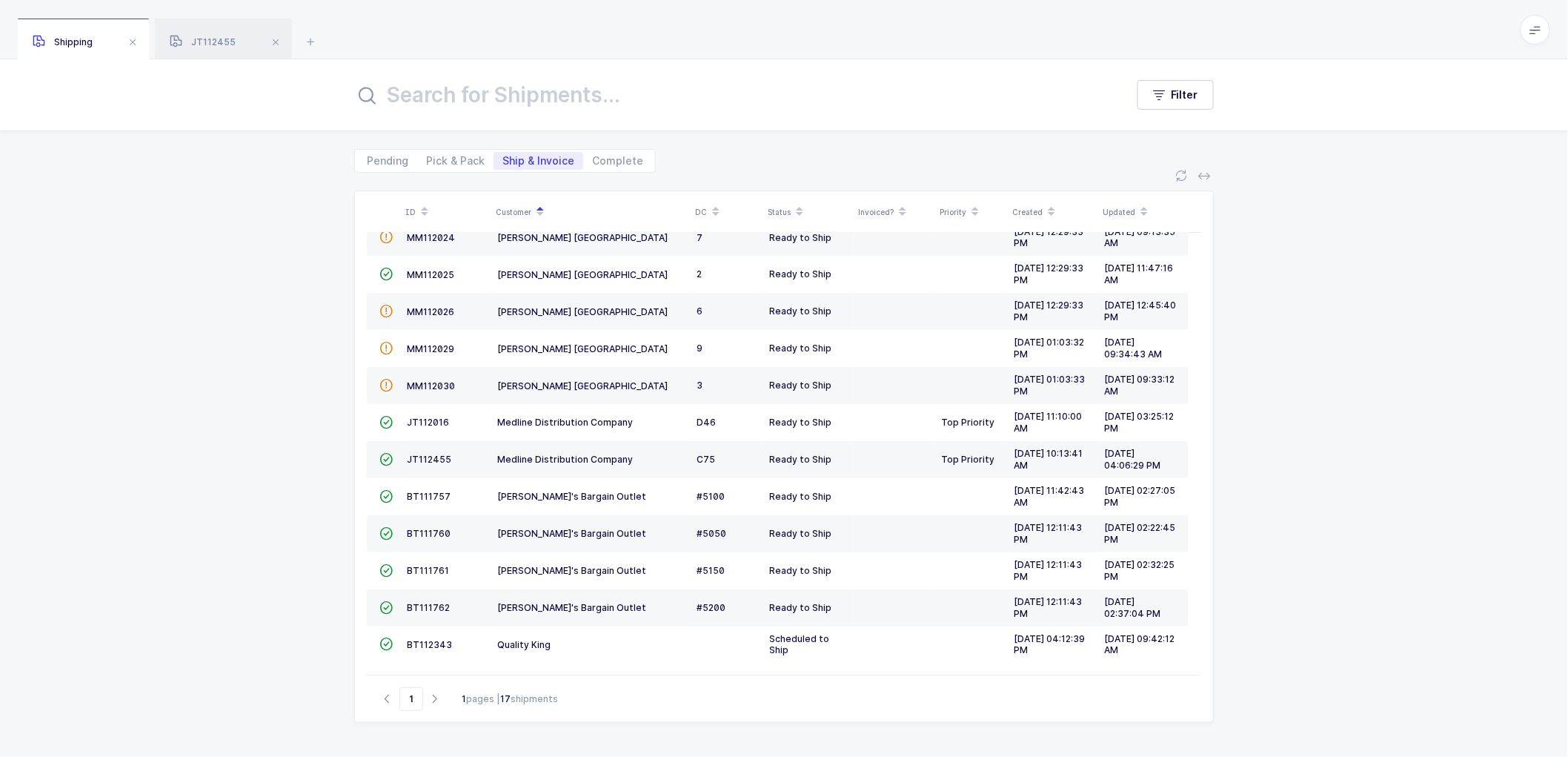
scroll to position [183, 0]
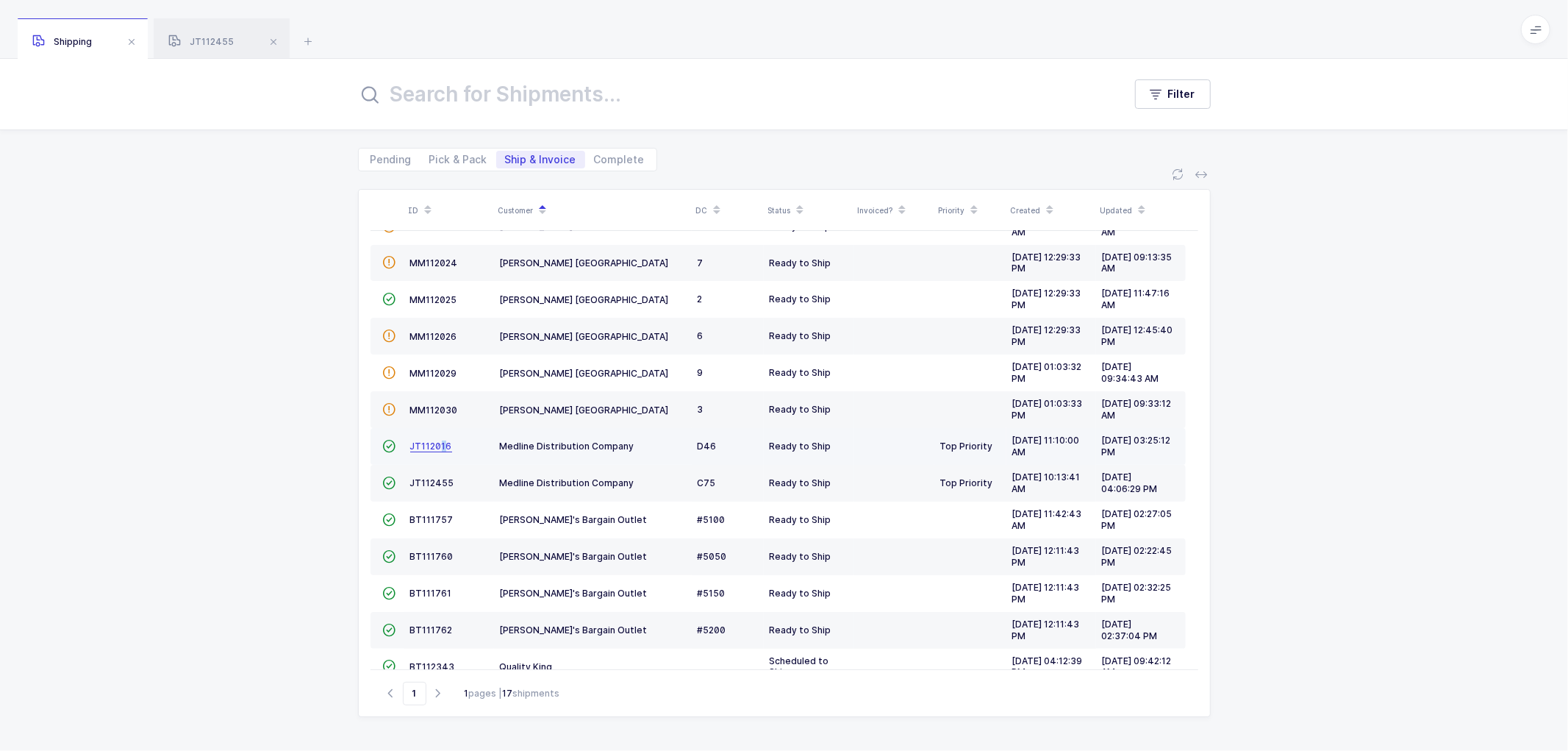
click at [442, 445] on span "JT112016" at bounding box center [432, 446] width 42 height 11
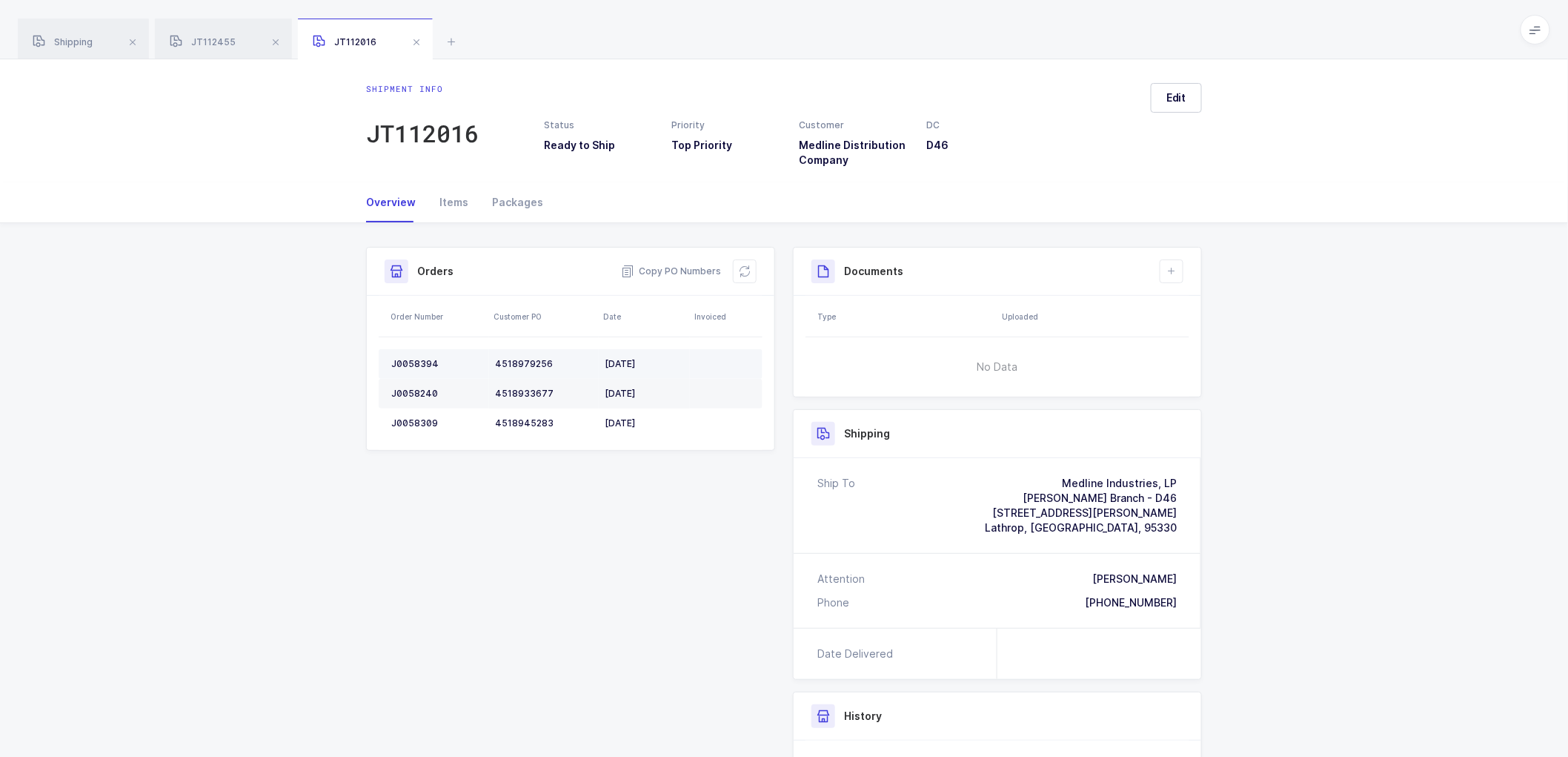
click at [419, 359] on div "J0058394" at bounding box center [437, 363] width 92 height 12
click at [408, 390] on div "J0058240" at bounding box center [437, 394] width 92 height 12
click at [409, 389] on div "J0058240" at bounding box center [437, 394] width 92 height 12
click at [410, 423] on div "J0058309" at bounding box center [437, 423] width 92 height 12
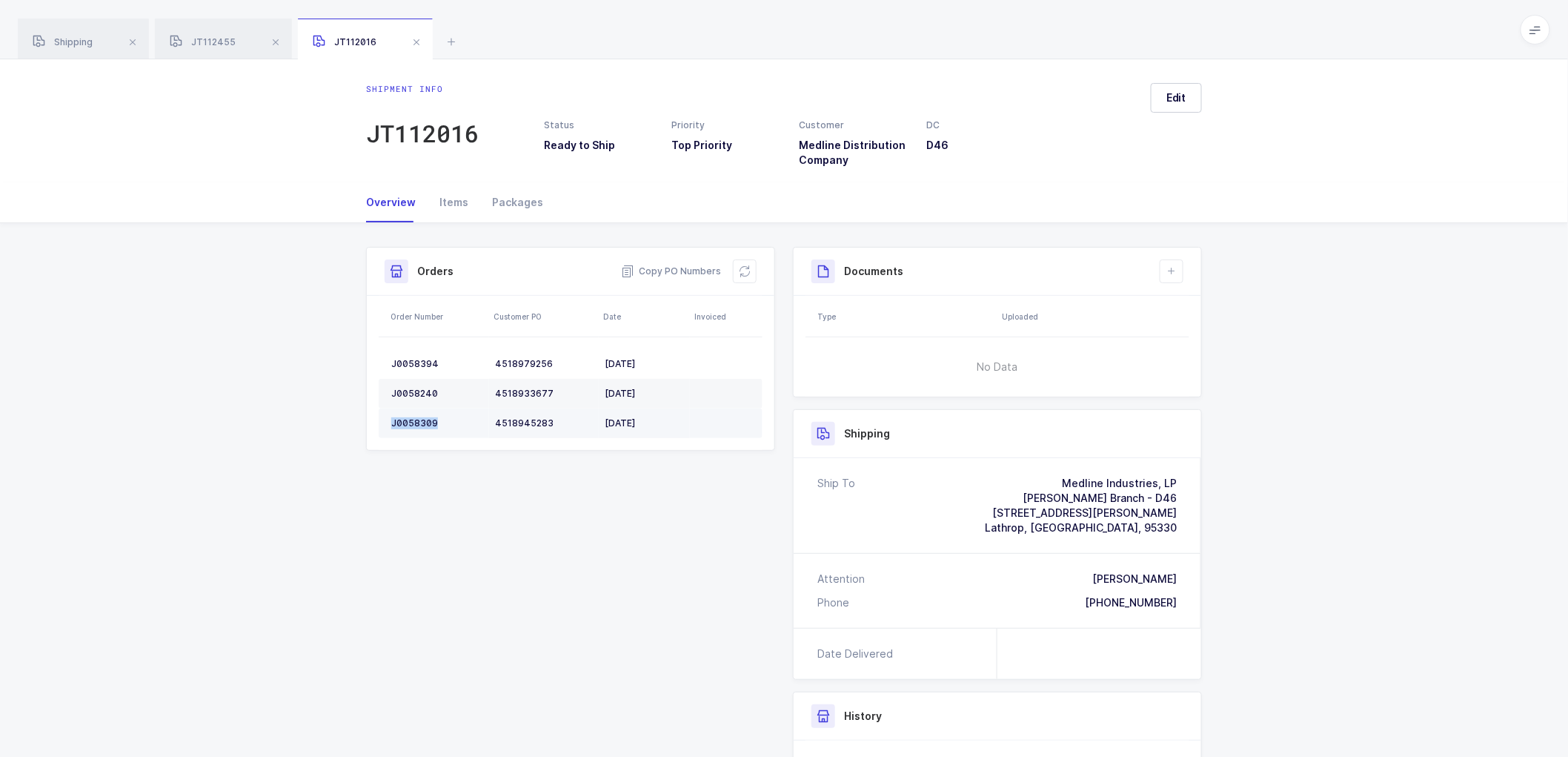
click at [410, 423] on div "J0058309" at bounding box center [437, 423] width 92 height 12
drag, startPoint x: 747, startPoint y: 268, endPoint x: 758, endPoint y: 266, distance: 11.2
click at [747, 268] on icon at bounding box center [744, 271] width 12 height 12
click at [1175, 271] on icon at bounding box center [1171, 271] width 12 height 12
click at [1185, 96] on span "Edit" at bounding box center [1176, 98] width 20 height 15
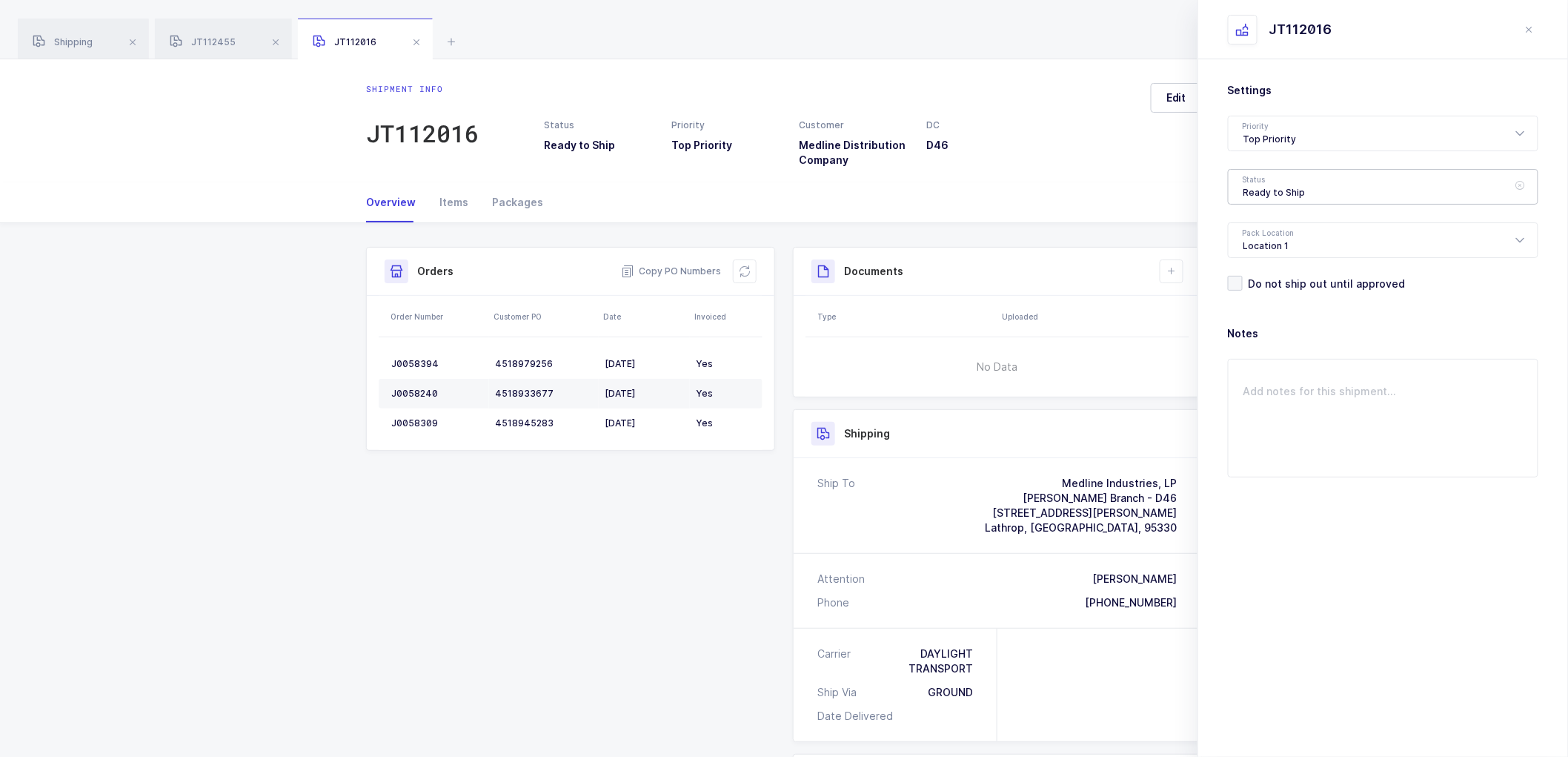
click at [1259, 188] on div "Ready to Ship" at bounding box center [1382, 187] width 310 height 36
click at [1290, 275] on span "Scheduled to Ship" at bounding box center [1290, 276] width 94 height 12
type input "Scheduled to Ship"
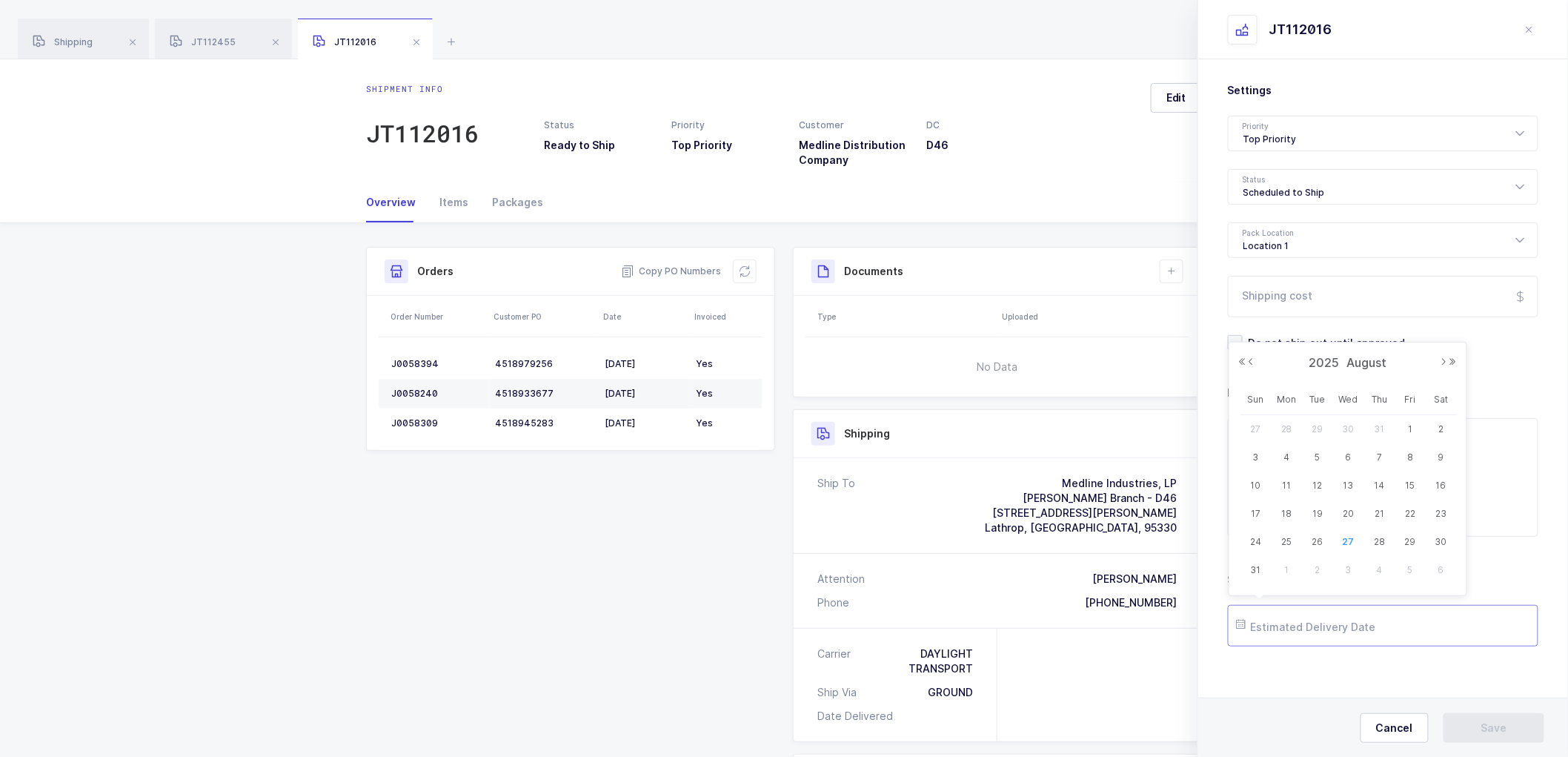
click at [1287, 621] on input "text" at bounding box center [1382, 625] width 310 height 42
click at [1442, 363] on button "Next Month" at bounding box center [1443, 361] width 9 height 9
click at [1349, 424] on span "3" at bounding box center [1349, 429] width 18 height 18
type input "[DATE]"
click at [1473, 722] on button "Save" at bounding box center [1494, 728] width 101 height 29
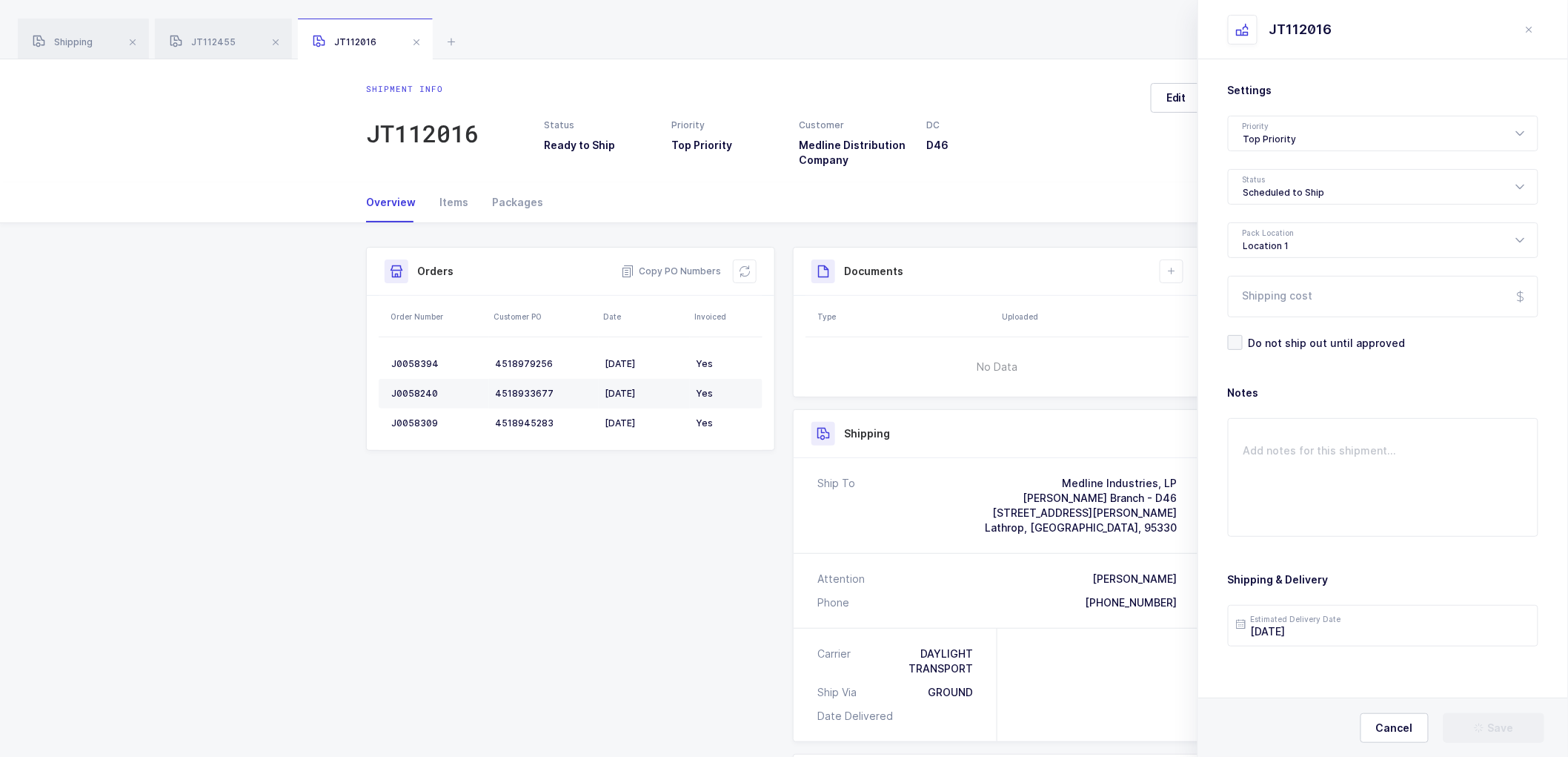
drag, startPoint x: 1169, startPoint y: 266, endPoint x: 1214, endPoint y: 313, distance: 65.1
click at [1169, 266] on icon at bounding box center [1171, 271] width 12 height 12
click at [1218, 315] on li "Create Document" at bounding box center [1222, 313] width 111 height 24
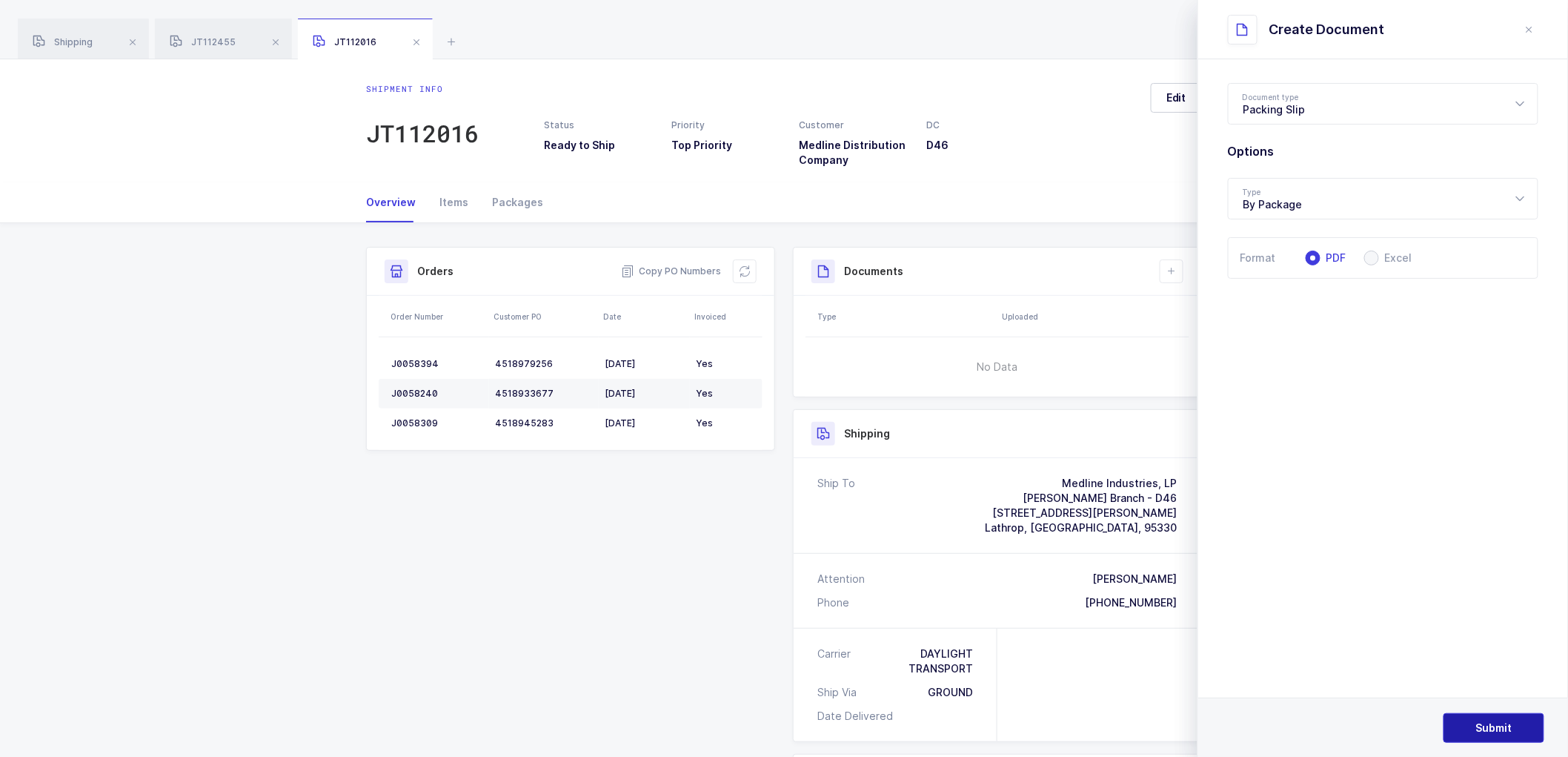
click at [1491, 717] on button "Submit" at bounding box center [1494, 728] width 101 height 29
